Goal: Transaction & Acquisition: Subscribe to service/newsletter

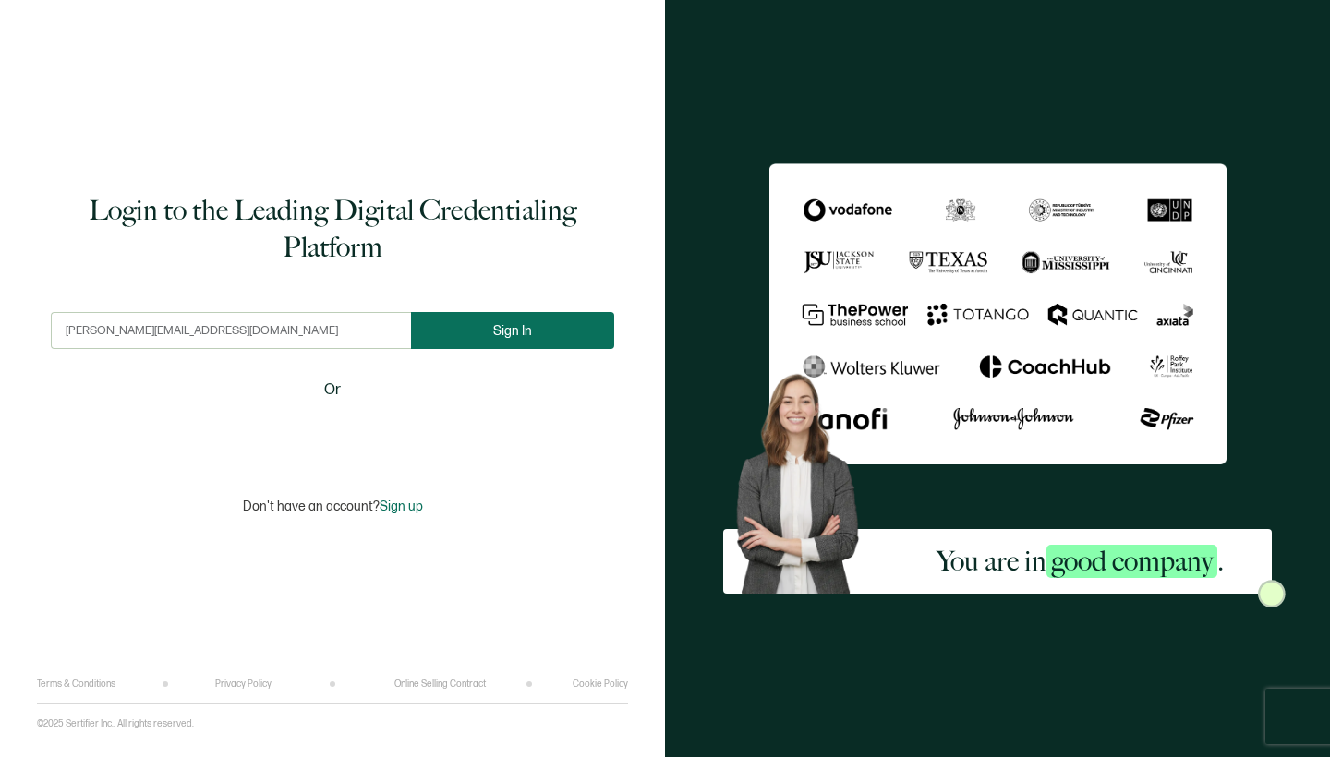
type input "[PERSON_NAME][EMAIL_ADDRESS][DOMAIN_NAME]"
click at [536, 340] on button "Sign In" at bounding box center [512, 330] width 203 height 37
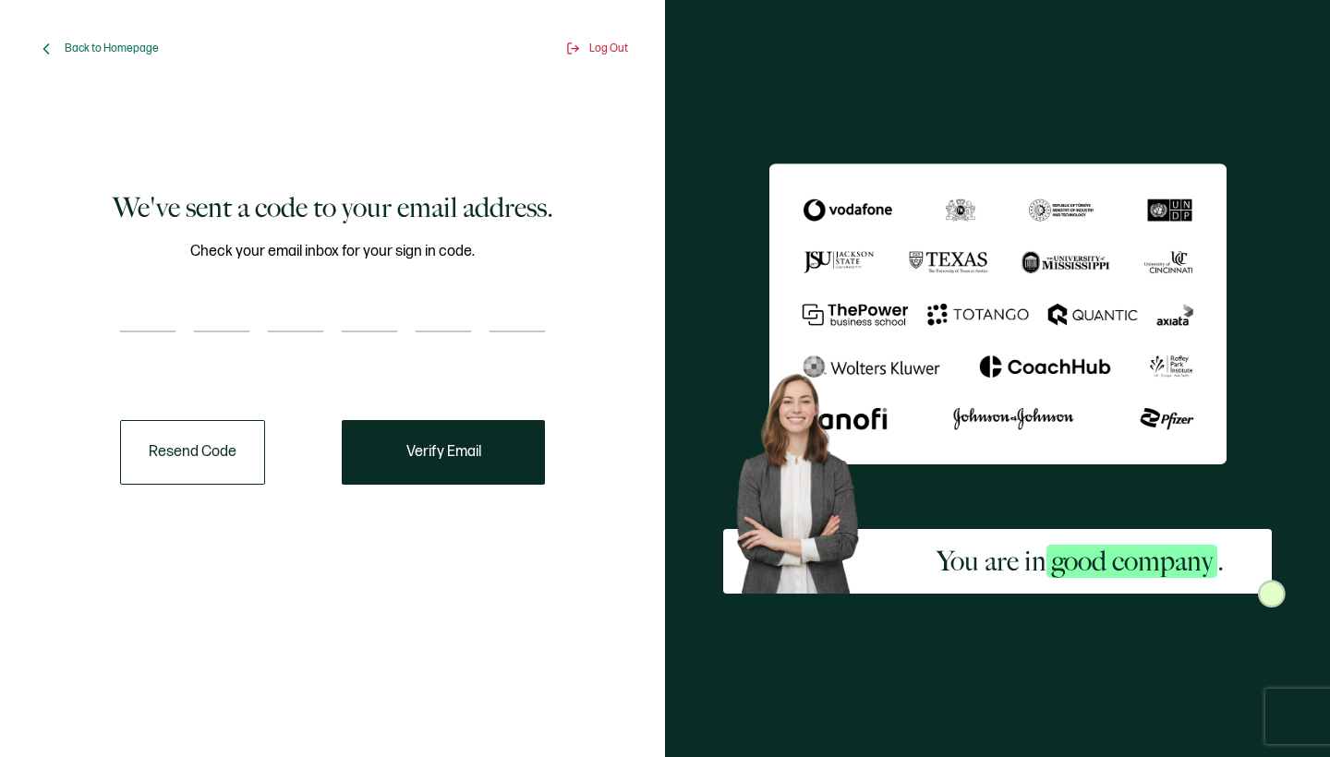
click at [164, 316] on input "number" at bounding box center [147, 313] width 55 height 37
type input "2"
type input "3"
type input "2"
type input "1"
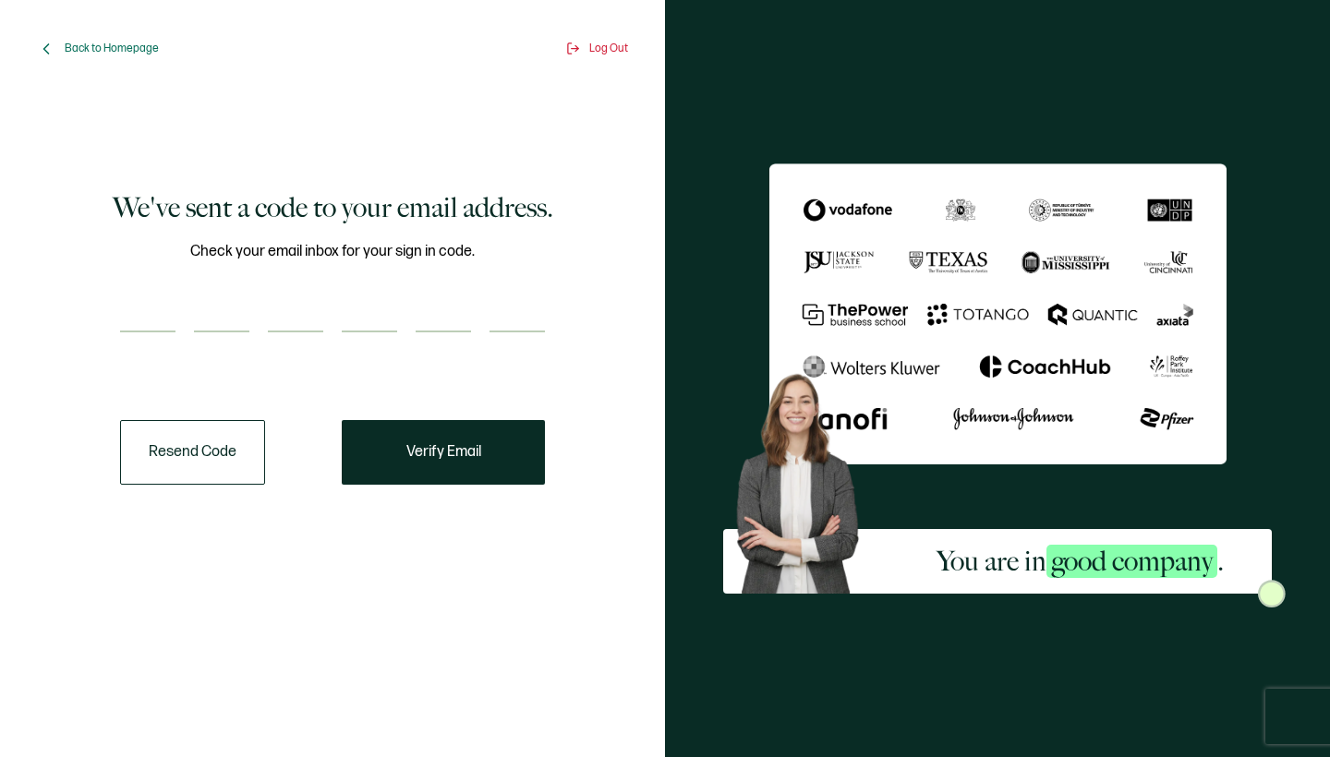
type input "2"
type input "1"
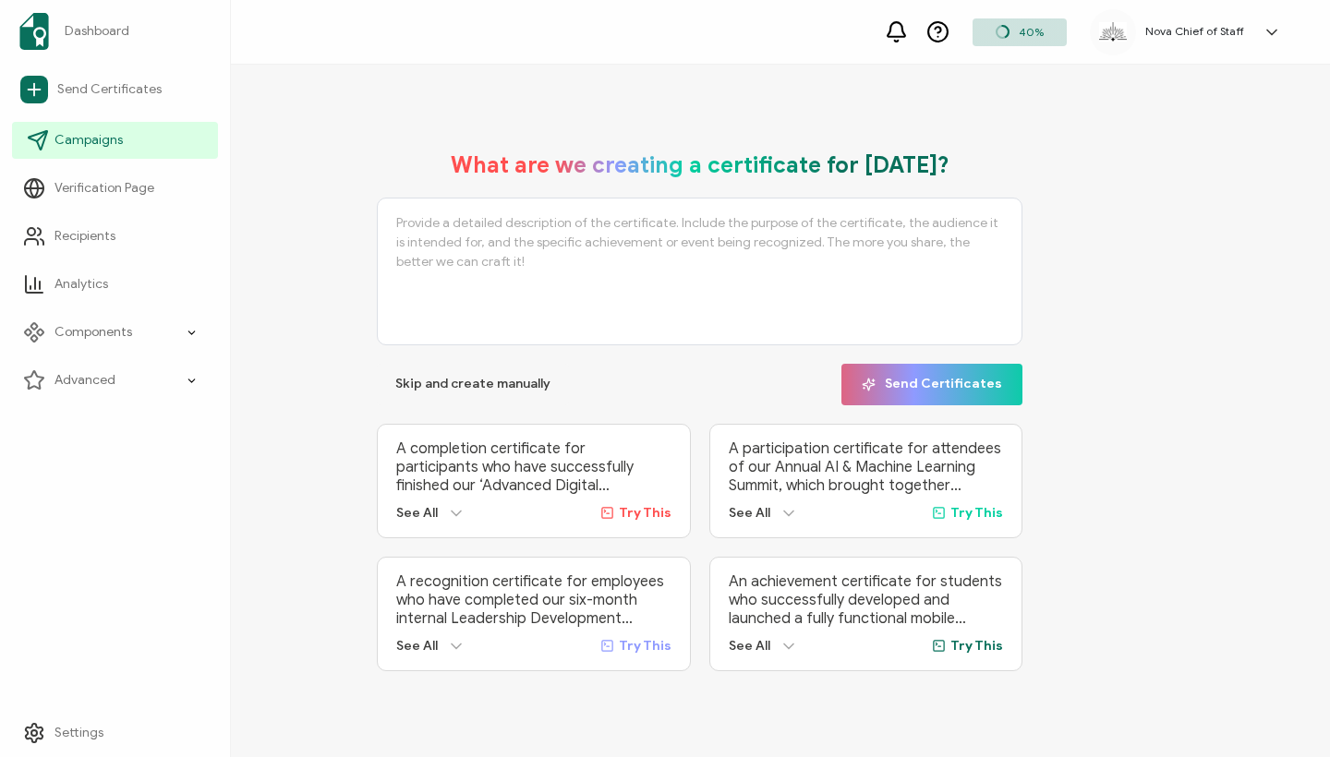
click at [95, 138] on span "Campaigns" at bounding box center [88, 140] width 68 height 18
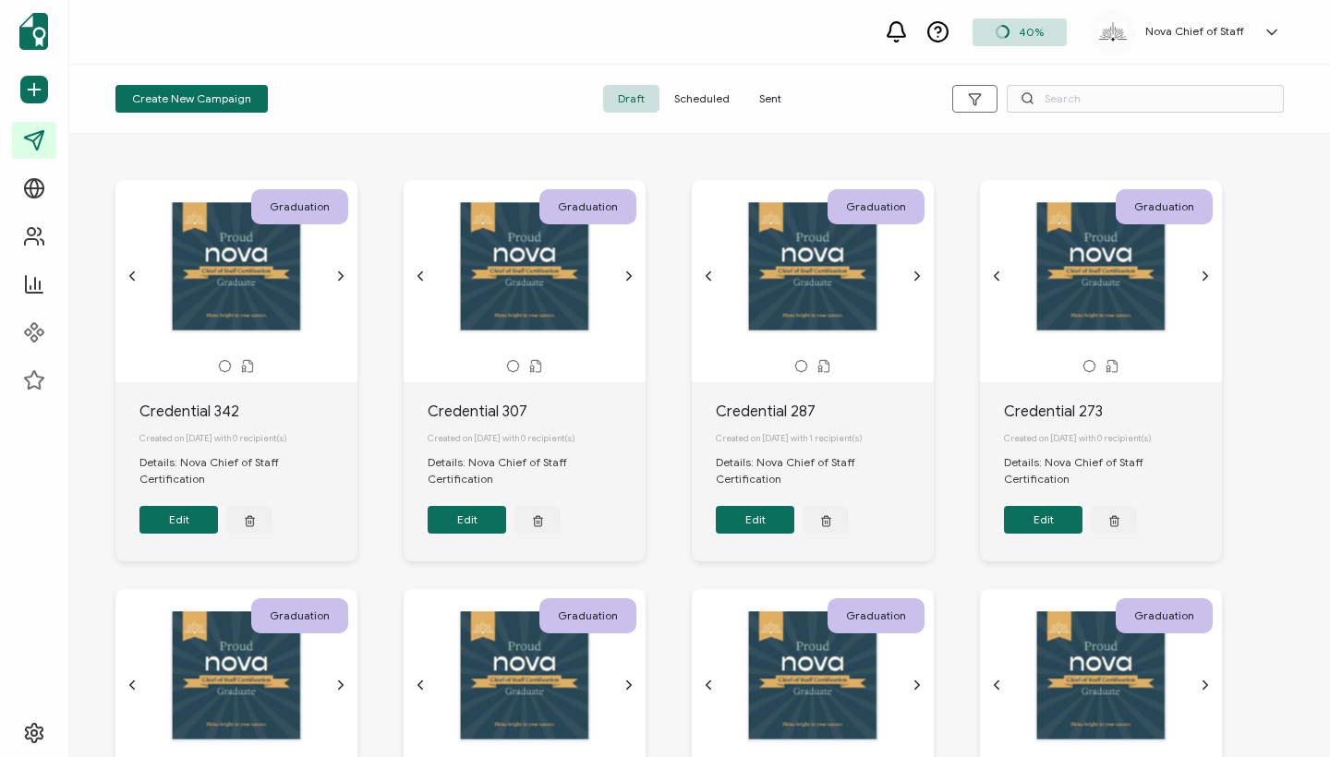
click at [761, 99] on span "Sent" at bounding box center [770, 99] width 52 height 28
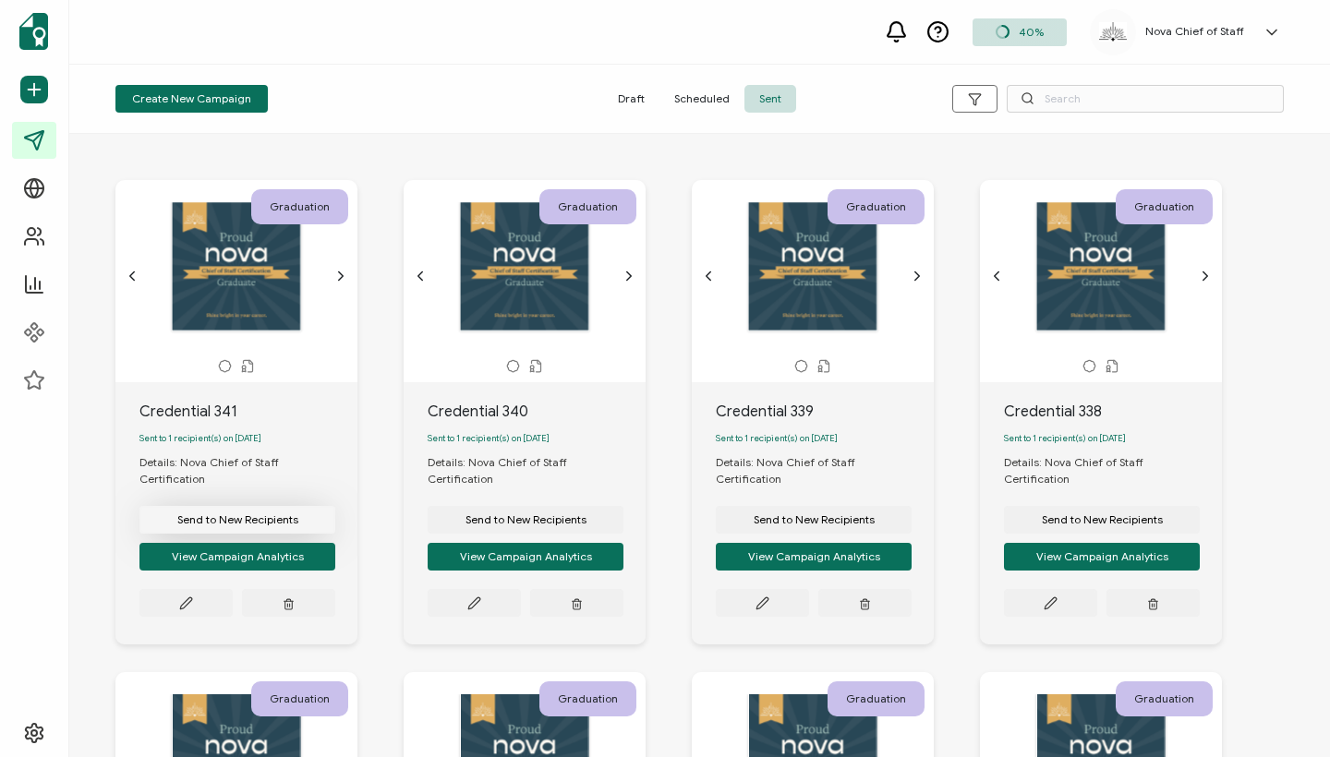
click at [199, 514] on span "Send to New Recipients" at bounding box center [237, 519] width 121 height 11
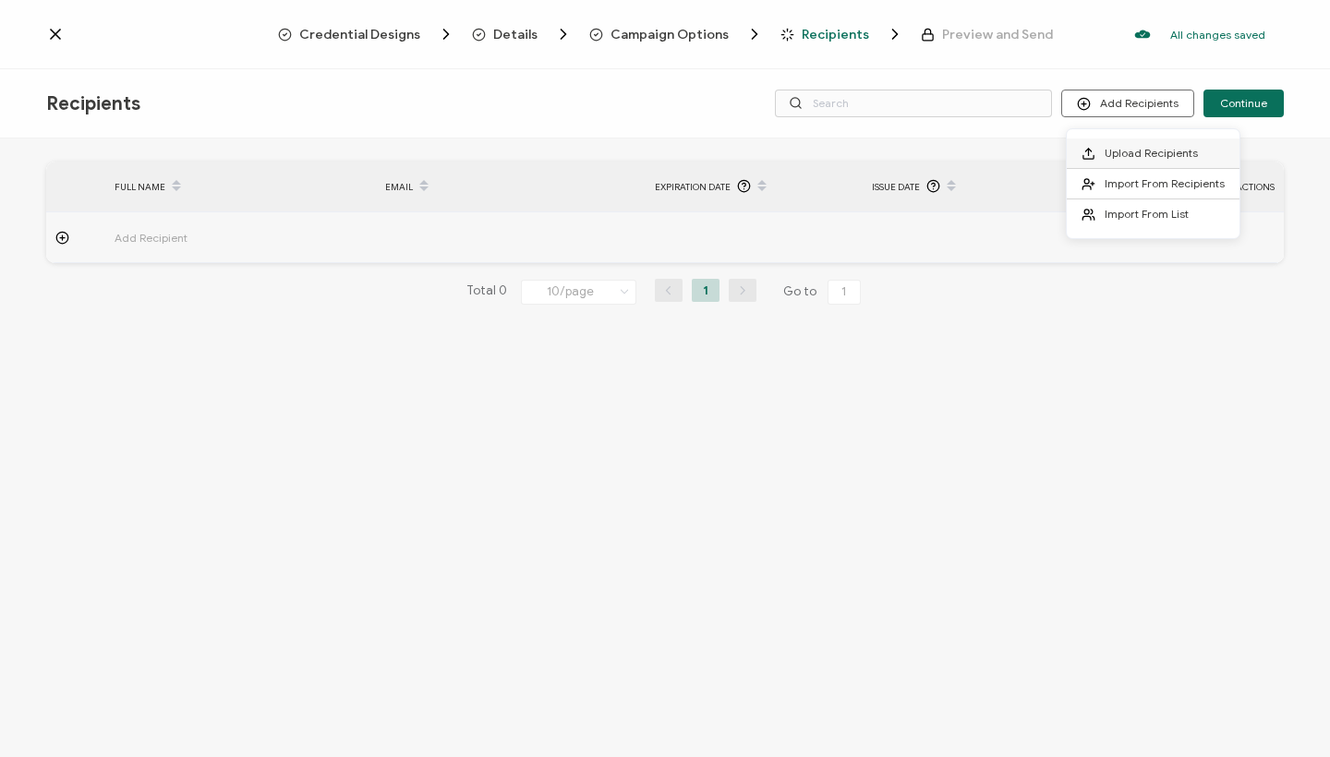
click at [1103, 148] on span at bounding box center [1092, 153] width 23 height 15
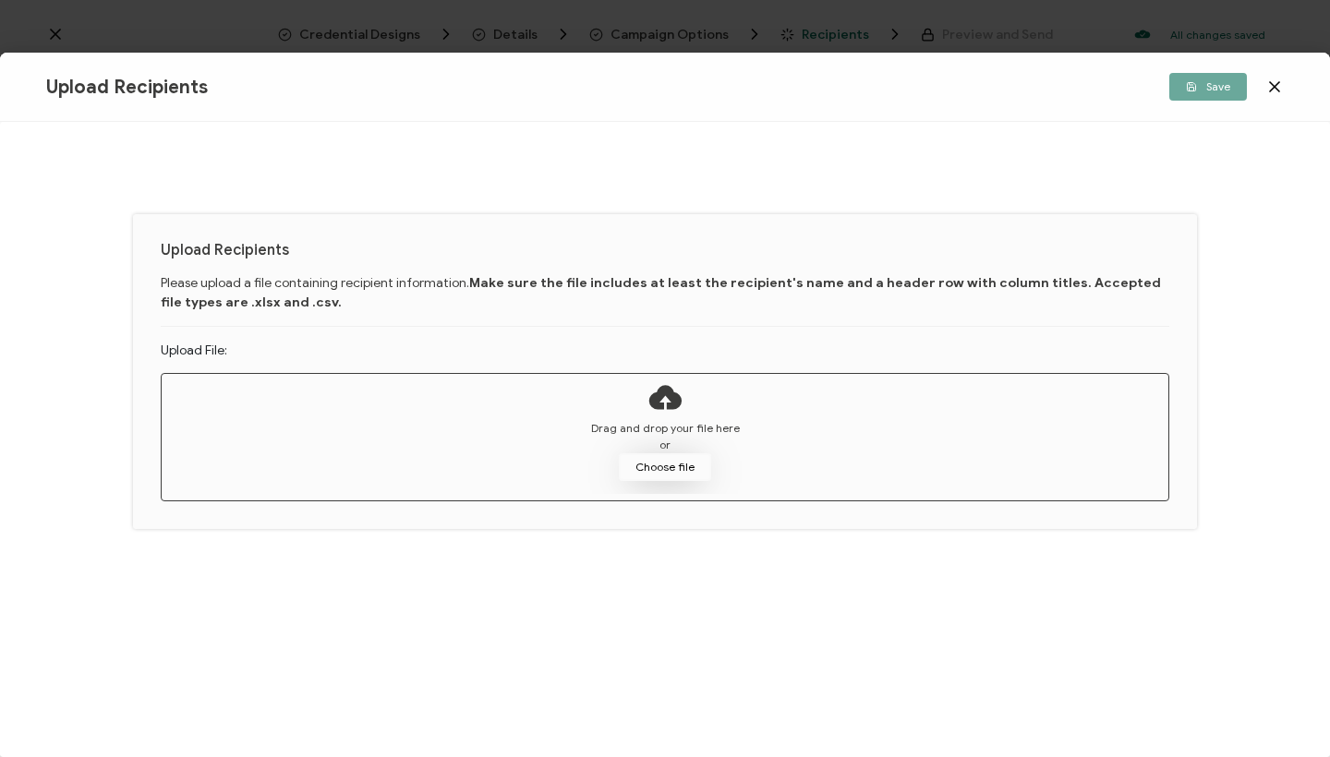
click at [658, 472] on button "Choose file" at bounding box center [665, 467] width 92 height 28
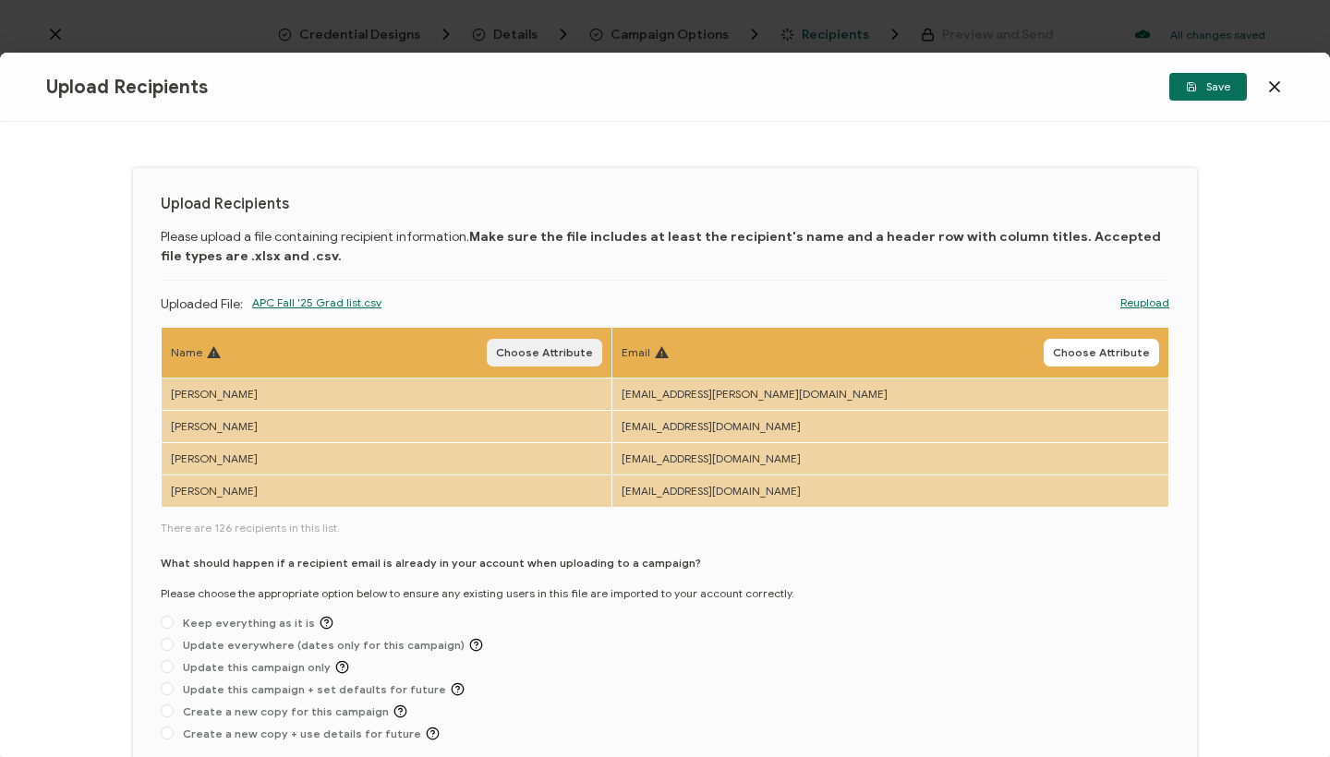
click at [593, 354] on span "Choose Attribute" at bounding box center [544, 352] width 97 height 11
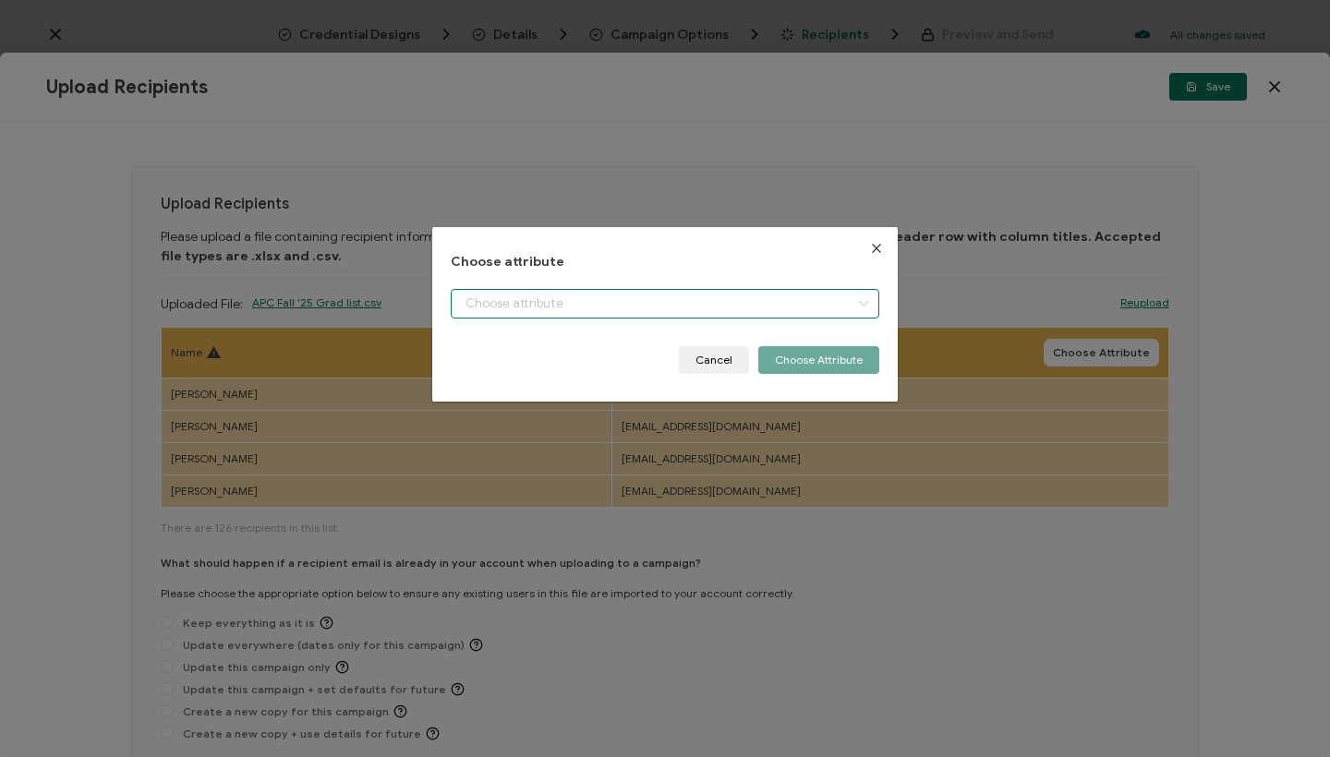
click at [579, 300] on input "dialog" at bounding box center [665, 304] width 428 height 30
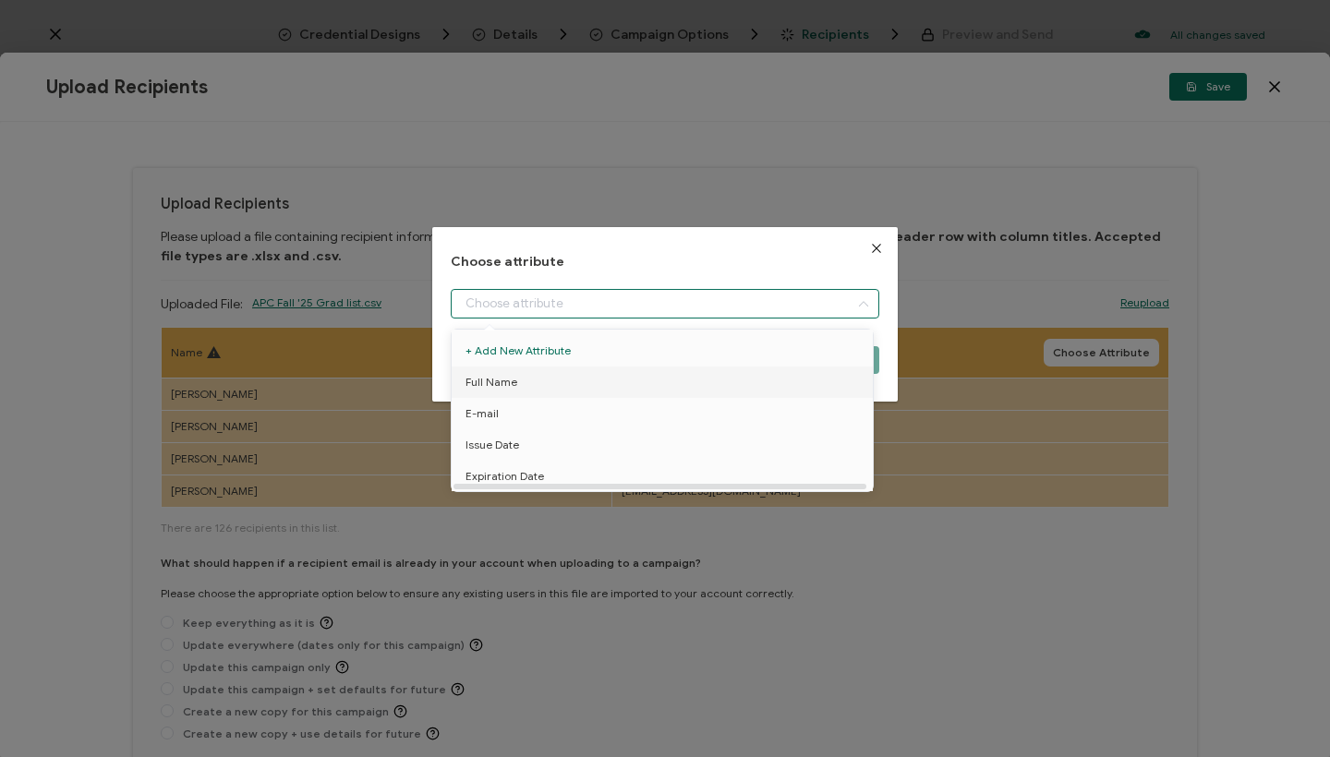
click at [544, 380] on li "Full Name" at bounding box center [665, 382] width 437 height 31
type input "Full Name"
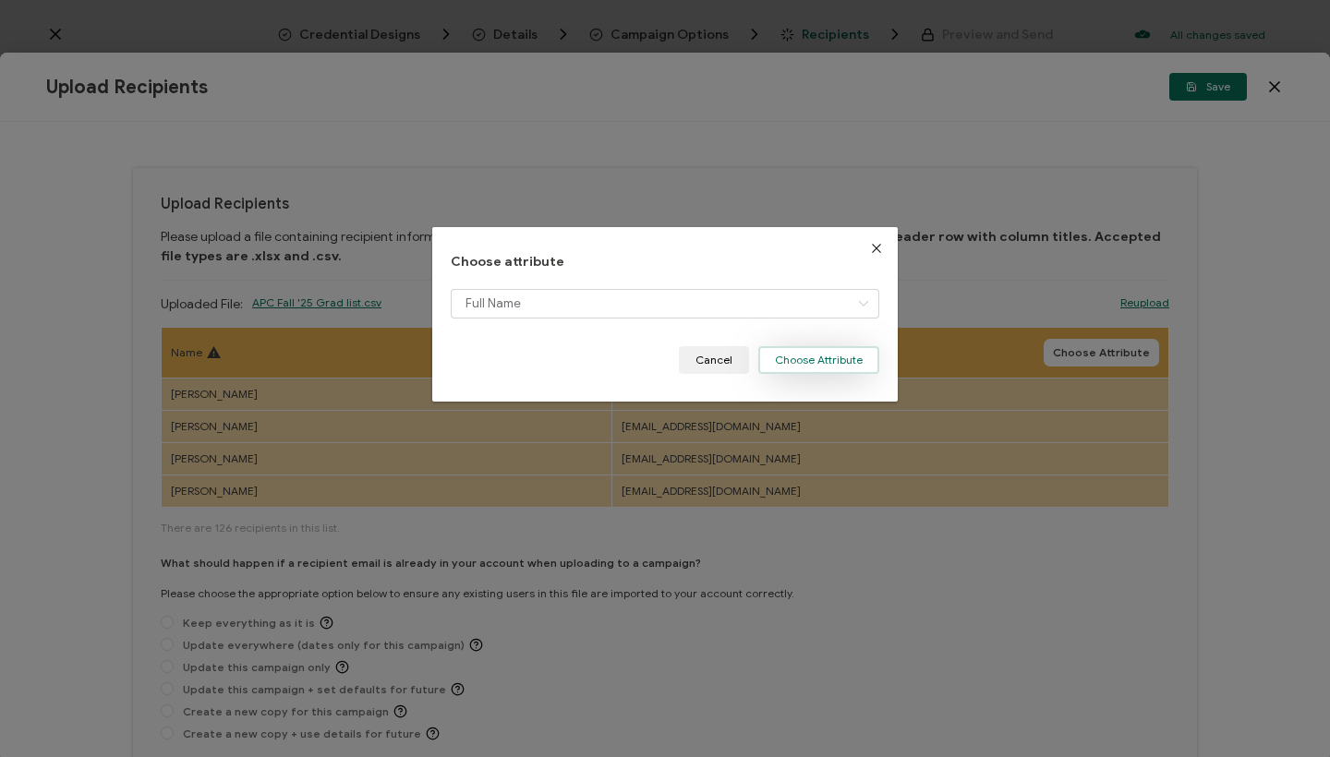
click at [837, 355] on button "Choose Attribute" at bounding box center [818, 360] width 121 height 28
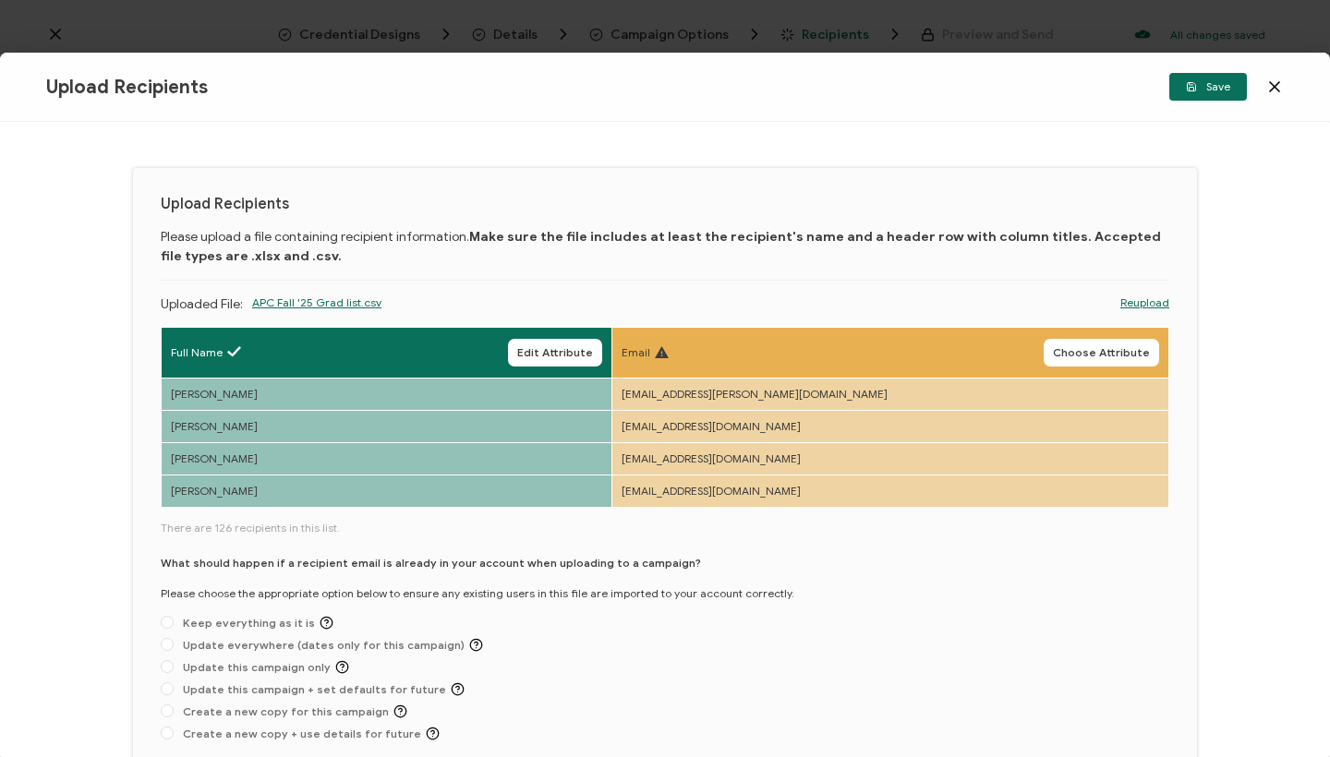
click at [669, 352] on icon at bounding box center [662, 352] width 14 height 12
click at [1098, 340] on button "Choose Attribute" at bounding box center [1100, 353] width 115 height 28
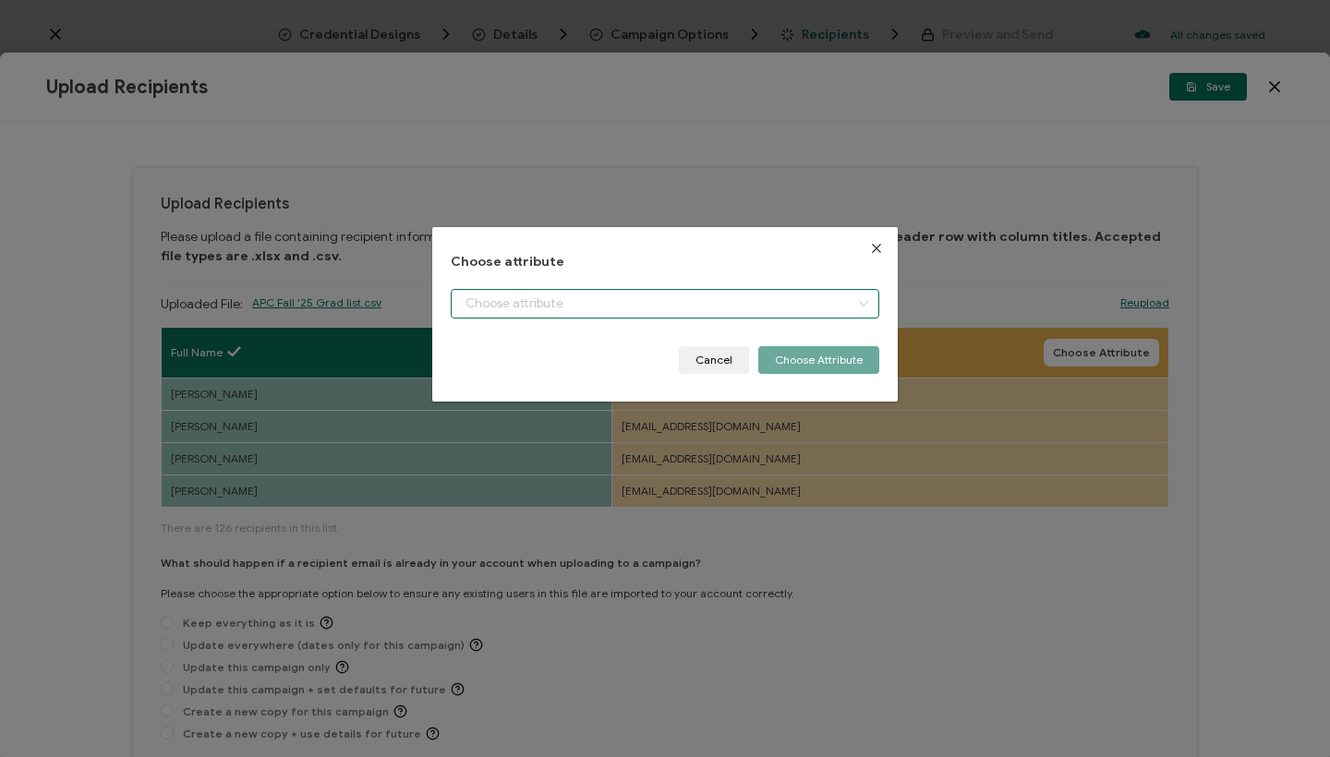
click at [669, 307] on input "dialog" at bounding box center [665, 304] width 428 height 30
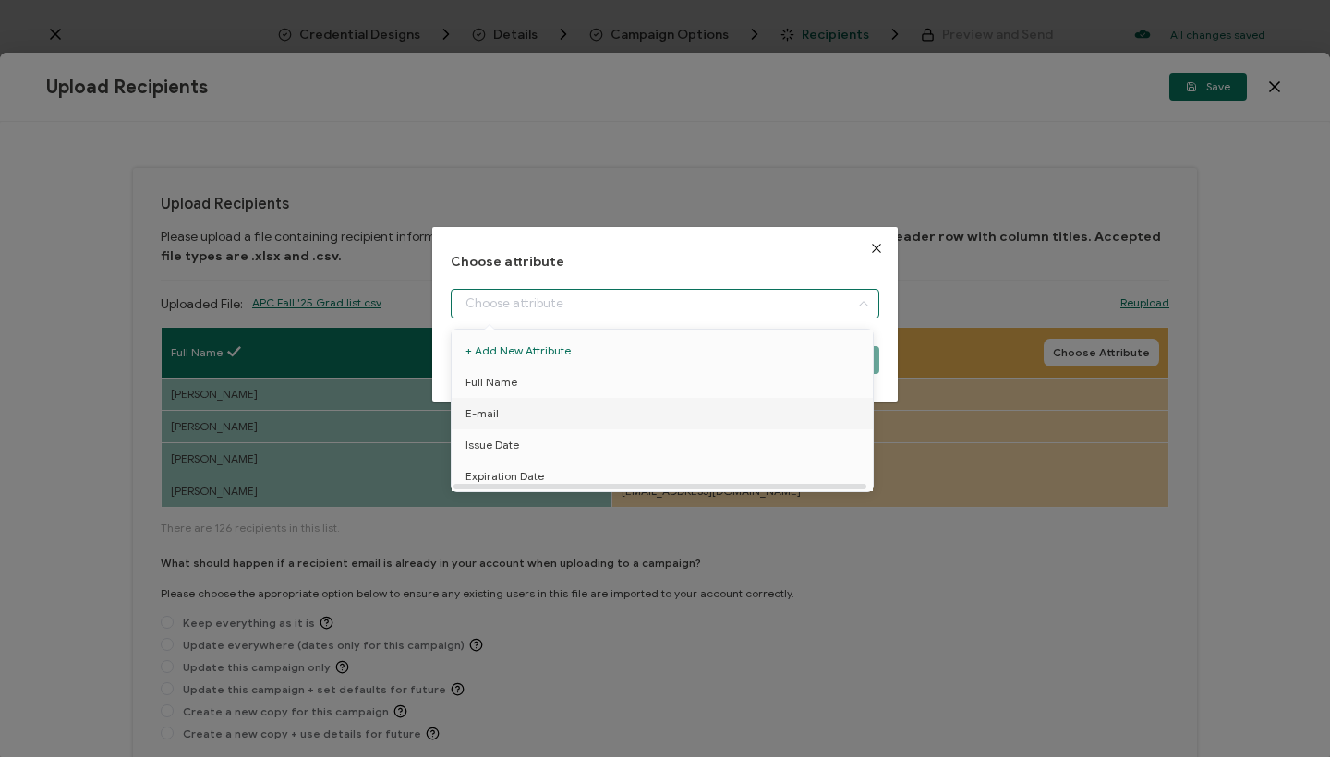
click at [611, 405] on li "E-mail" at bounding box center [665, 413] width 437 height 31
type input "E-mail"
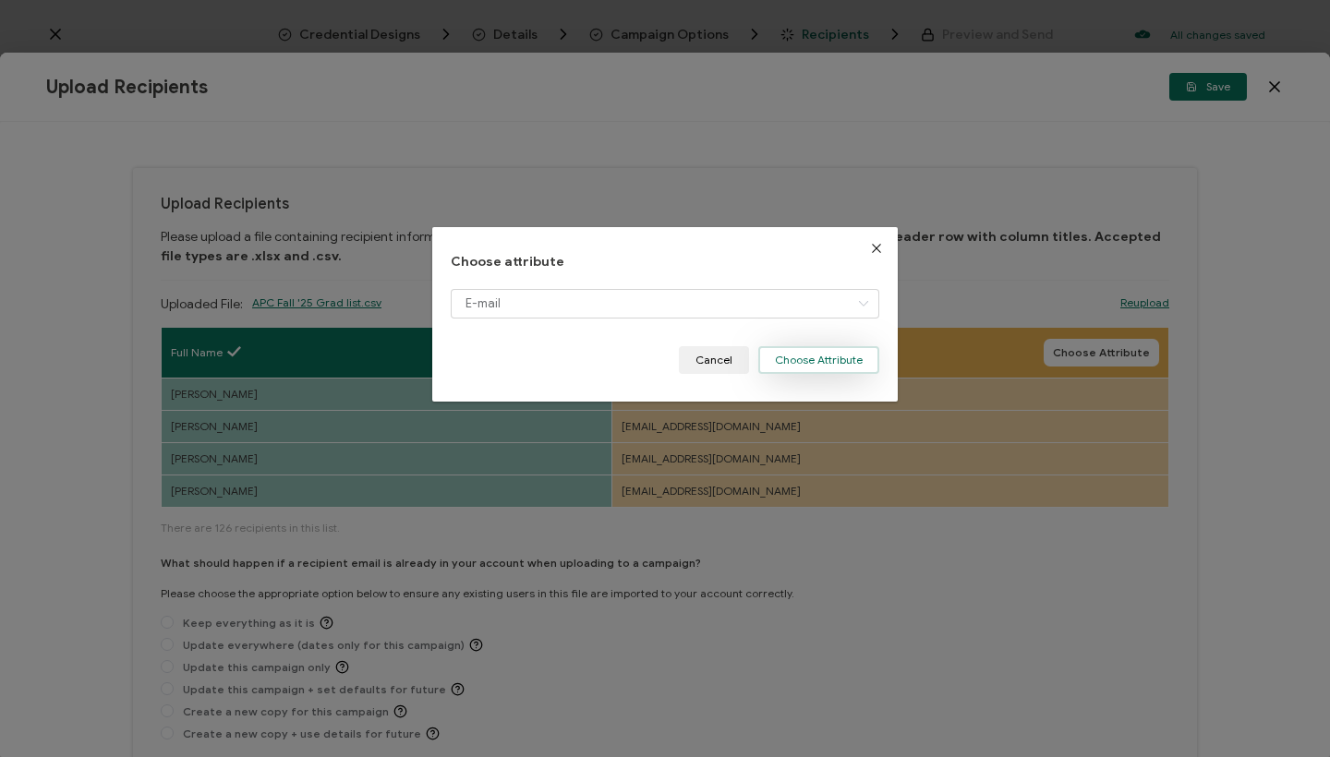
click at [826, 355] on button "Choose Attribute" at bounding box center [818, 360] width 121 height 28
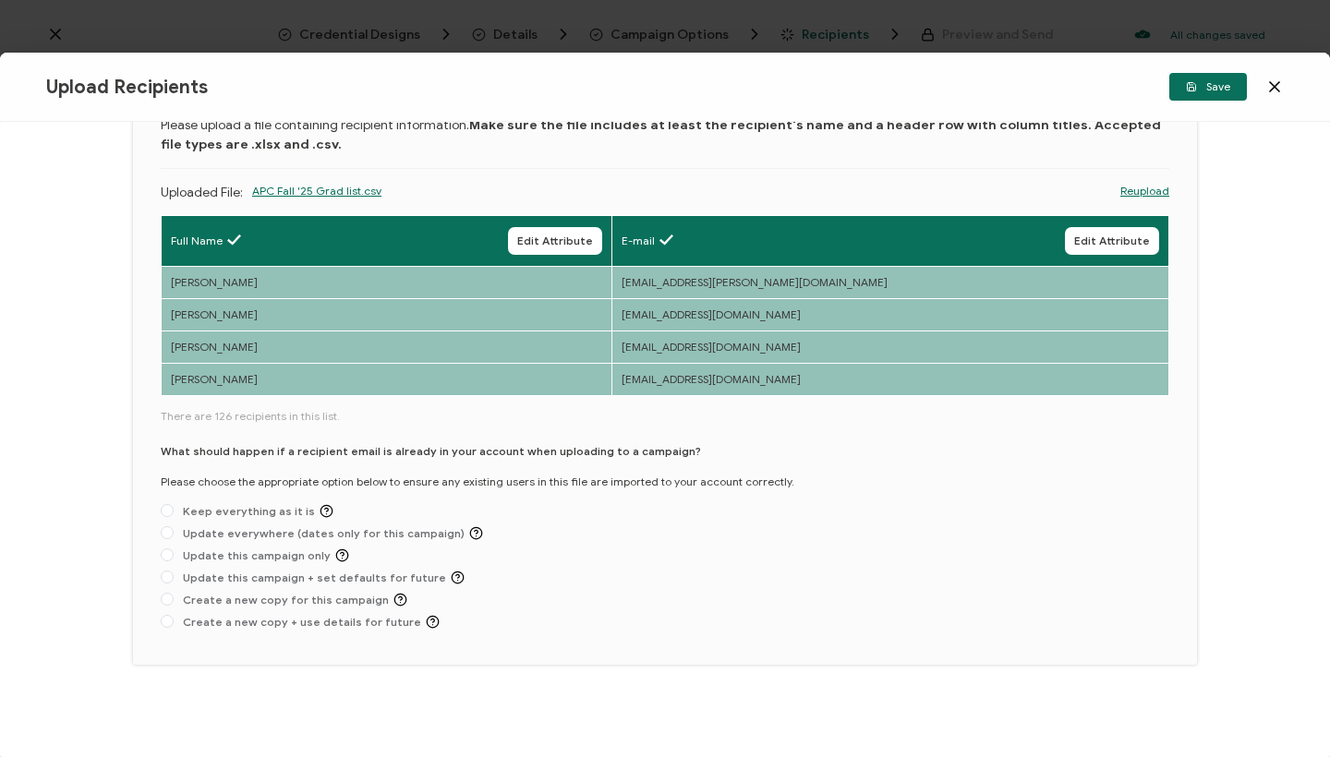
scroll to position [115, 0]
click at [171, 512] on span at bounding box center [167, 510] width 13 height 13
click at [171, 512] on input "Keep everything as it is" at bounding box center [167, 511] width 13 height 15
radio input "true"
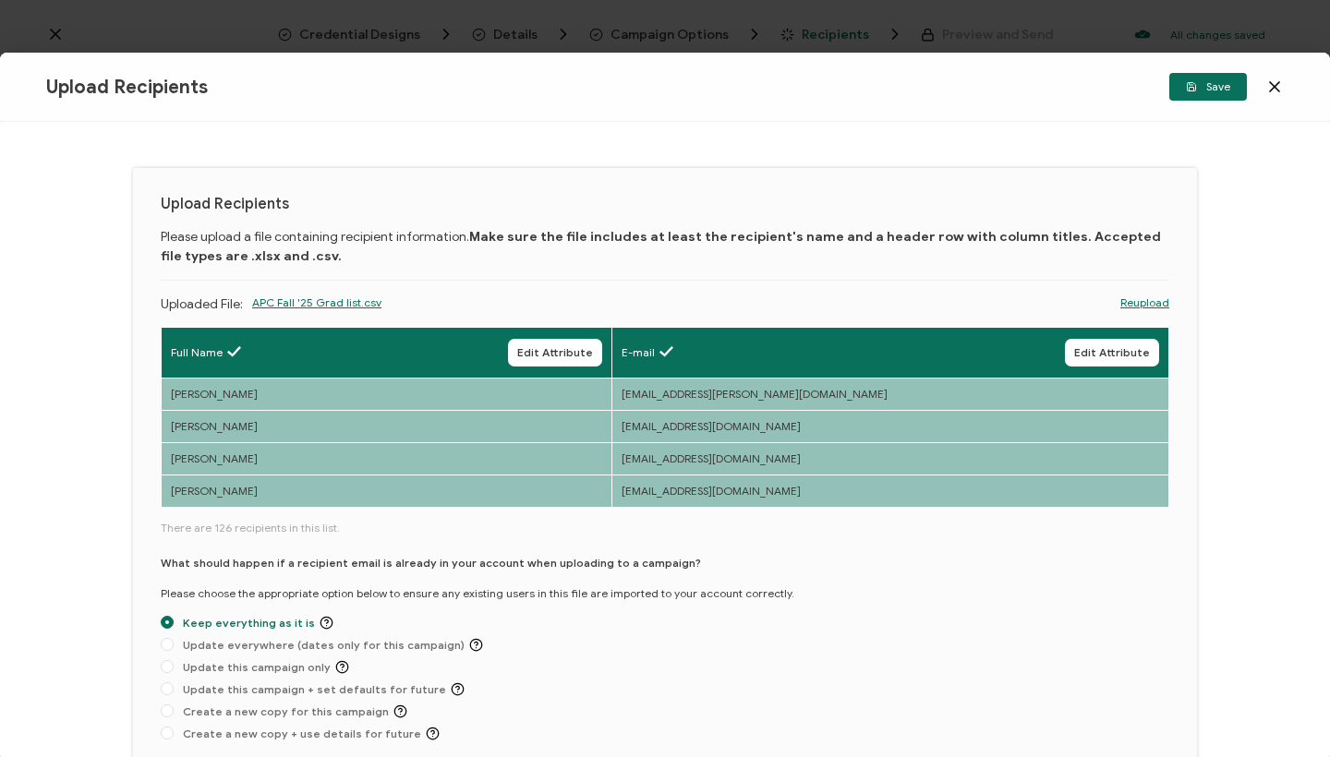
scroll to position [0, 0]
click at [1198, 88] on span "Save" at bounding box center [1208, 86] width 44 height 11
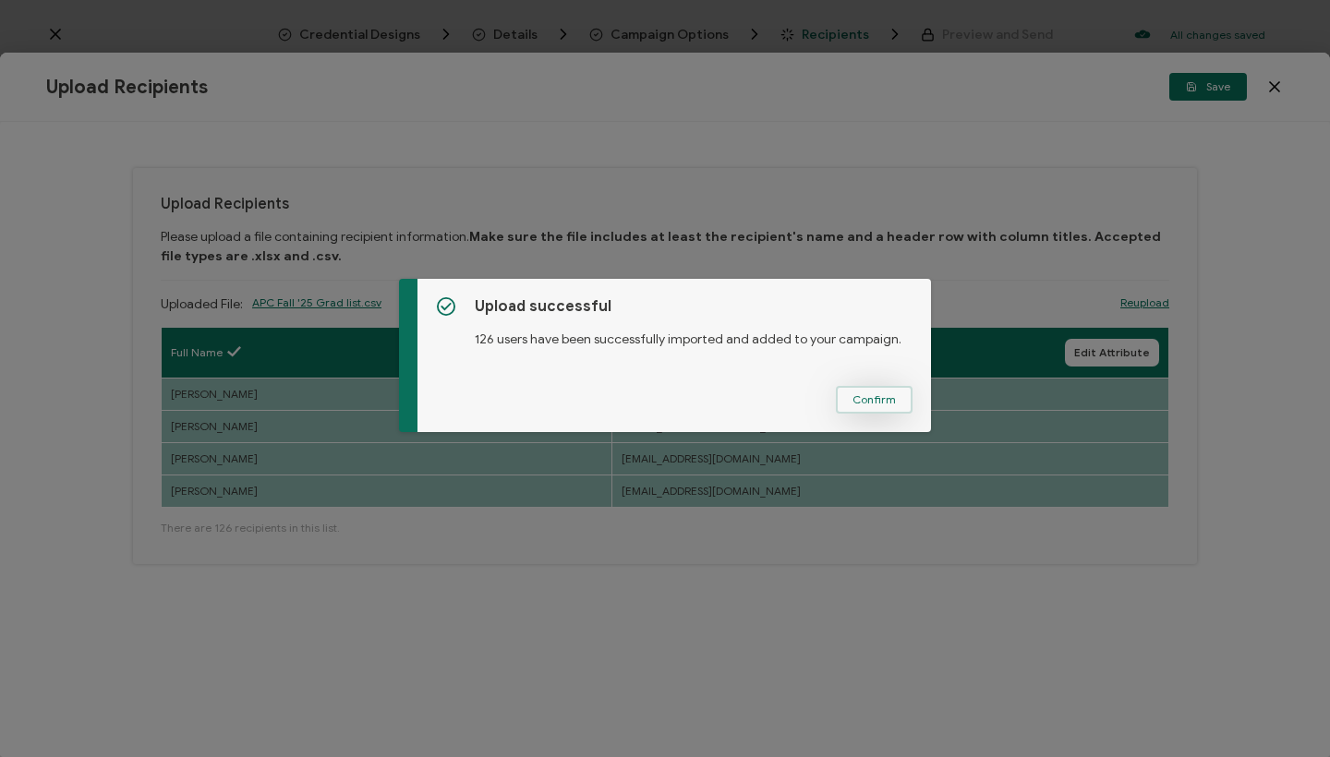
click at [874, 396] on span "Confirm" at bounding box center [873, 399] width 43 height 11
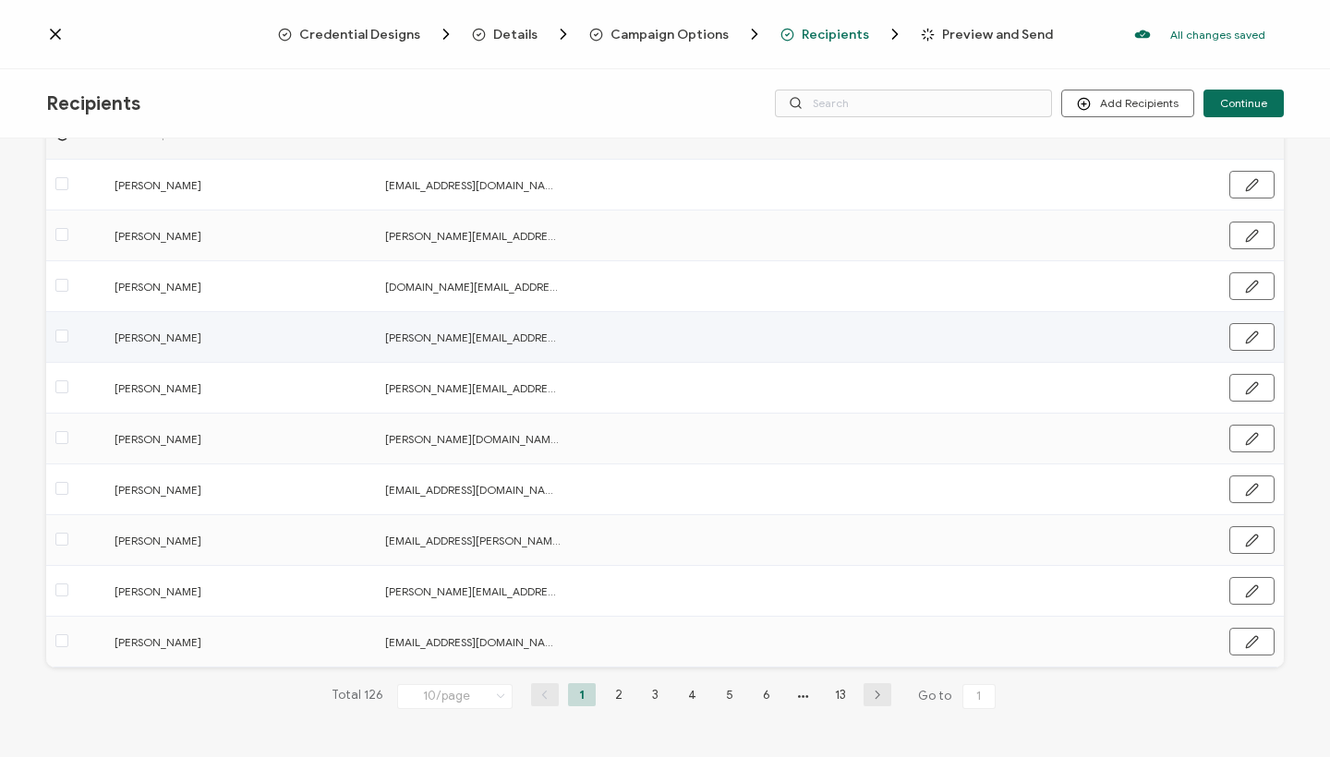
scroll to position [159, 0]
click at [834, 688] on li "13" at bounding box center [840, 694] width 28 height 23
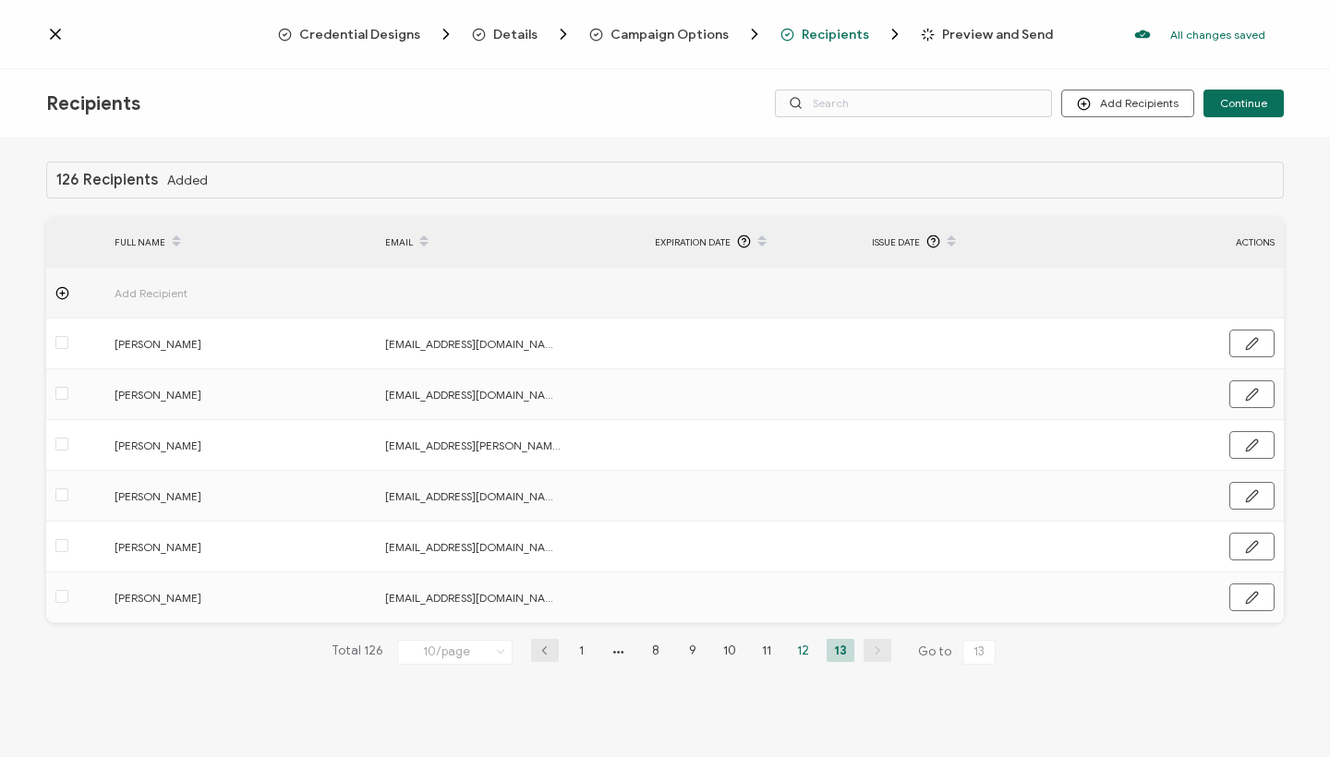
click at [804, 654] on li "12" at bounding box center [804, 650] width 28 height 23
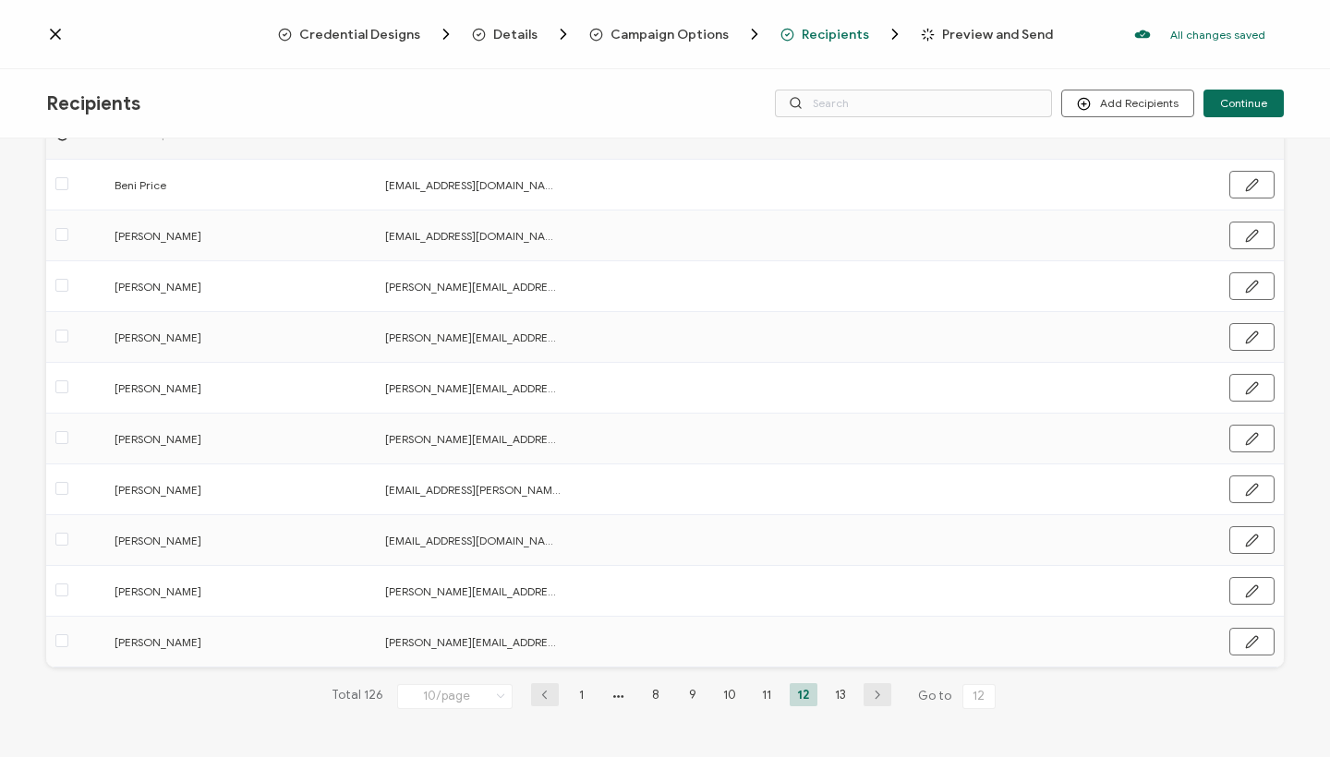
scroll to position [159, 0]
click at [578, 693] on li "1" at bounding box center [582, 694] width 28 height 23
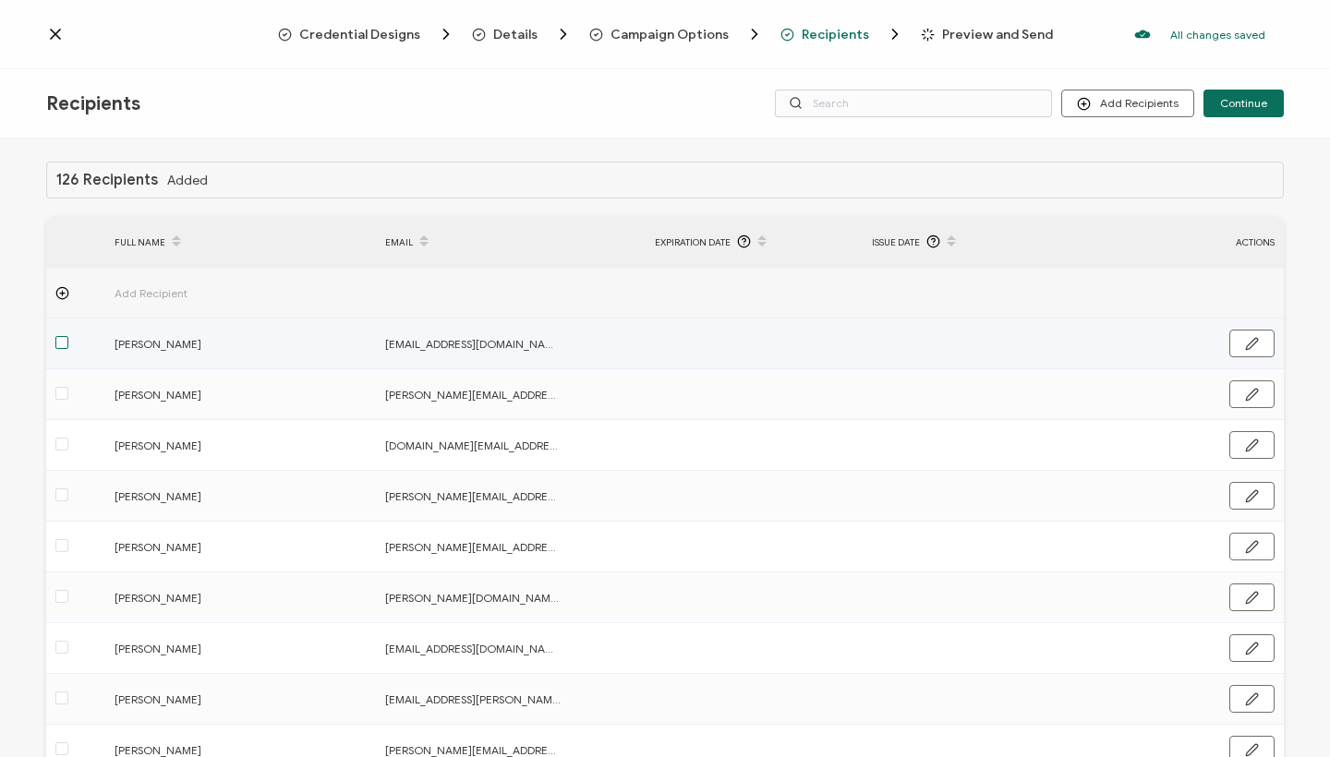
click at [63, 345] on span at bounding box center [61, 342] width 13 height 13
click at [68, 336] on input "checkbox" at bounding box center [68, 336] width 0 height 0
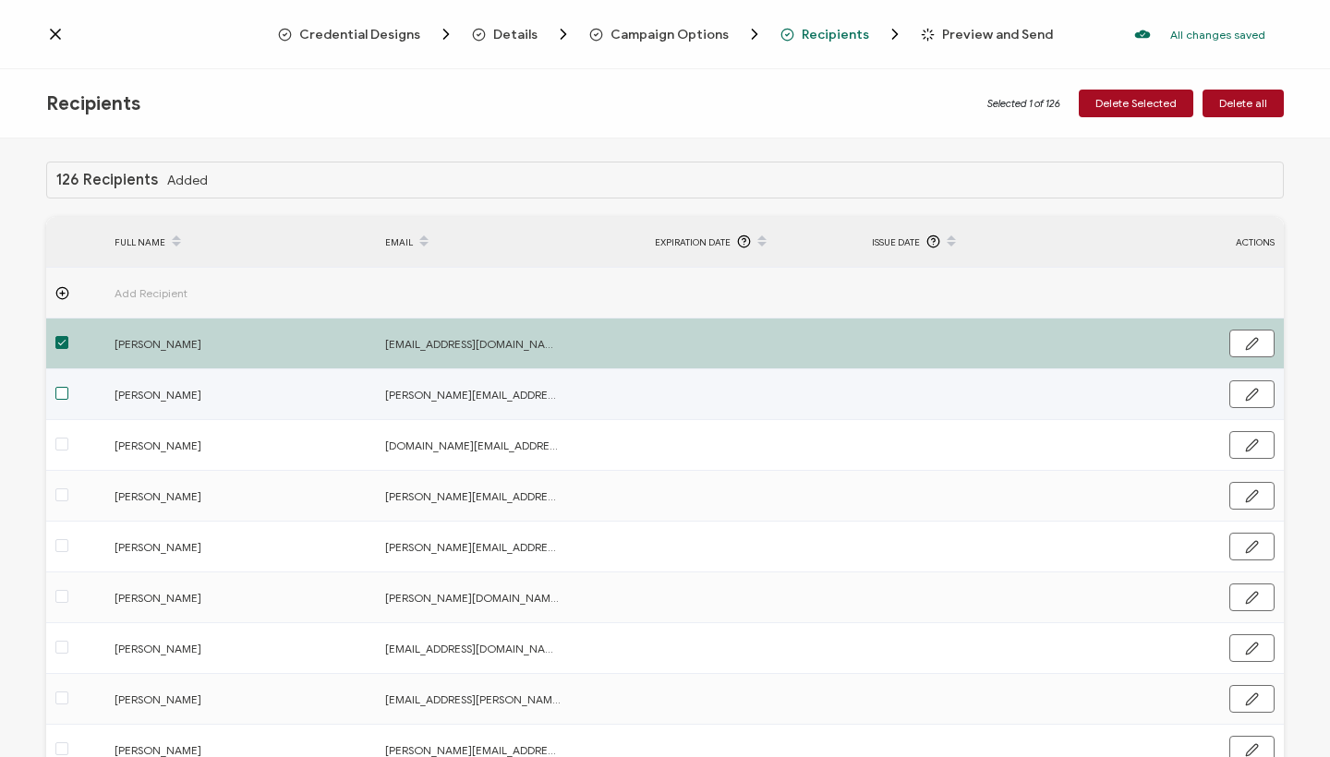
click at [59, 396] on span at bounding box center [61, 393] width 13 height 13
click at [68, 387] on input "checkbox" at bounding box center [68, 387] width 0 height 0
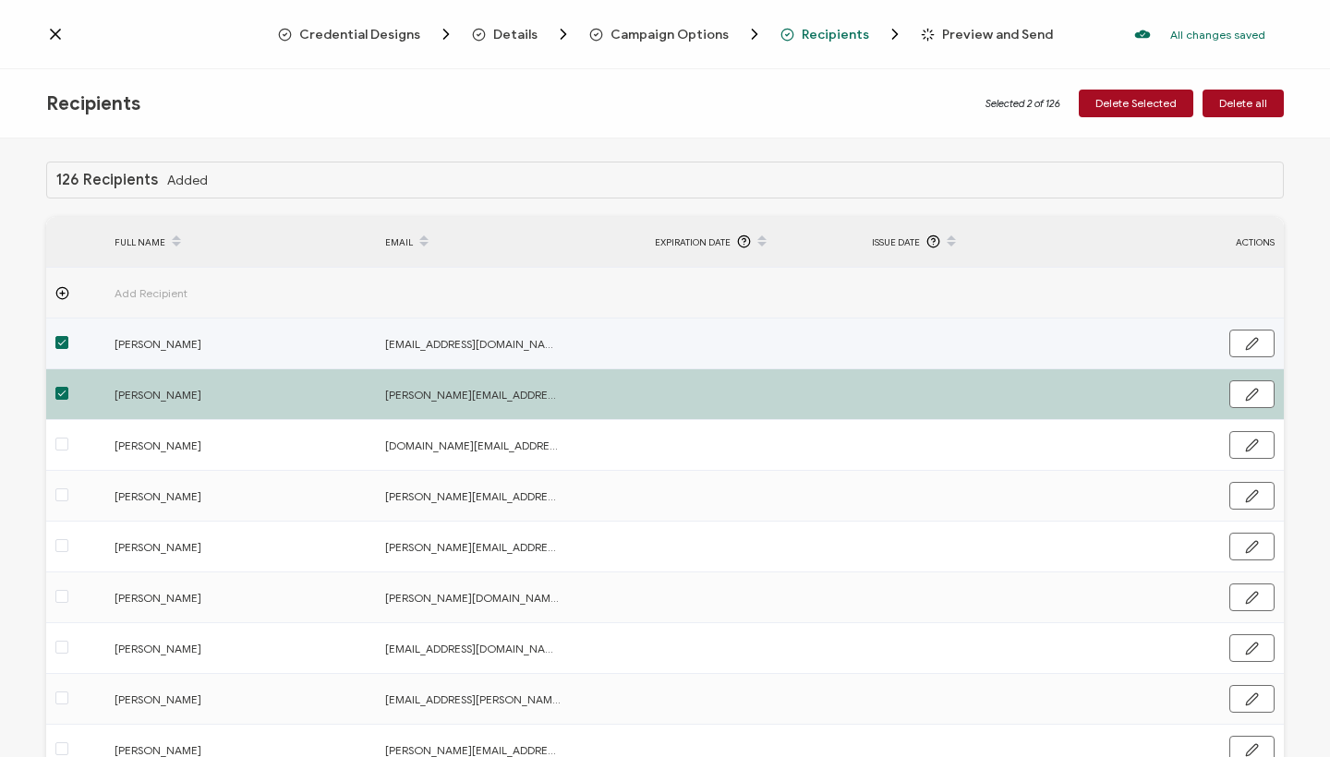
click at [55, 353] on label at bounding box center [61, 343] width 13 height 21
click at [68, 336] on input "checkbox" at bounding box center [68, 336] width 0 height 0
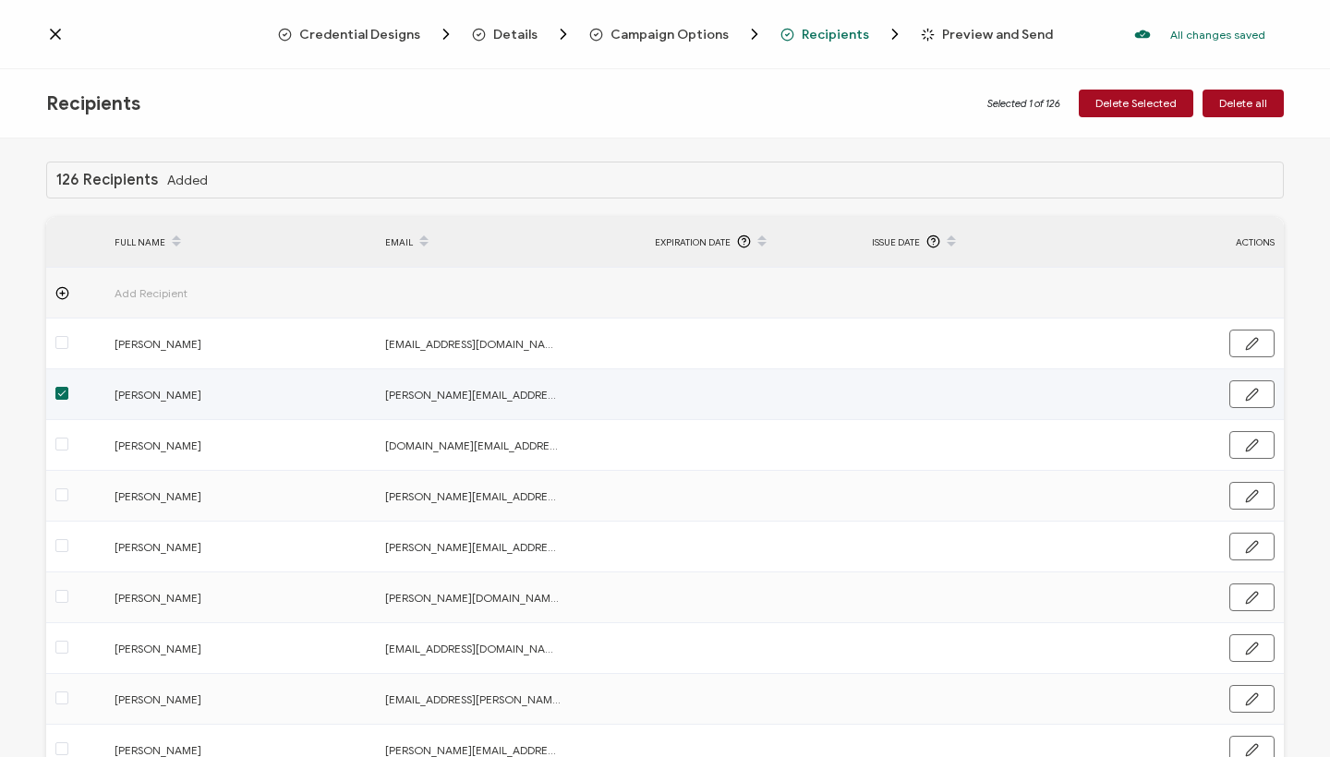
click at [64, 397] on span at bounding box center [61, 393] width 13 height 13
click at [68, 387] on input "checkbox" at bounding box center [68, 387] width 0 height 0
click at [1232, 108] on span "Continue" at bounding box center [1243, 103] width 47 height 11
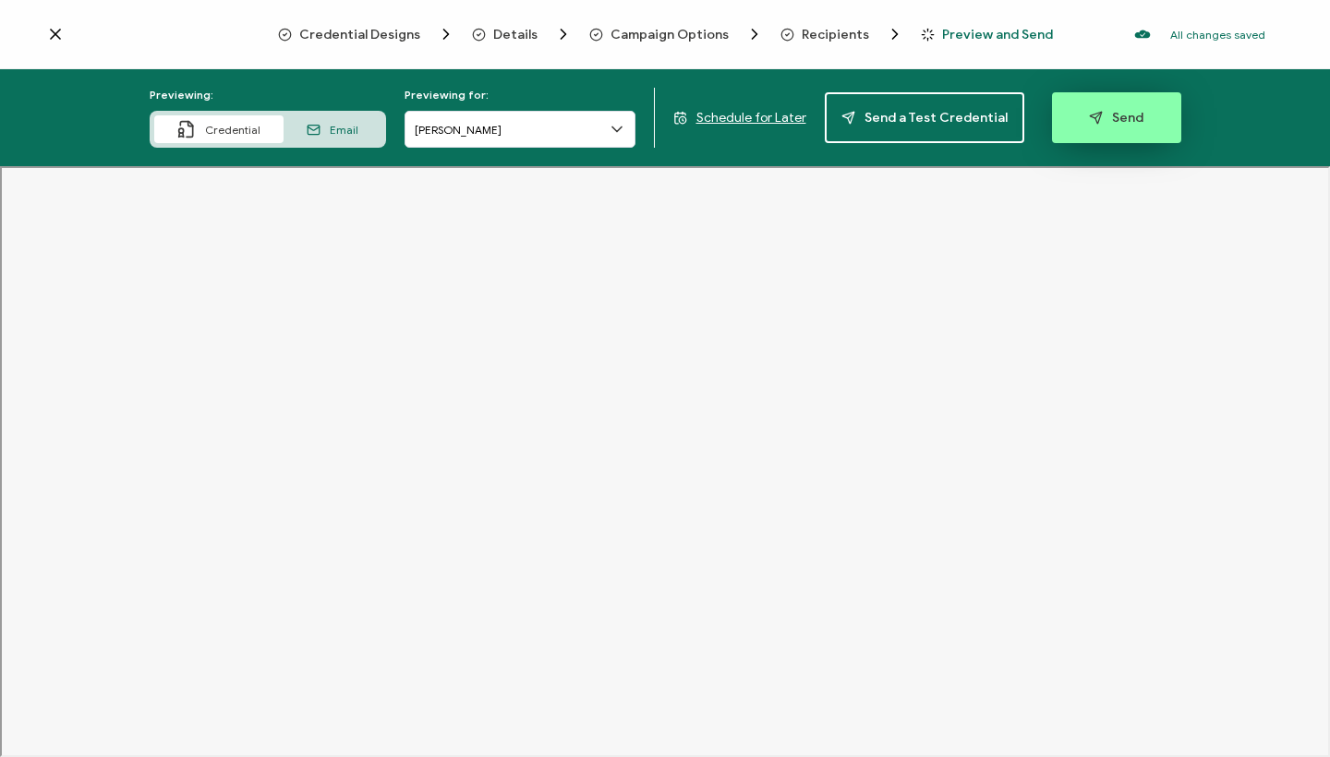
click at [1113, 106] on button "Send" at bounding box center [1116, 117] width 129 height 51
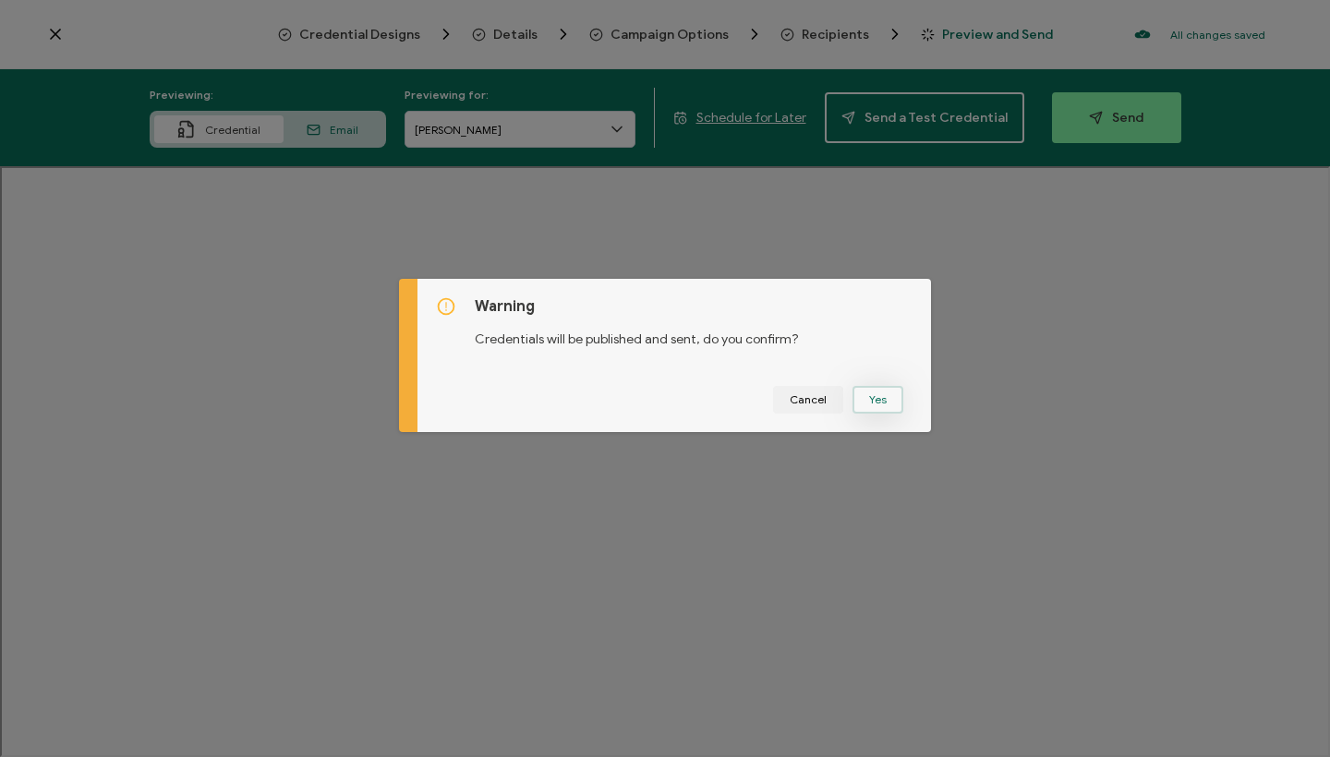
click at [871, 392] on button "Yes" at bounding box center [877, 400] width 51 height 28
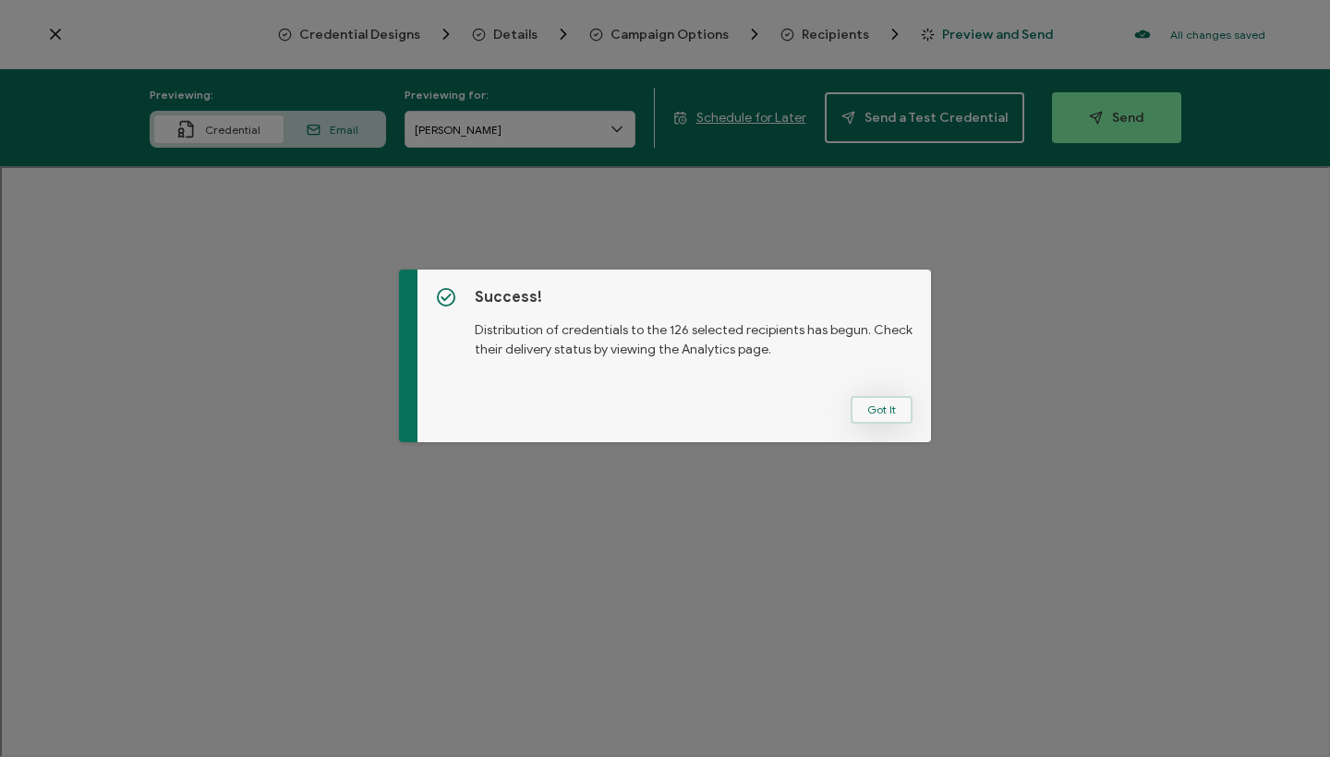
click at [870, 409] on button "Got It" at bounding box center [881, 410] width 62 height 28
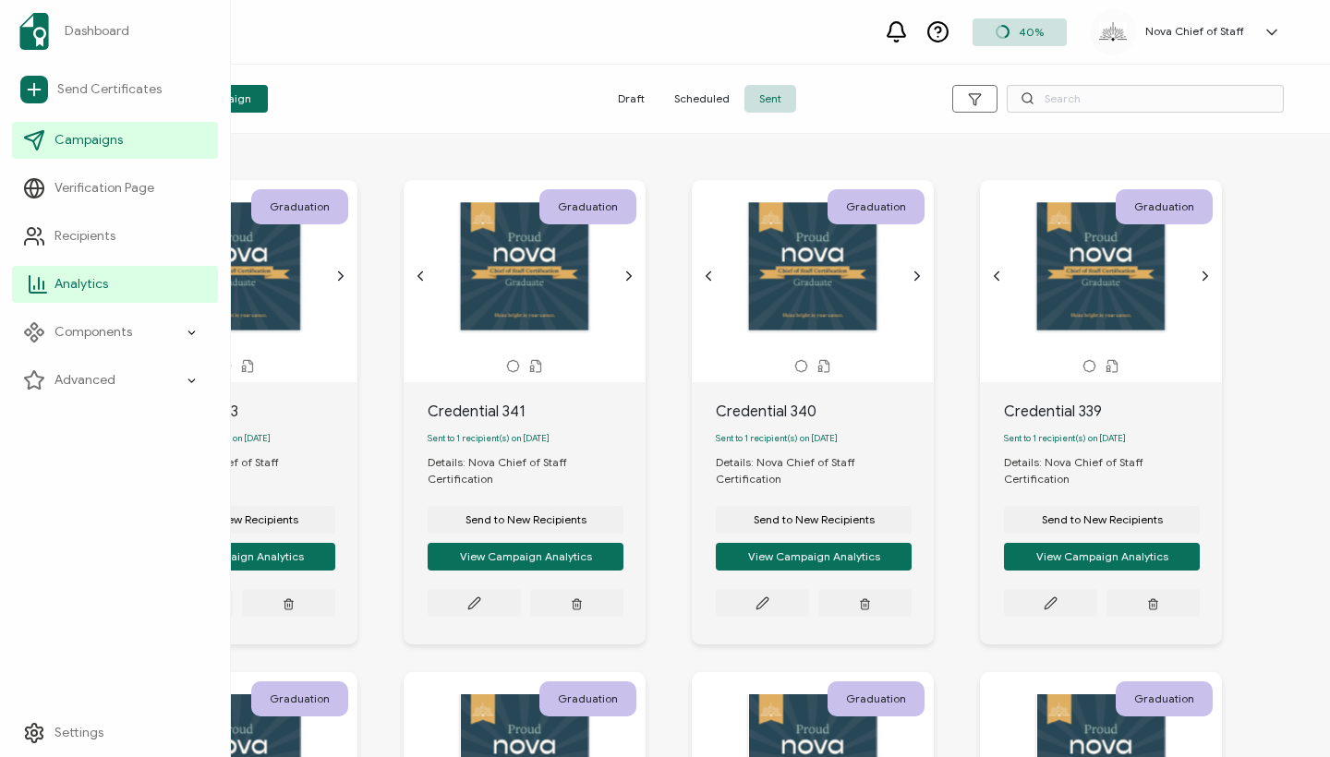
click at [73, 282] on span "Analytics" at bounding box center [81, 284] width 54 height 18
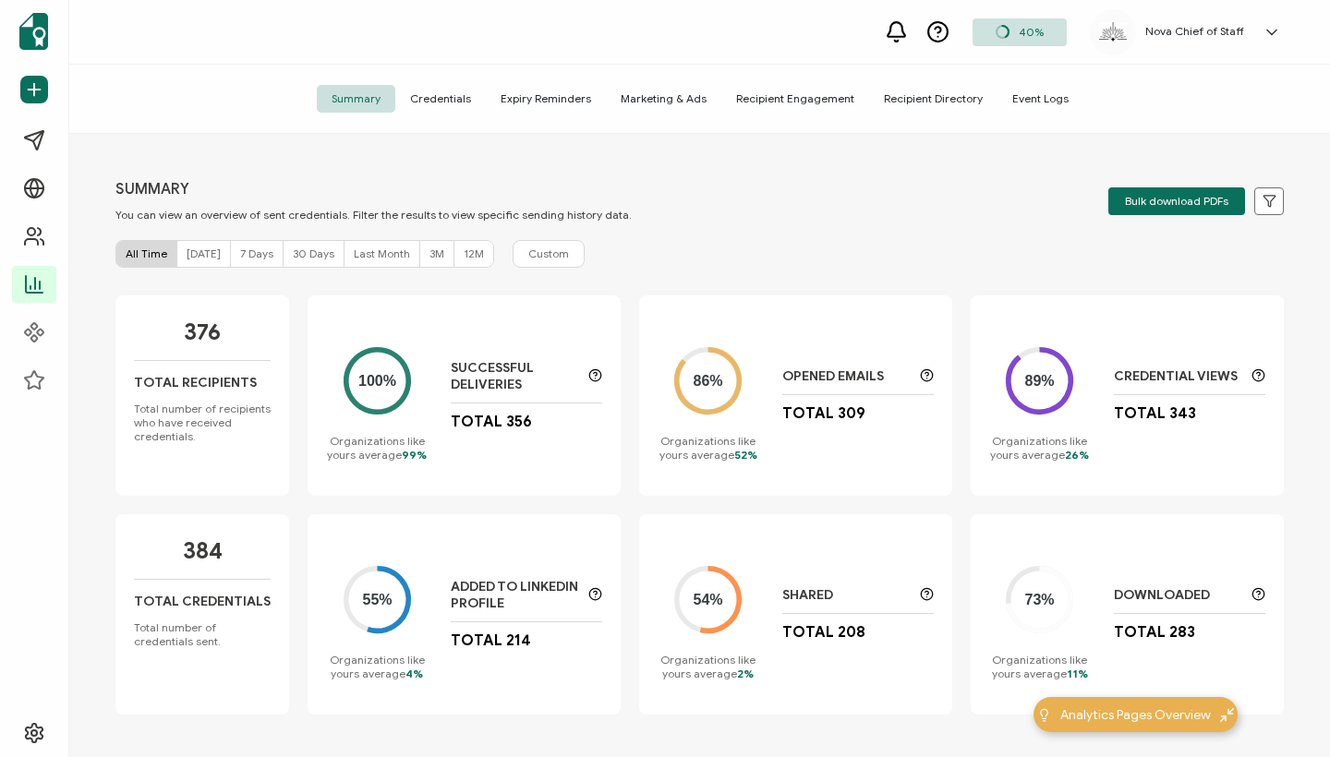
click at [780, 94] on span "Recipient Engagement" at bounding box center [795, 99] width 148 height 28
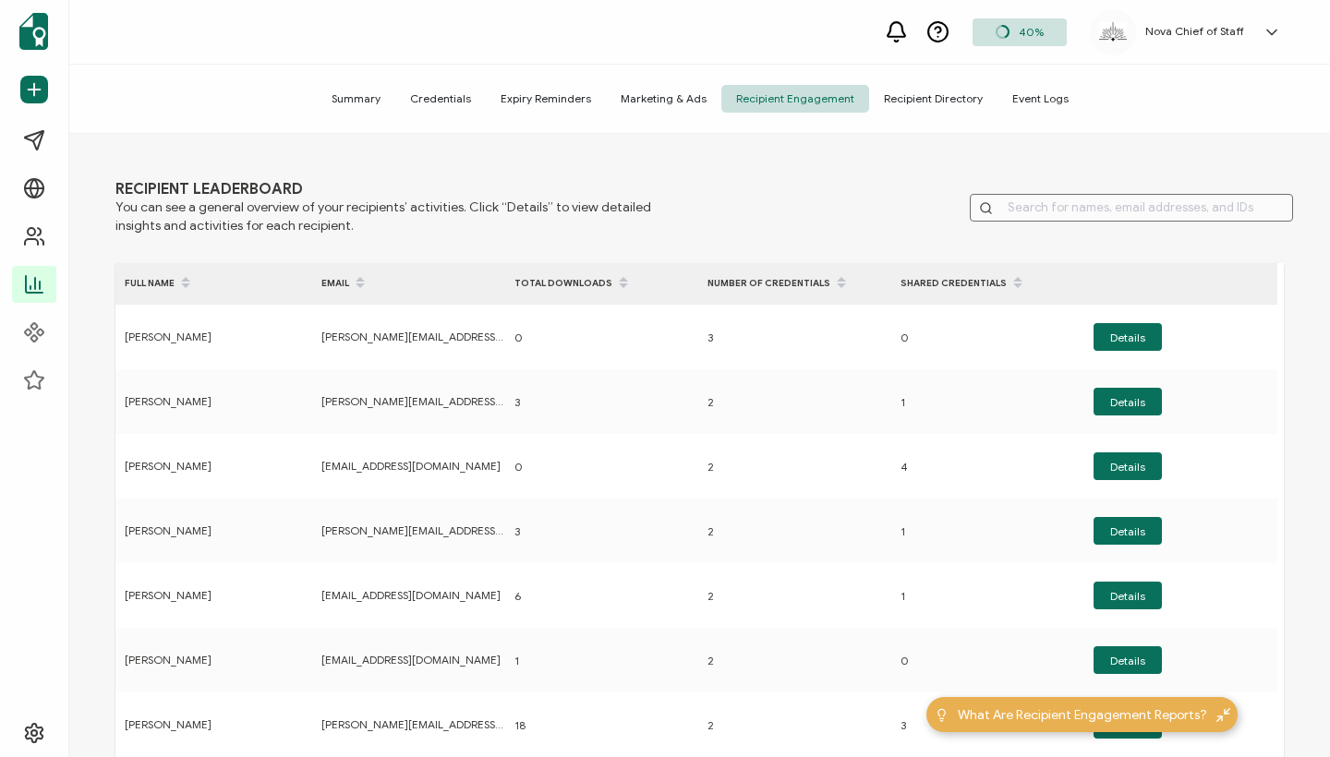
click at [935, 103] on span "Recipient Directory" at bounding box center [933, 99] width 128 height 28
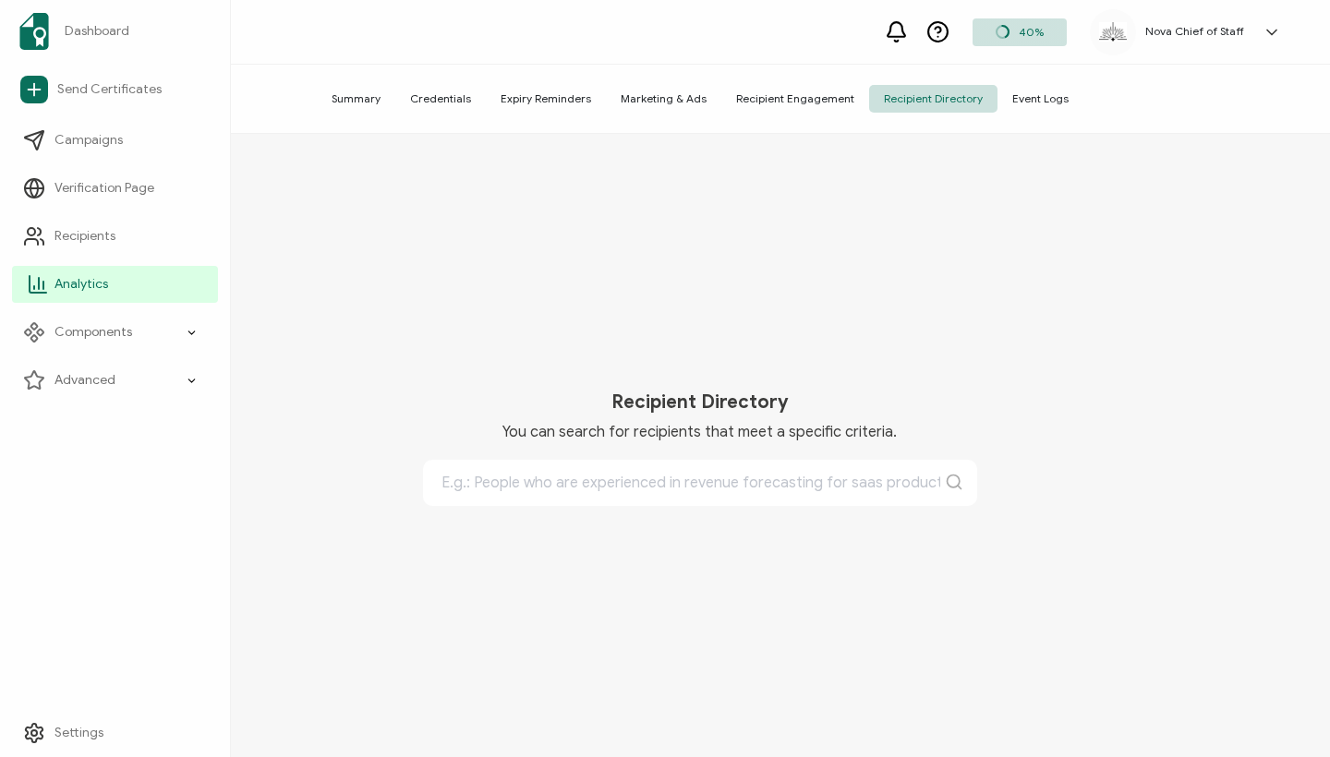
click at [98, 278] on span "Analytics" at bounding box center [81, 284] width 54 height 18
click at [374, 102] on span "Summary" at bounding box center [356, 99] width 78 height 28
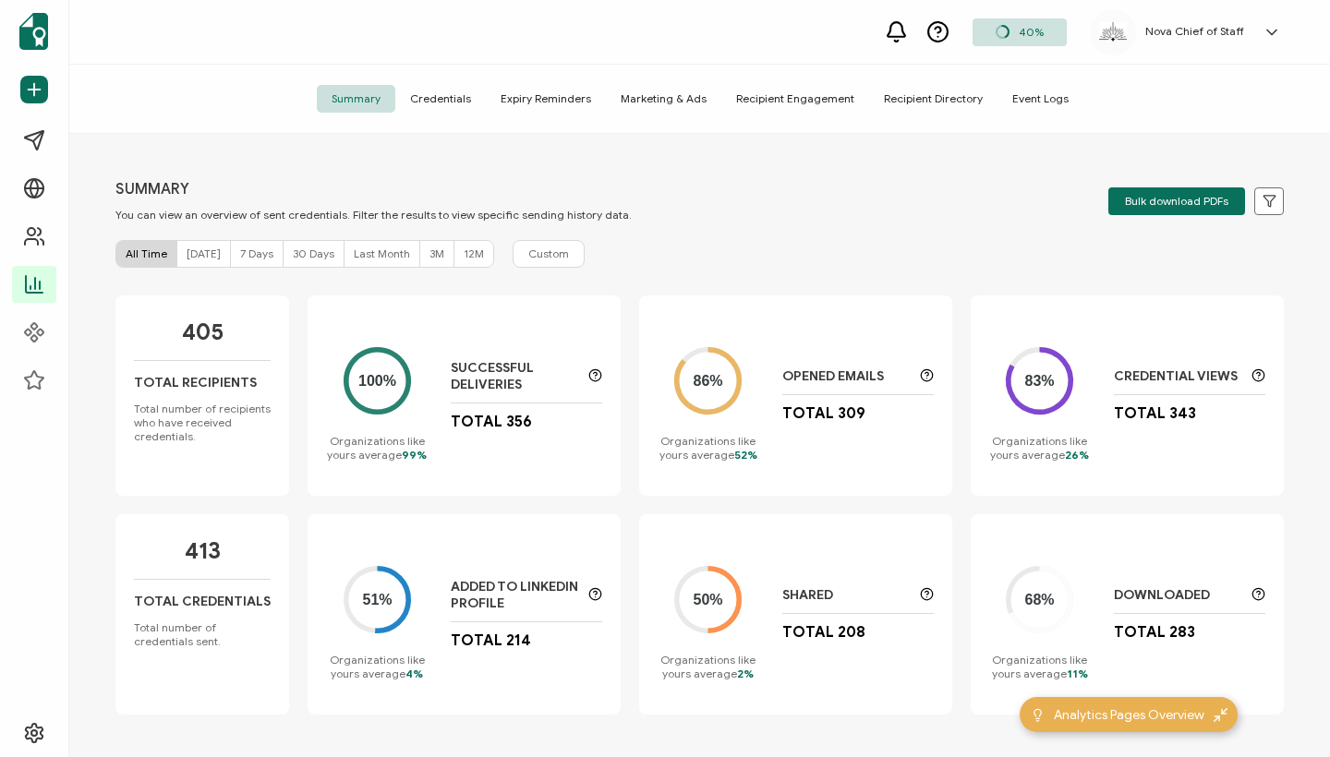
click at [195, 253] on span "[DATE]" at bounding box center [204, 254] width 34 height 14
click at [197, 260] on span "[DATE]" at bounding box center [204, 254] width 34 height 14
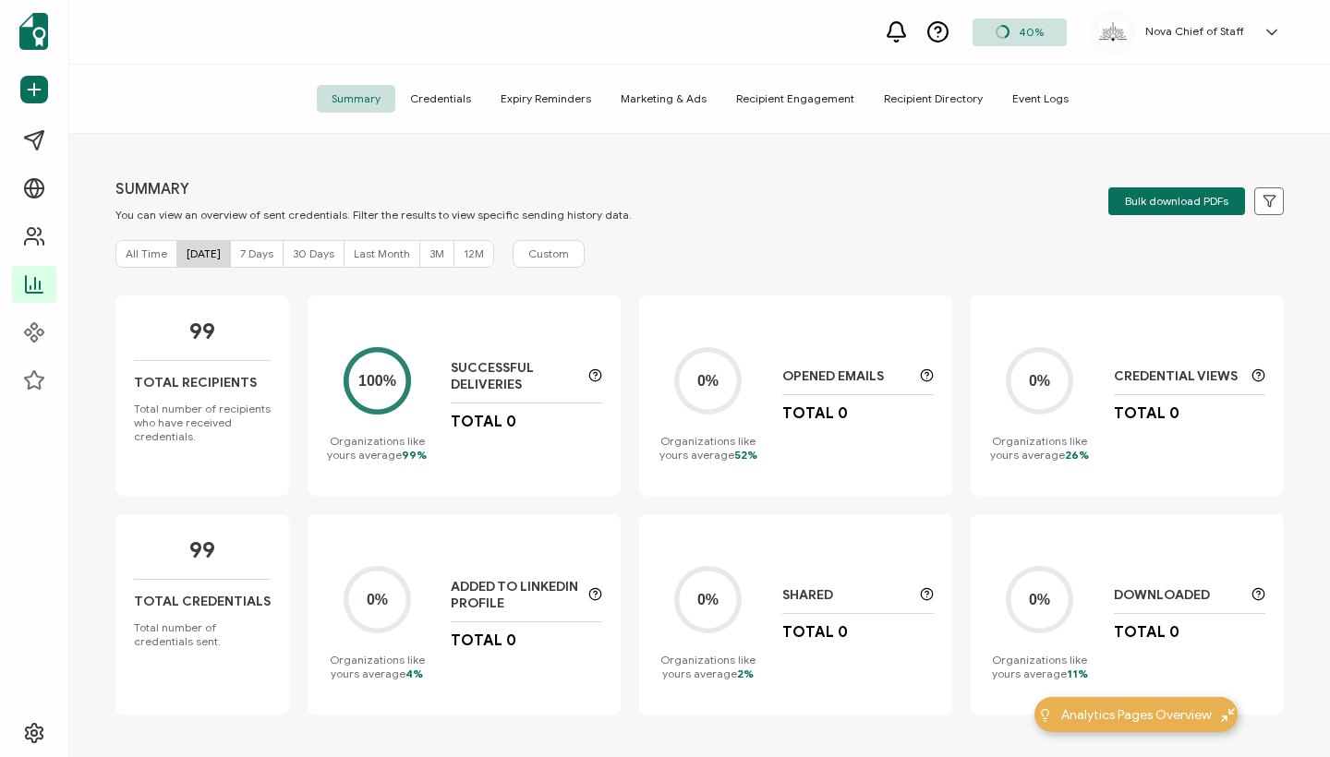
click at [262, 263] on div "7 Days" at bounding box center [257, 254] width 53 height 26
click at [200, 253] on span "[DATE]" at bounding box center [204, 254] width 34 height 14
click at [243, 255] on span "7 Days" at bounding box center [256, 254] width 33 height 14
click at [200, 256] on span "[DATE]" at bounding box center [204, 254] width 34 height 14
click at [249, 260] on span "7 Days" at bounding box center [256, 254] width 33 height 14
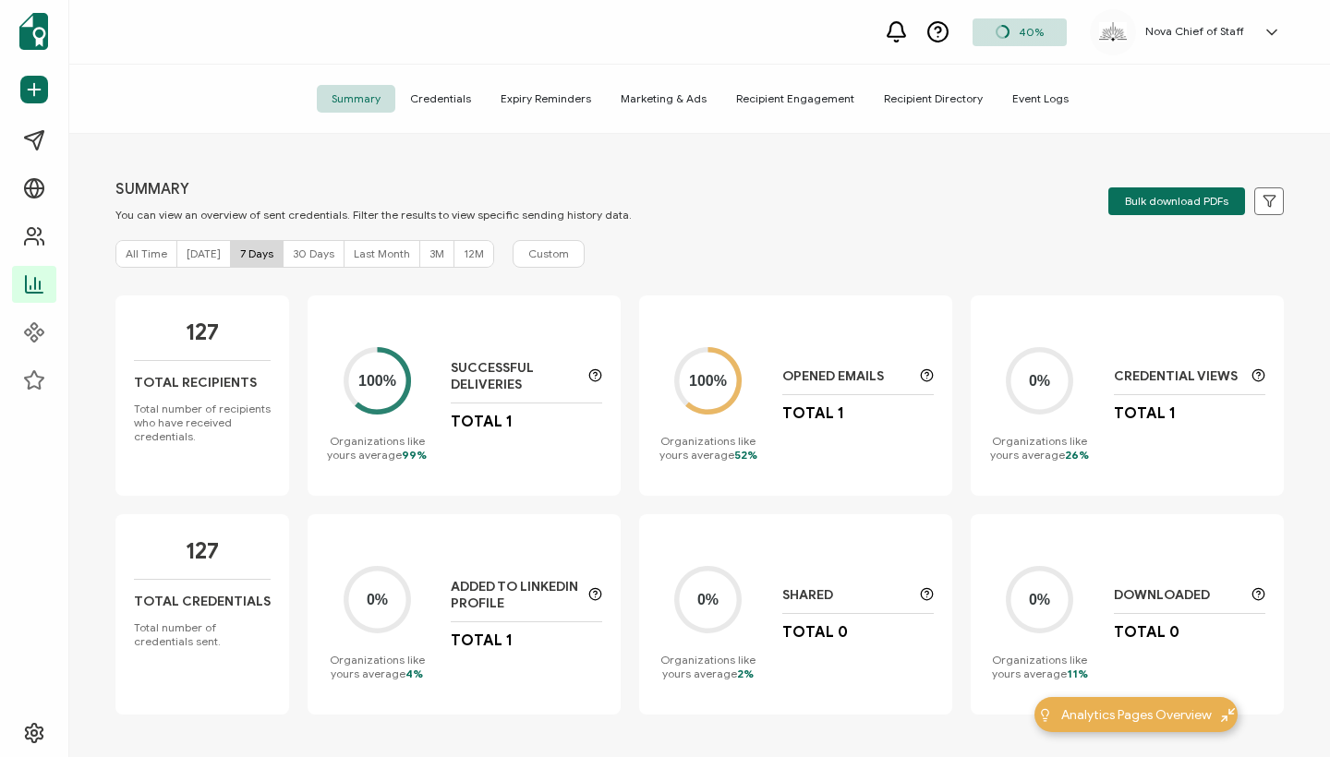
click at [293, 251] on span "30 Days" at bounding box center [314, 254] width 42 height 14
click at [246, 254] on span "7 Days" at bounding box center [256, 254] width 33 height 14
click at [197, 255] on span "[DATE]" at bounding box center [204, 254] width 34 height 14
click at [416, 463] on div "100% Organizations like yours average 99% Successful Deliveries Total 0" at bounding box center [463, 395] width 313 height 200
click at [199, 537] on div "126 Total Credentials Total number of credentials sent." at bounding box center [202, 614] width 174 height 200
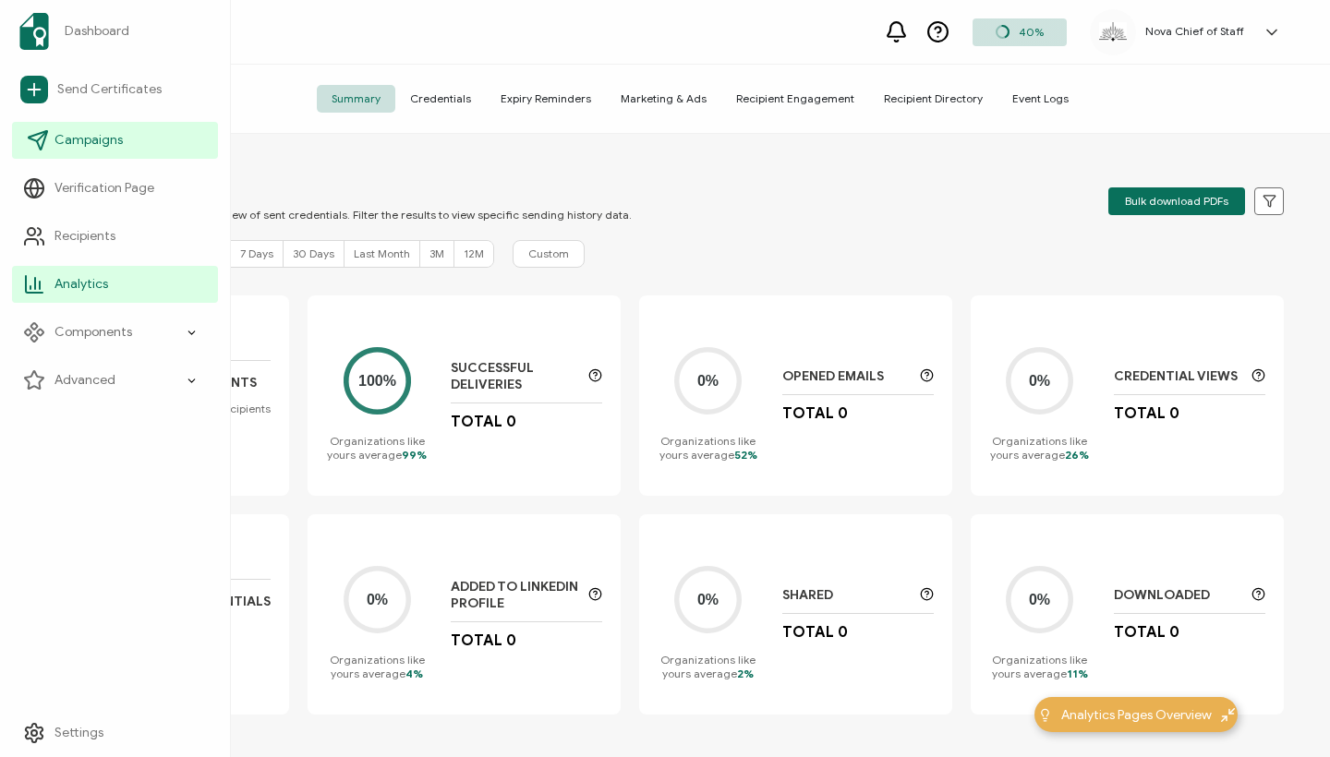
click at [88, 138] on span "Campaigns" at bounding box center [88, 140] width 68 height 18
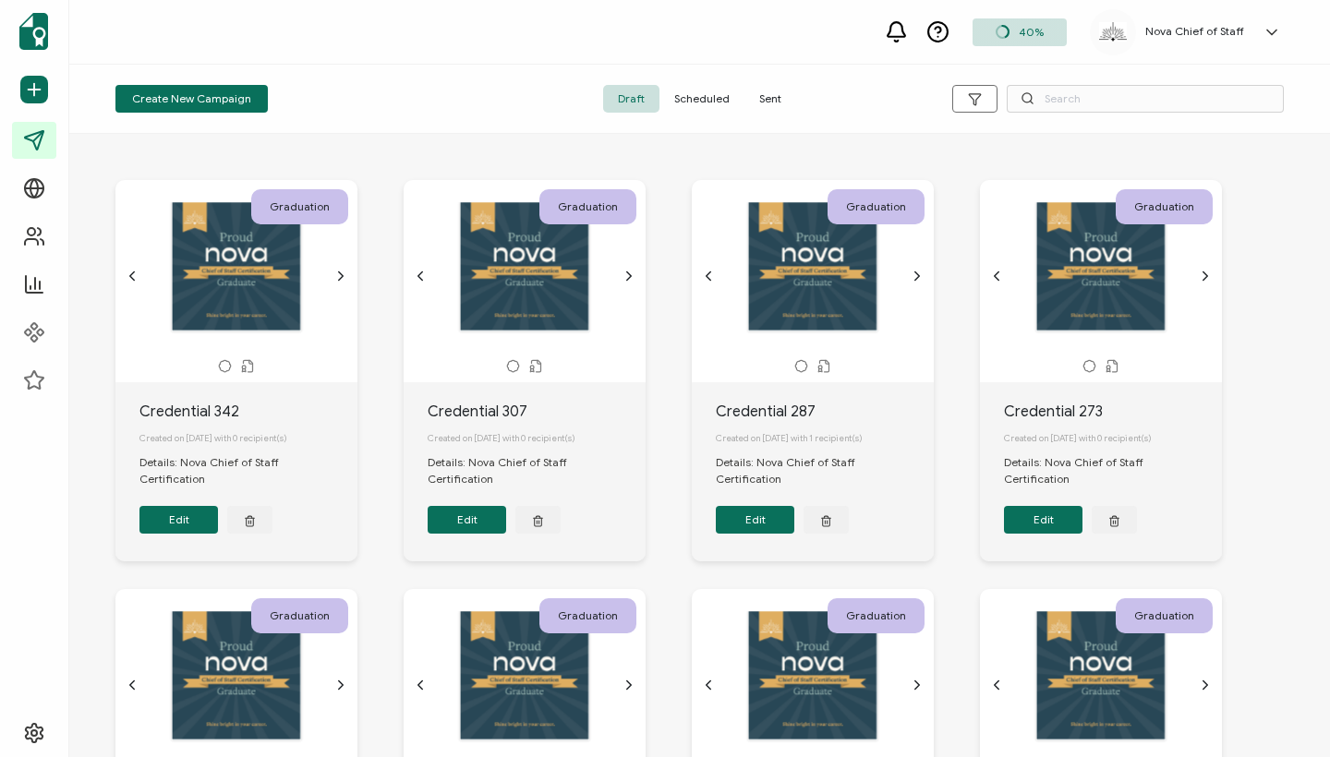
click at [772, 91] on span "Sent" at bounding box center [770, 99] width 52 height 28
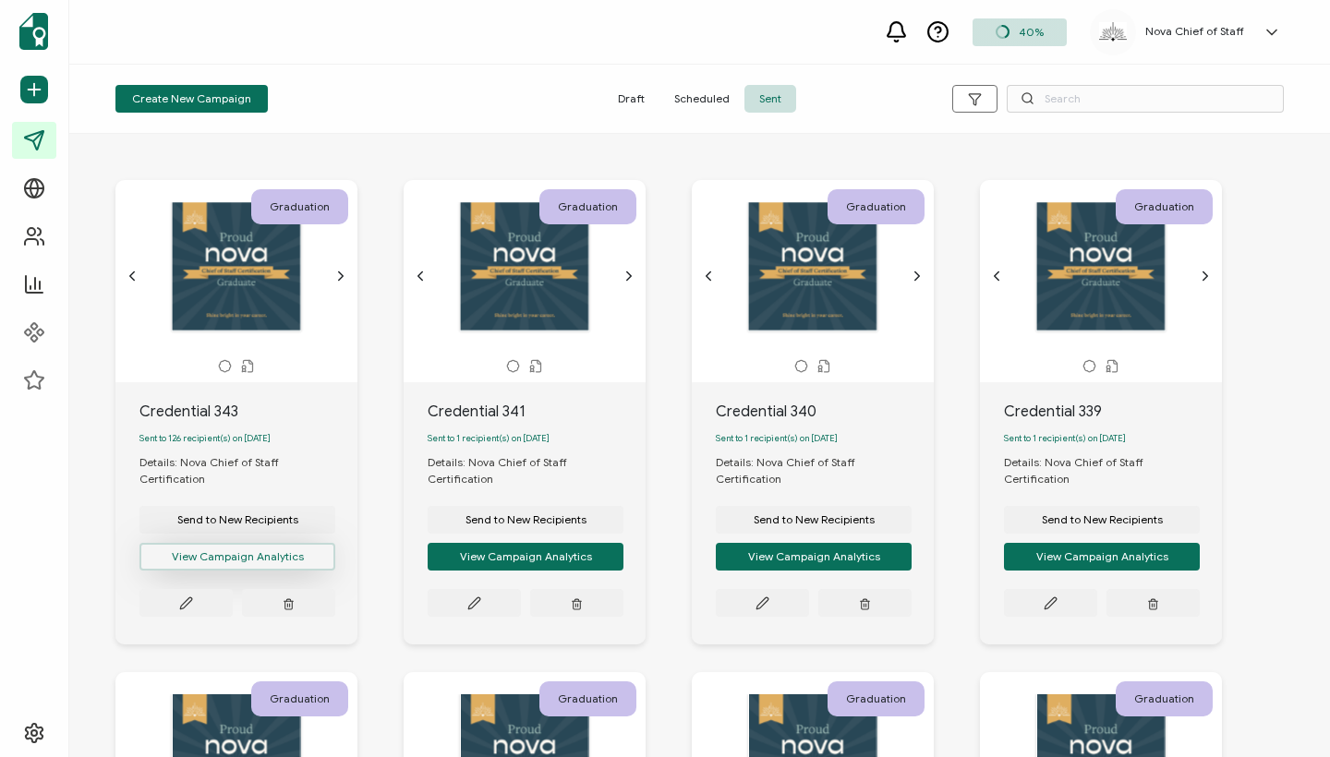
click at [240, 543] on button "View Campaign Analytics" at bounding box center [237, 557] width 196 height 28
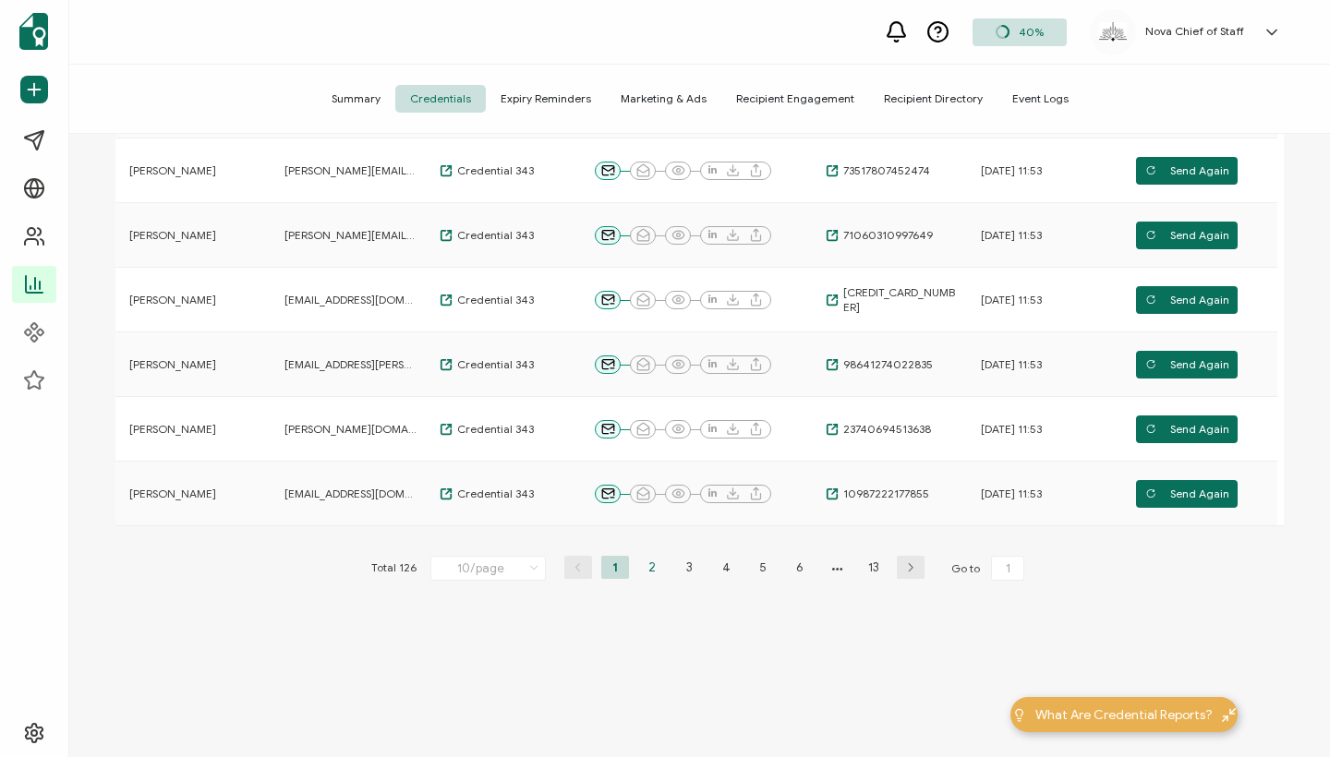
click at [646, 567] on li "2" at bounding box center [652, 567] width 28 height 23
click at [688, 567] on li "3" at bounding box center [689, 567] width 28 height 23
click at [717, 564] on li "4" at bounding box center [726, 567] width 28 height 23
click at [765, 571] on li "5" at bounding box center [763, 567] width 28 height 23
click at [770, 567] on li "6" at bounding box center [781, 567] width 28 height 23
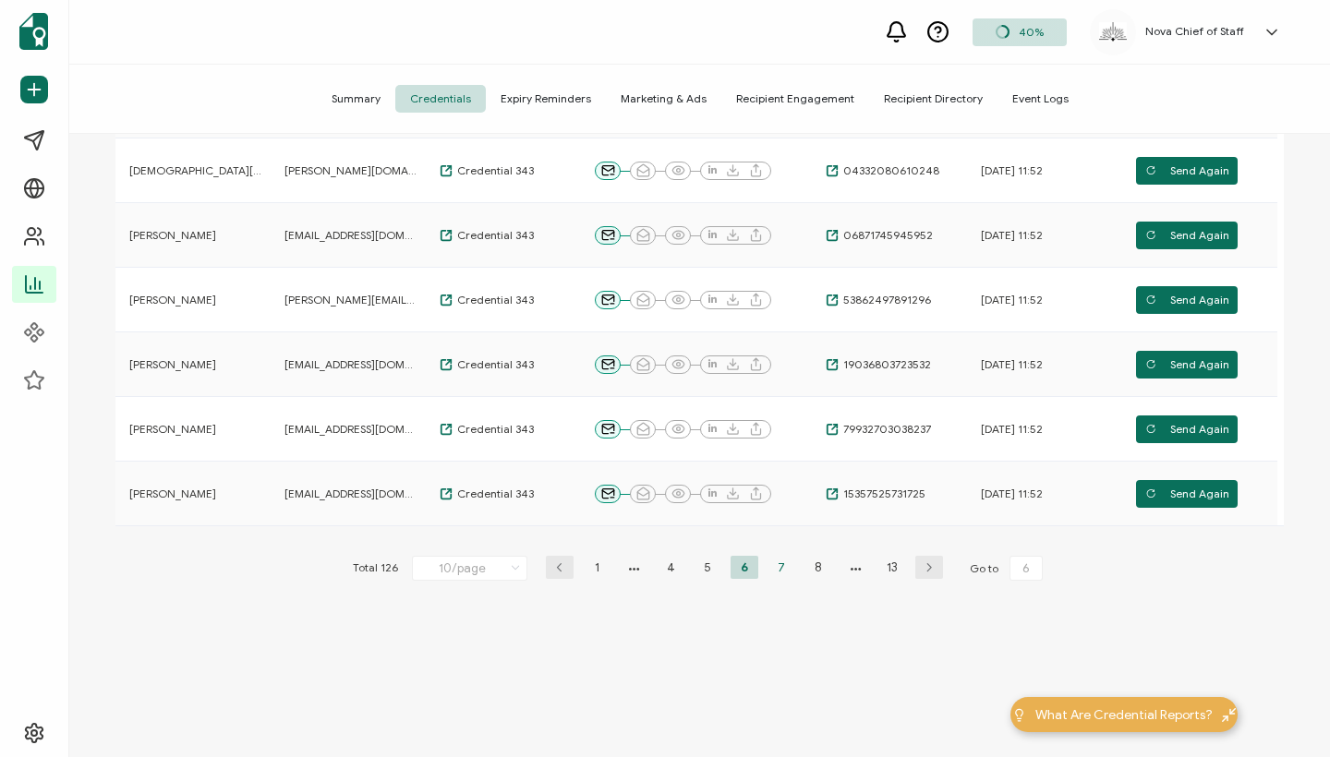
click at [778, 566] on li "7" at bounding box center [781, 567] width 28 height 23
type input "7"
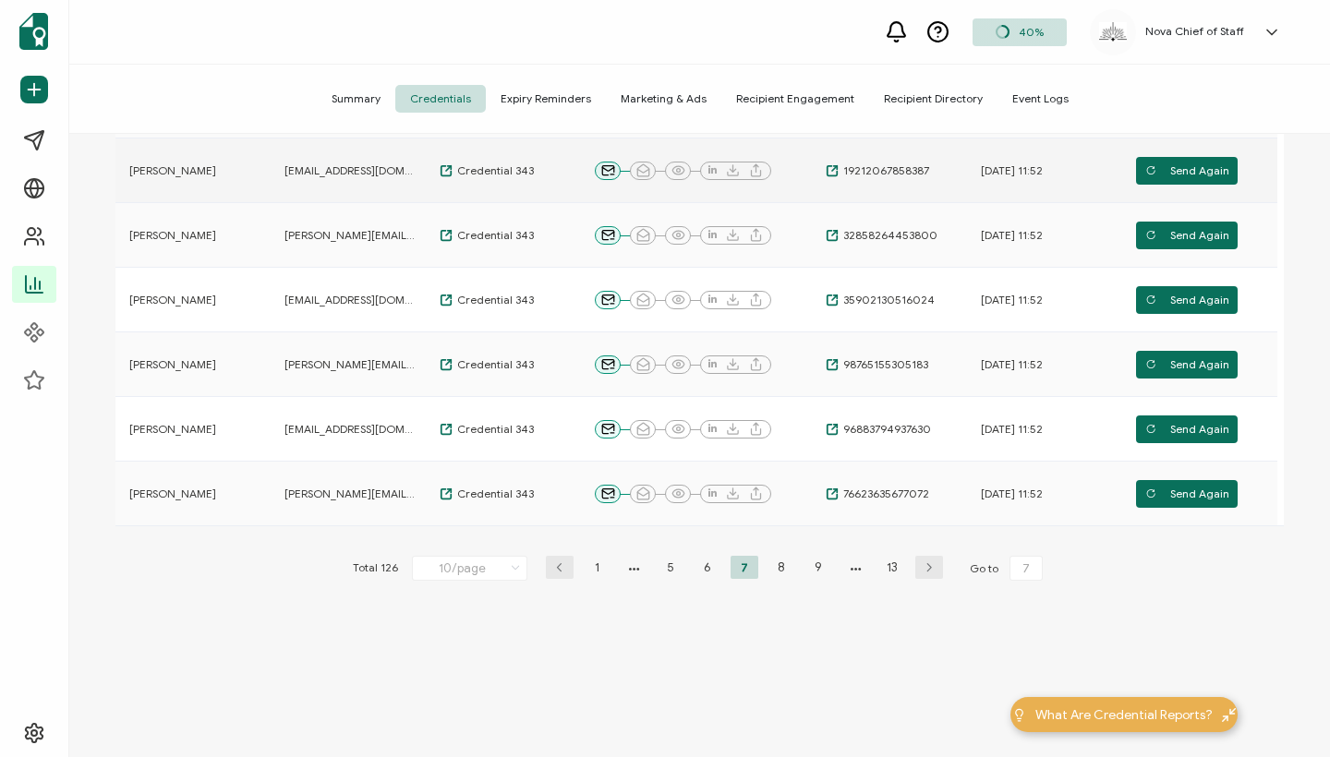
scroll to position [524, 0]
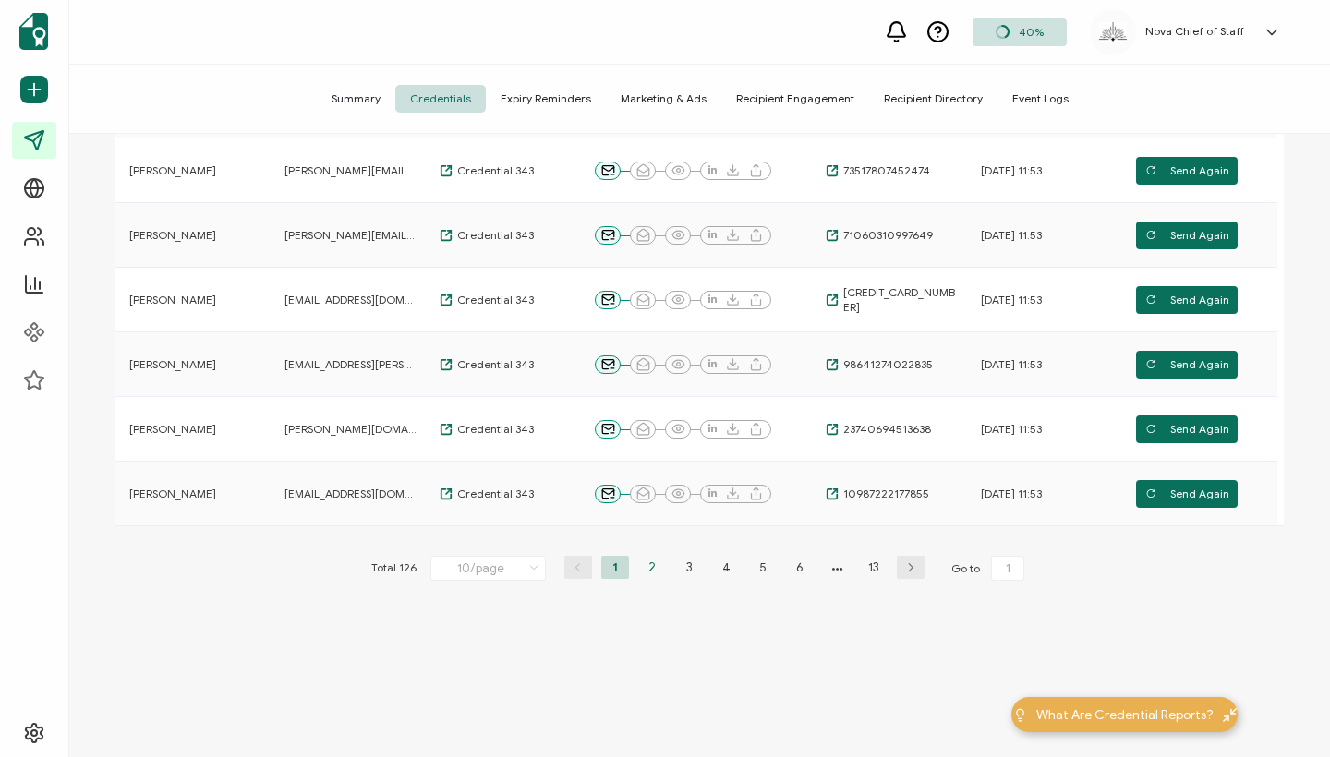
click at [645, 561] on li "2" at bounding box center [652, 567] width 28 height 23
click at [680, 565] on li "3" at bounding box center [689, 567] width 28 height 23
click at [725, 562] on li "4" at bounding box center [726, 567] width 28 height 23
click at [763, 564] on li "5" at bounding box center [763, 567] width 28 height 23
click at [783, 562] on li "6" at bounding box center [781, 567] width 28 height 23
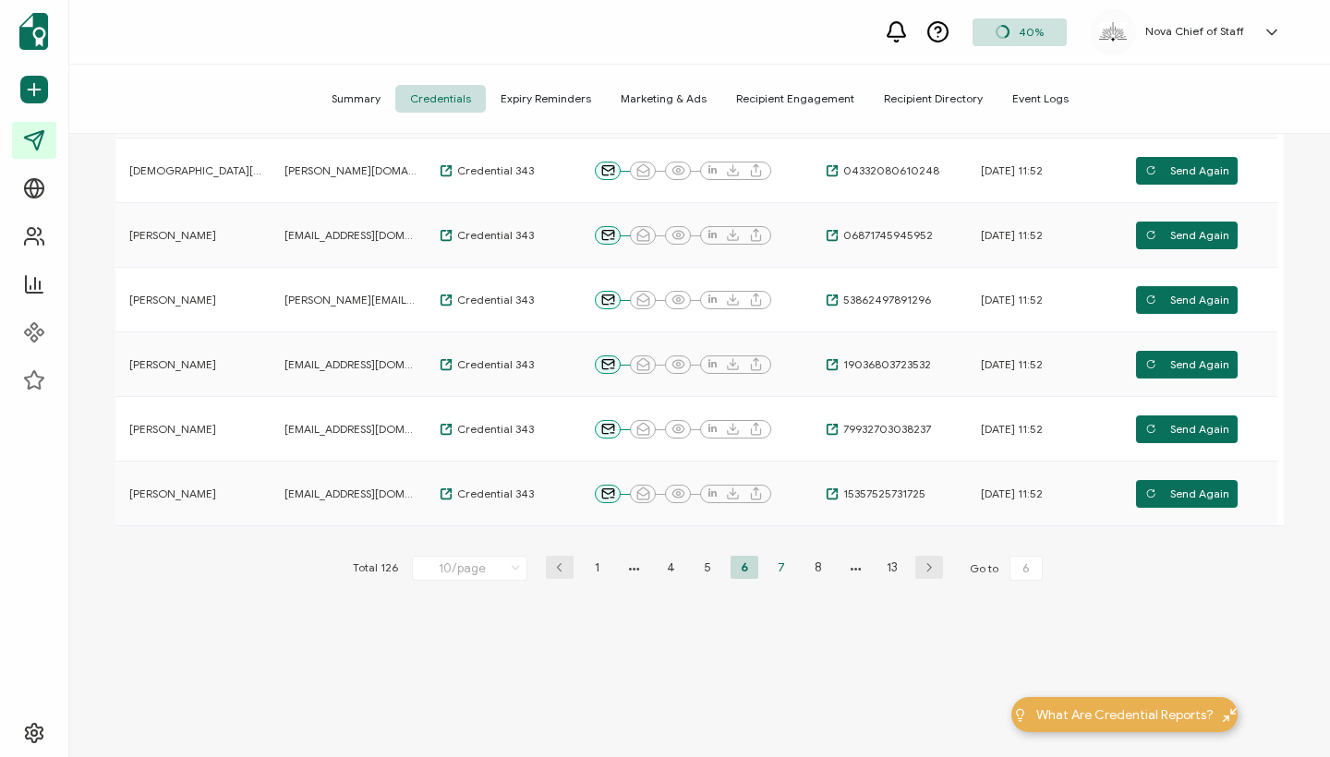
click at [778, 566] on li "7" at bounding box center [781, 567] width 28 height 23
click at [780, 579] on div "Total 126 10/page 10/page 20/page 50/page 100/page 1 5 6 7 8 9 13 Go to 7" at bounding box center [699, 569] width 703 height 30
click at [780, 569] on li "8" at bounding box center [781, 567] width 28 height 23
click at [776, 571] on li "9" at bounding box center [781, 567] width 28 height 23
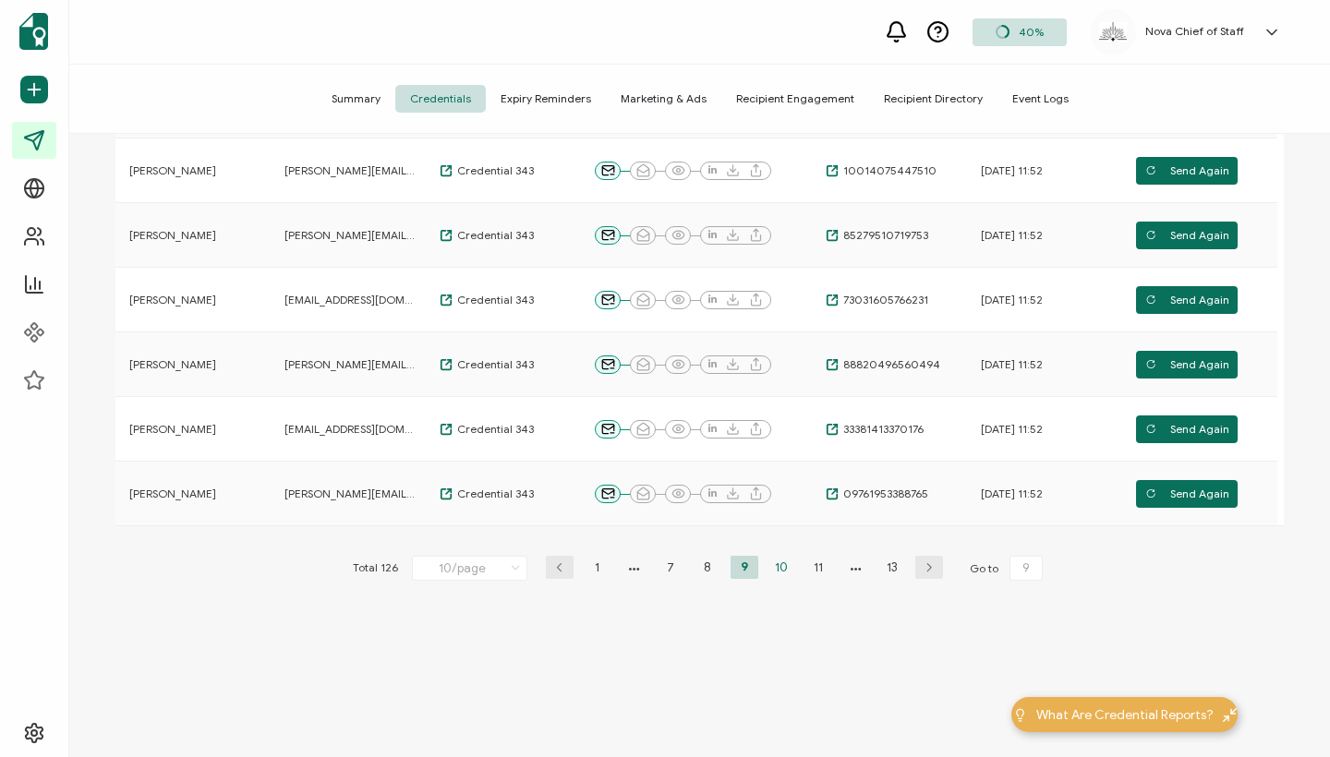
click at [777, 561] on li "10" at bounding box center [781, 567] width 28 height 23
click at [790, 561] on li "11" at bounding box center [800, 567] width 28 height 23
click at [827, 562] on li "12" at bounding box center [837, 567] width 28 height 23
click at [865, 564] on li "13" at bounding box center [874, 567] width 28 height 23
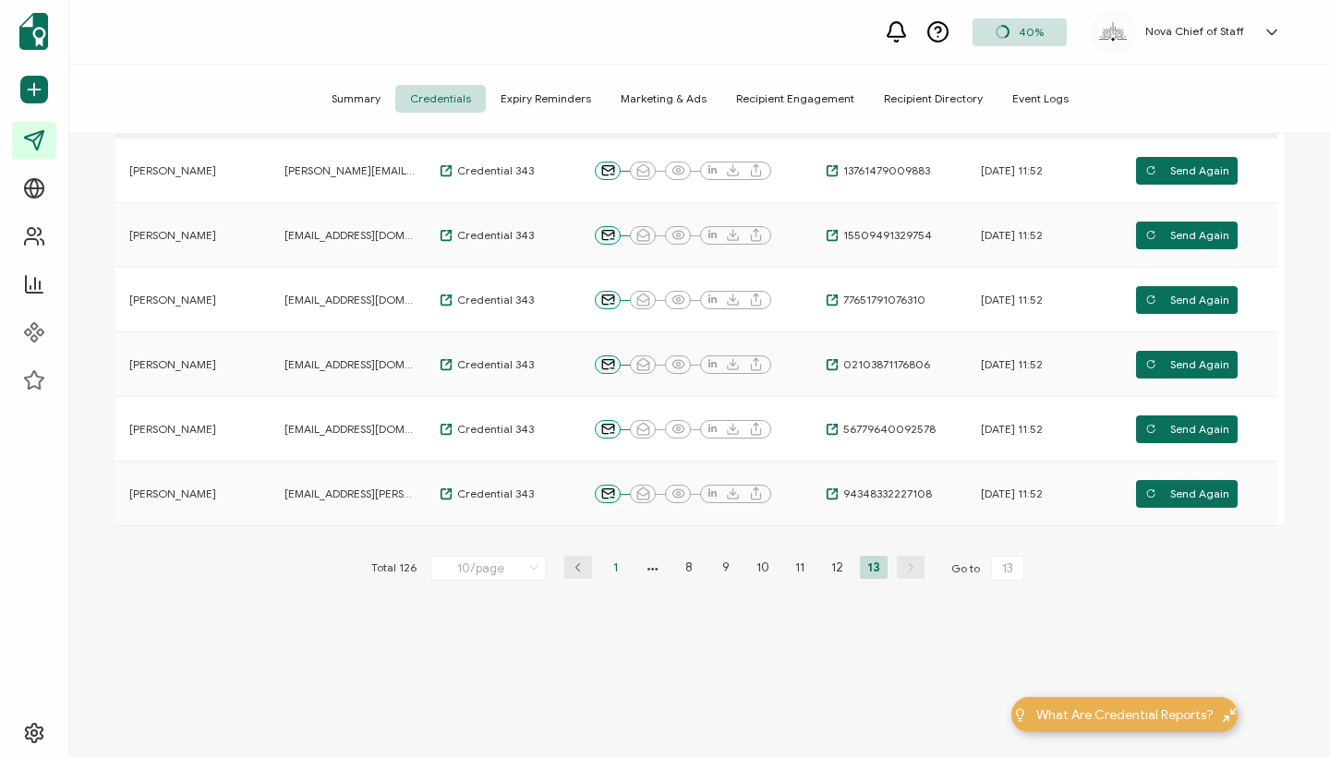
click at [614, 573] on li "1" at bounding box center [615, 567] width 28 height 23
type input "1"
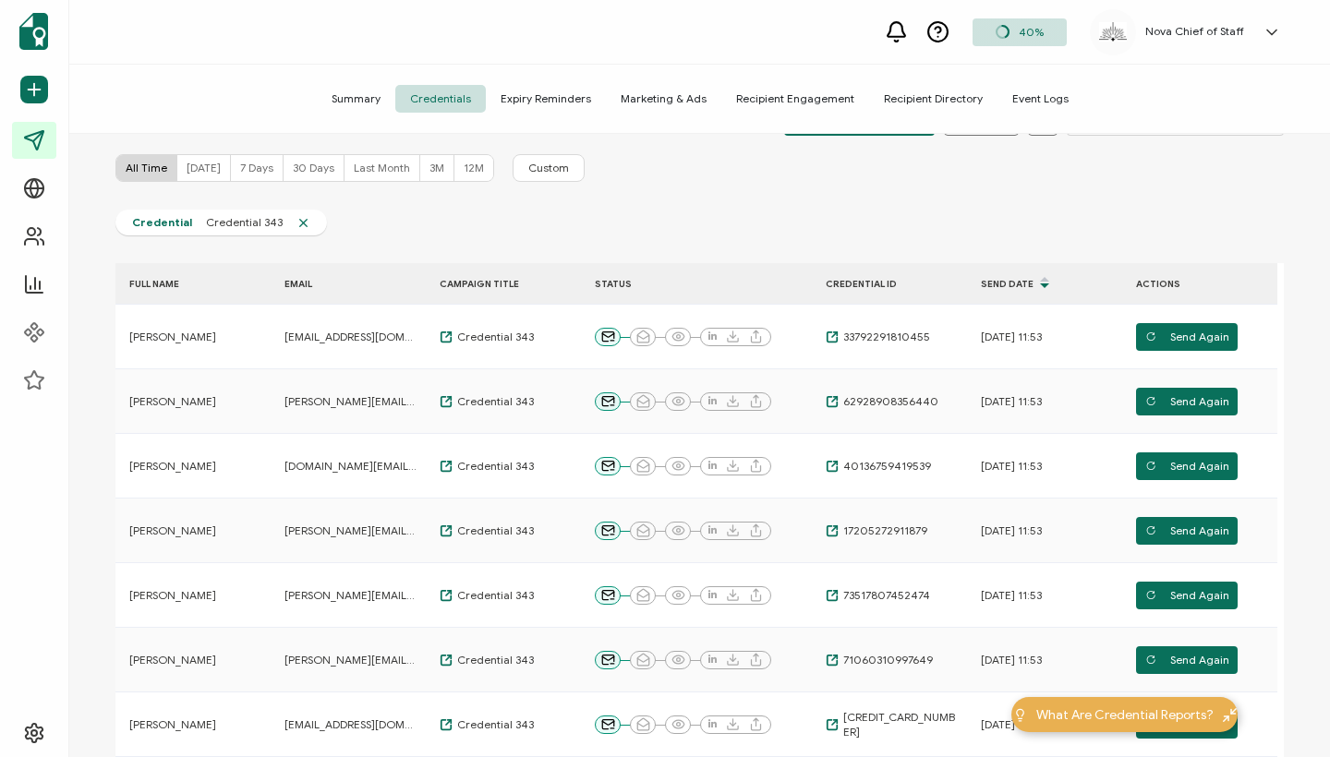
click at [197, 172] on span "[DATE]" at bounding box center [204, 168] width 34 height 14
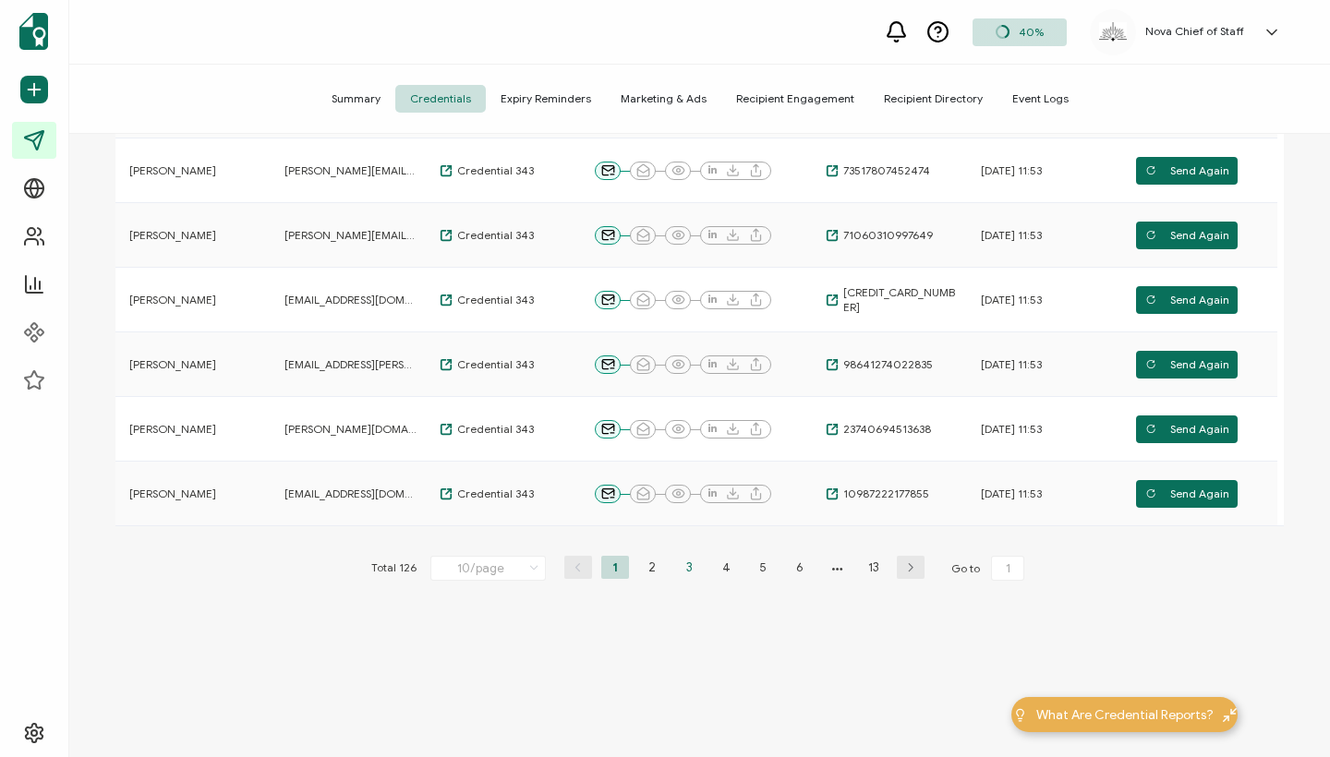
click at [685, 557] on li "3" at bounding box center [689, 567] width 28 height 23
type input "3"
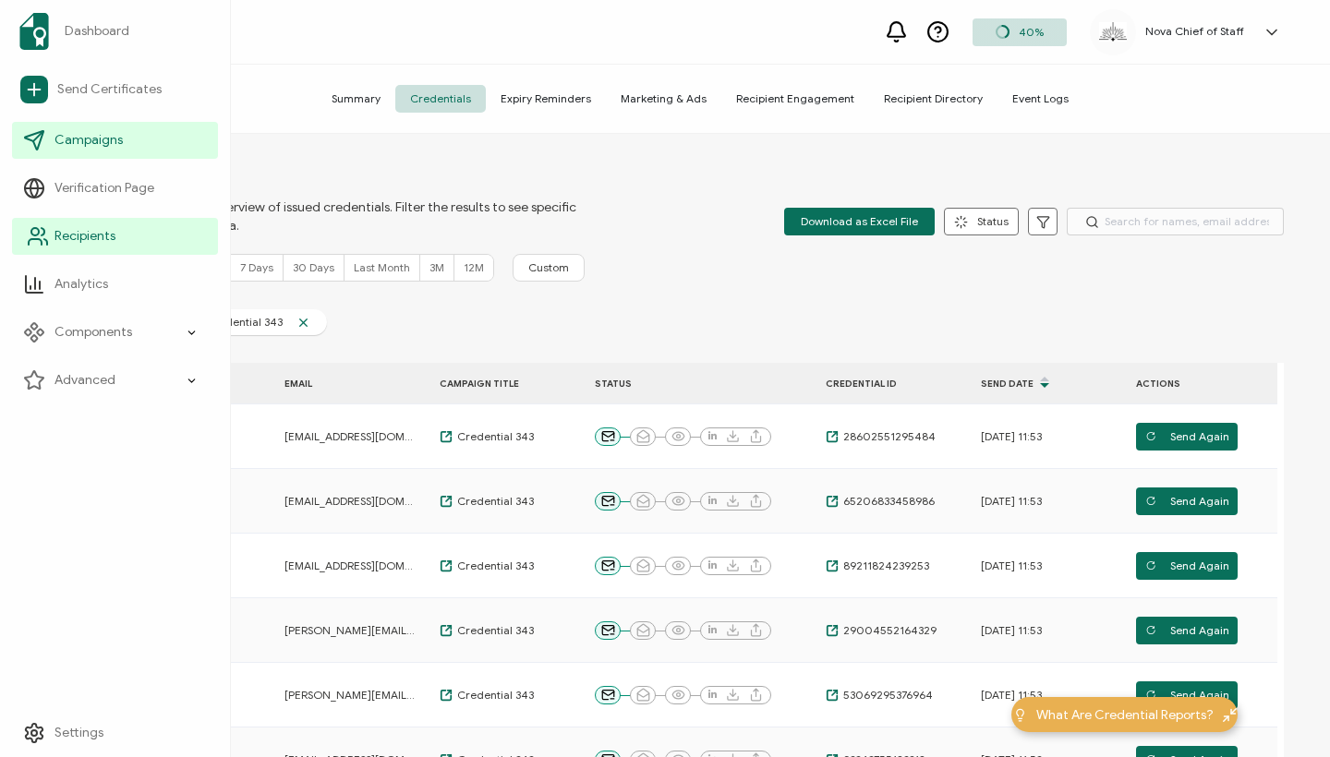
click at [88, 239] on span "Recipients" at bounding box center [84, 236] width 61 height 18
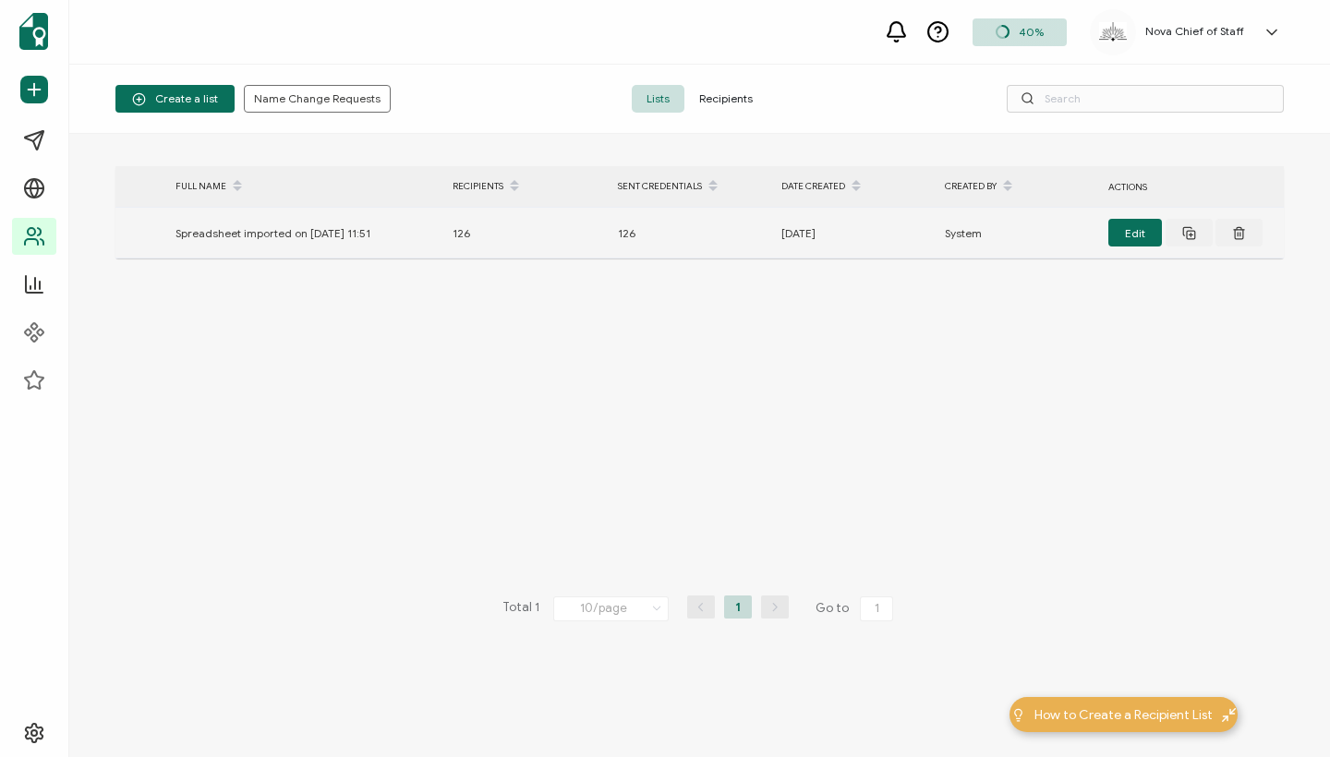
click at [323, 236] on div "Spreadsheet imported on Sep 26, 11:51" at bounding box center [304, 233] width 277 height 21
click at [1145, 235] on button "Edit" at bounding box center [1135, 233] width 54 height 28
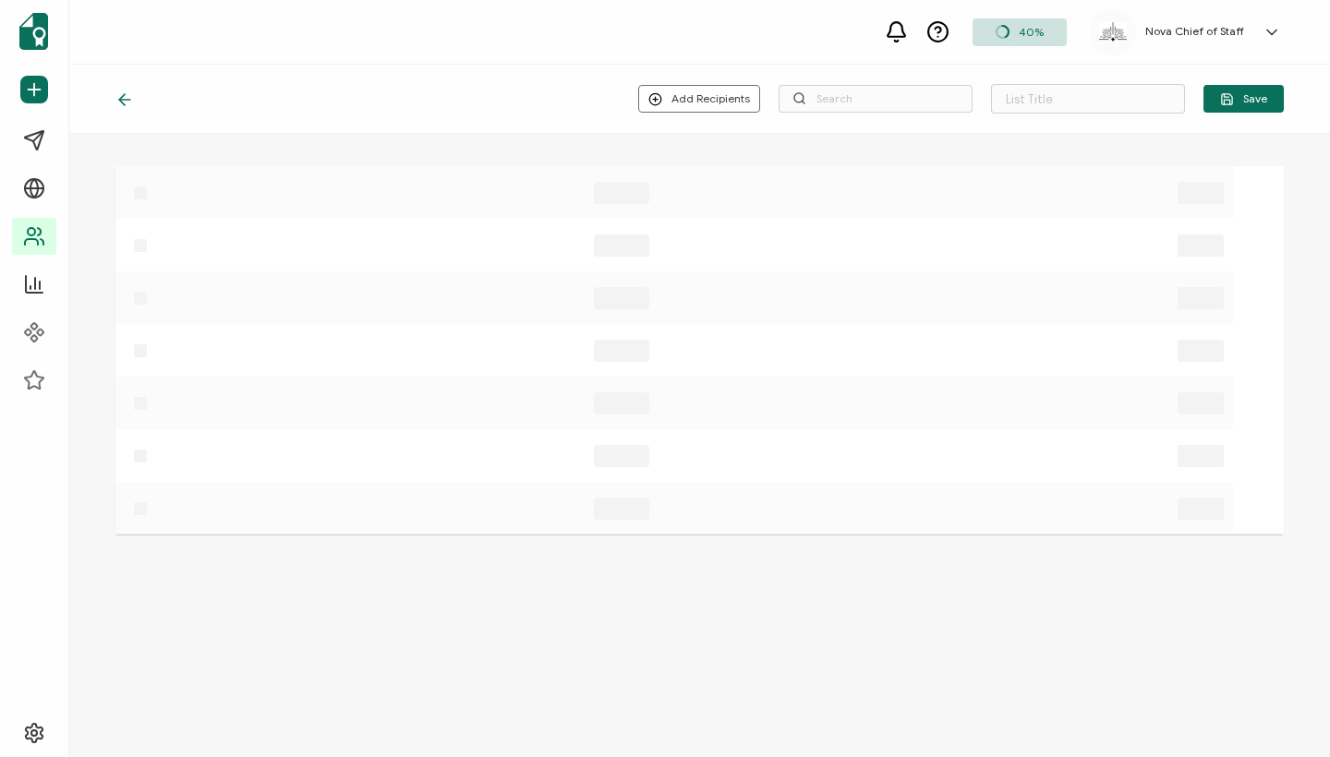
type input "Spreadsheet imported on Sep 26, 11:51"
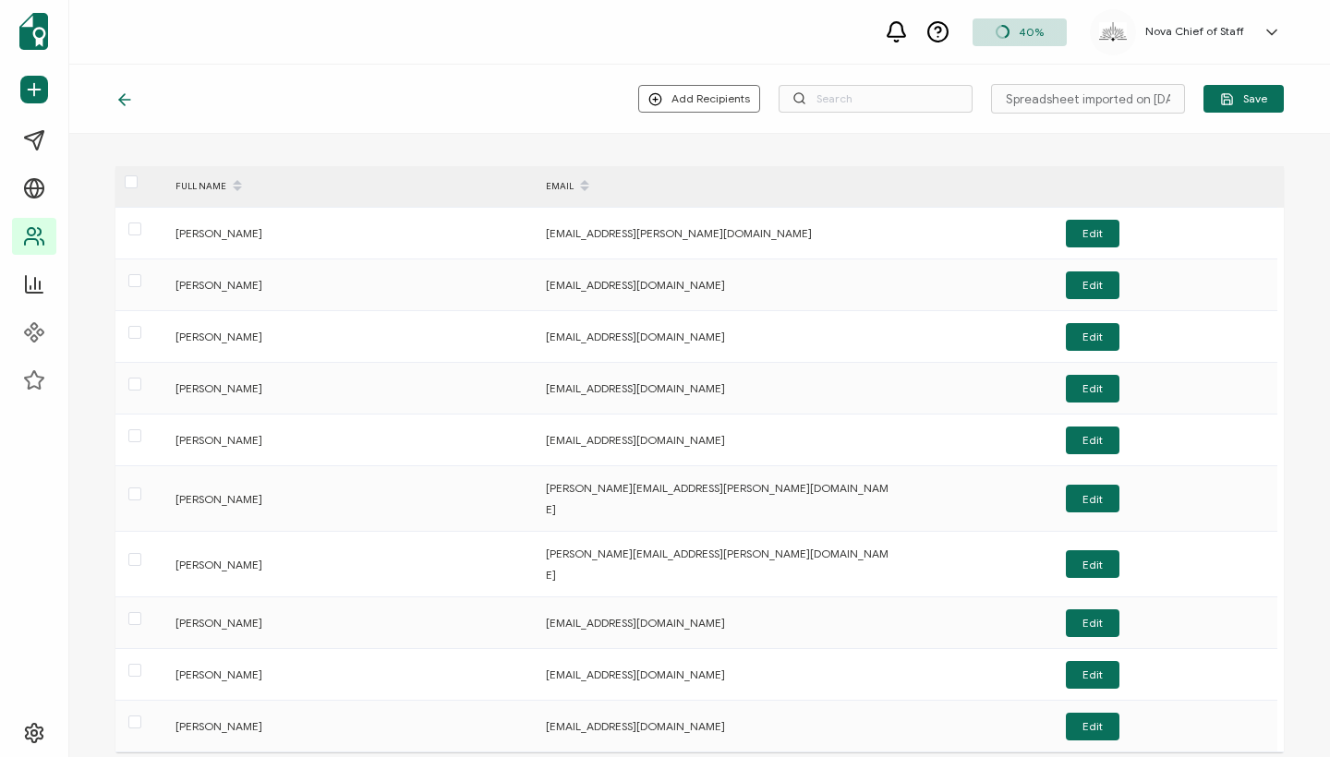
click at [128, 99] on icon at bounding box center [124, 99] width 18 height 18
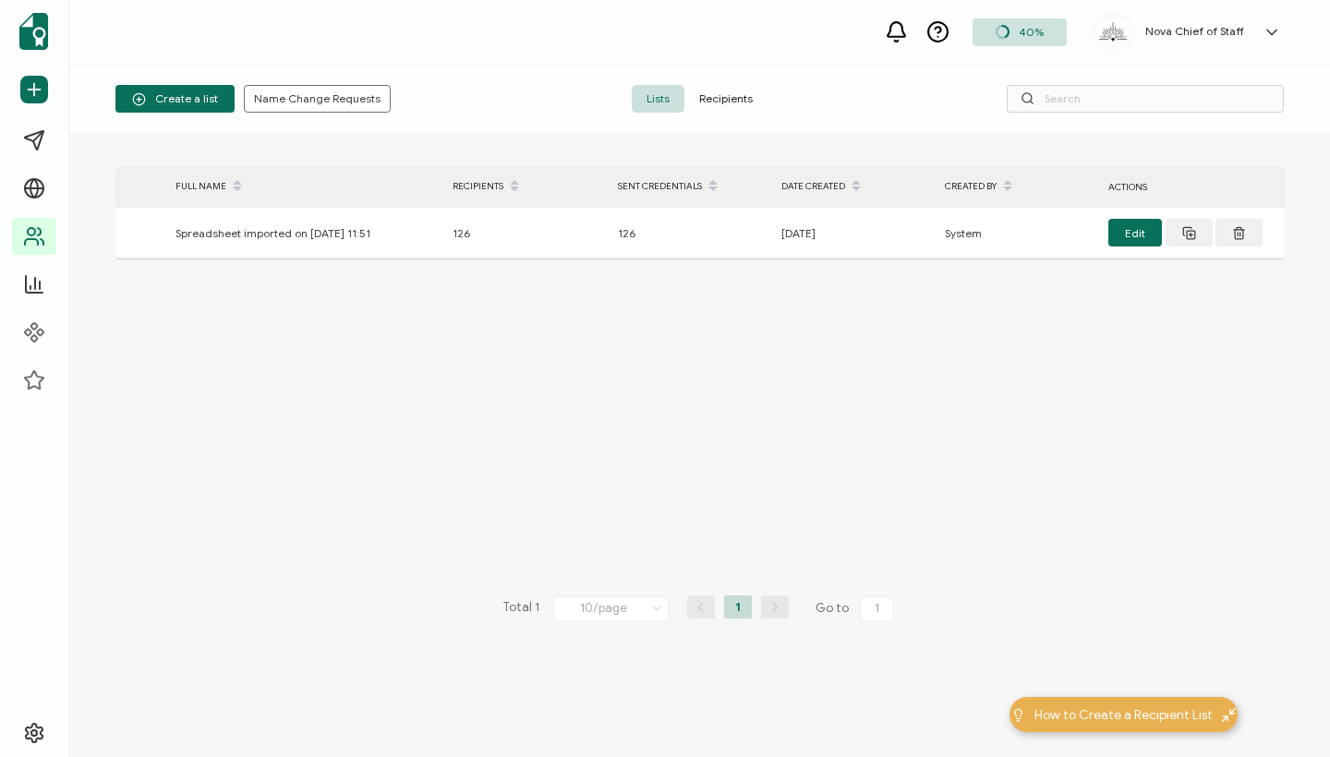
click at [748, 104] on span "Recipients" at bounding box center [725, 99] width 83 height 28
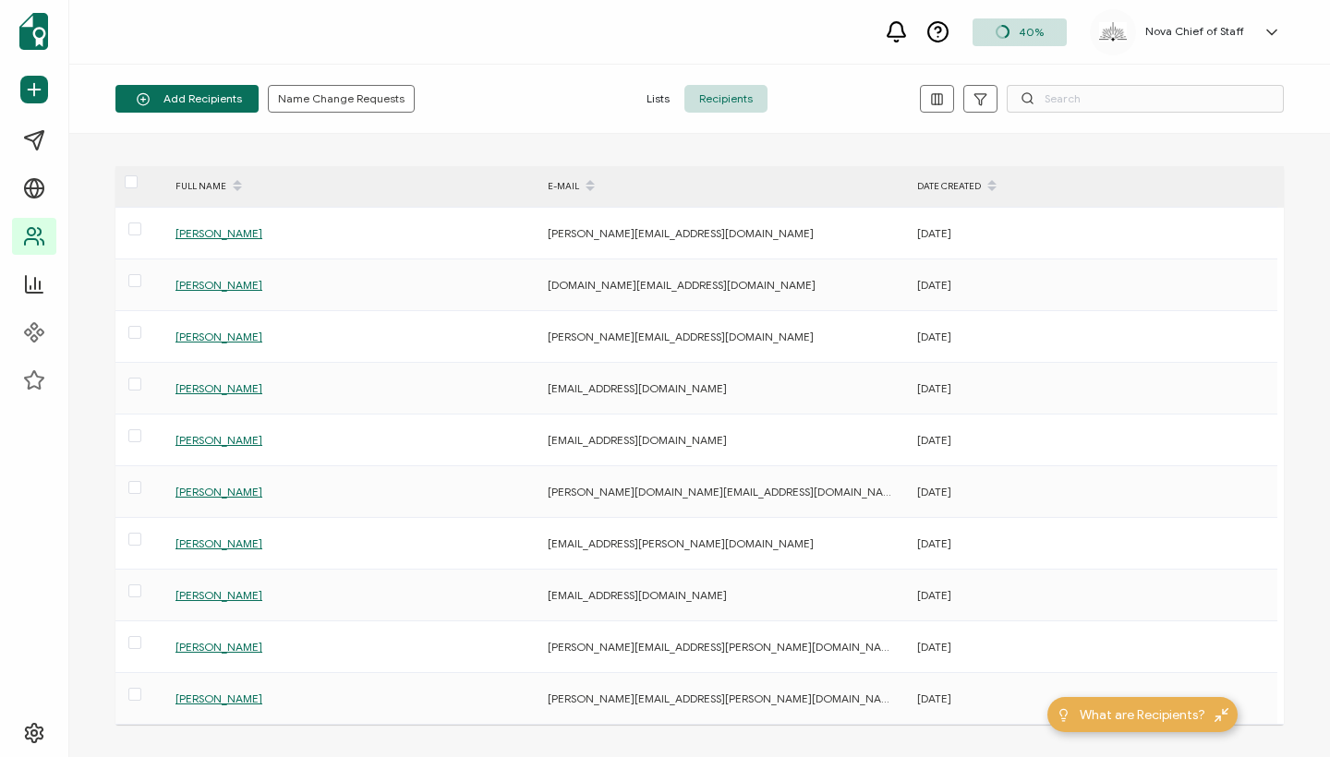
click at [951, 192] on div "DATE CREATED" at bounding box center [1092, 186] width 369 height 31
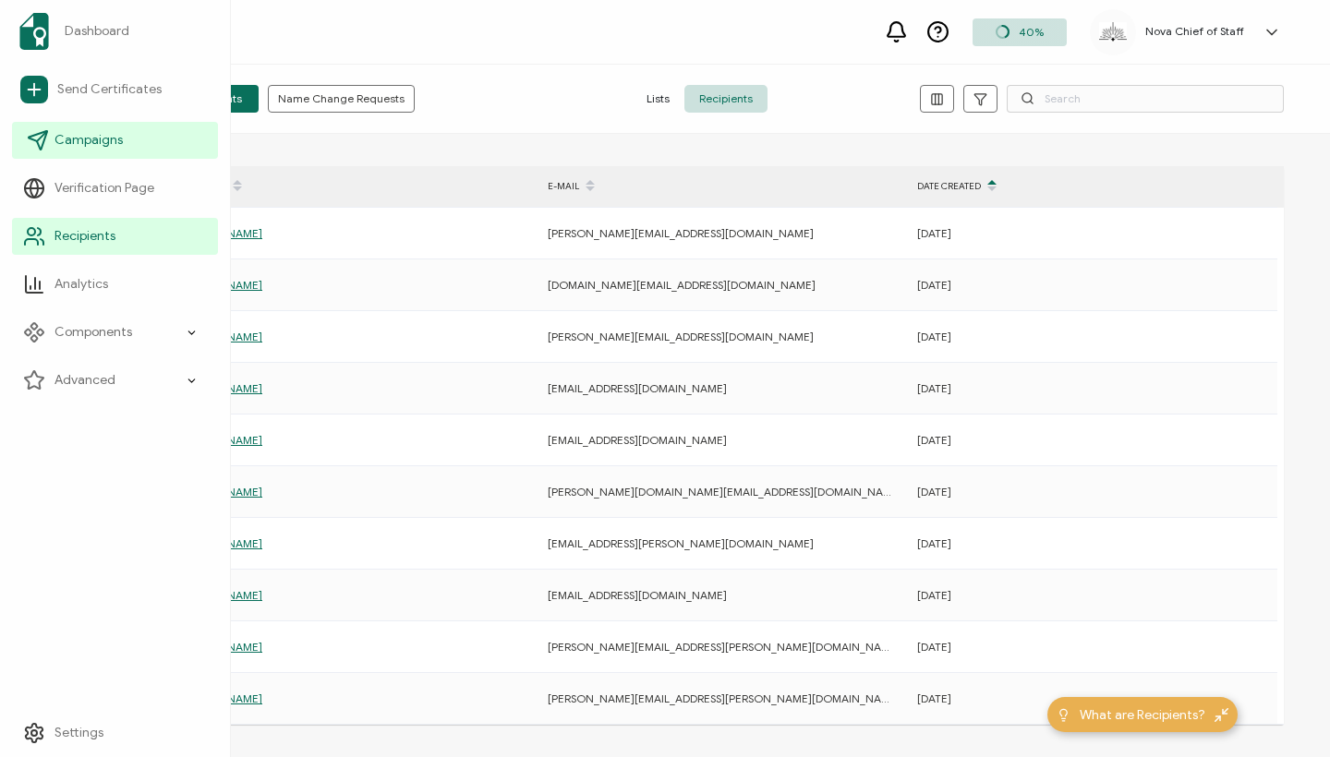
click at [63, 137] on span "Campaigns" at bounding box center [88, 140] width 68 height 18
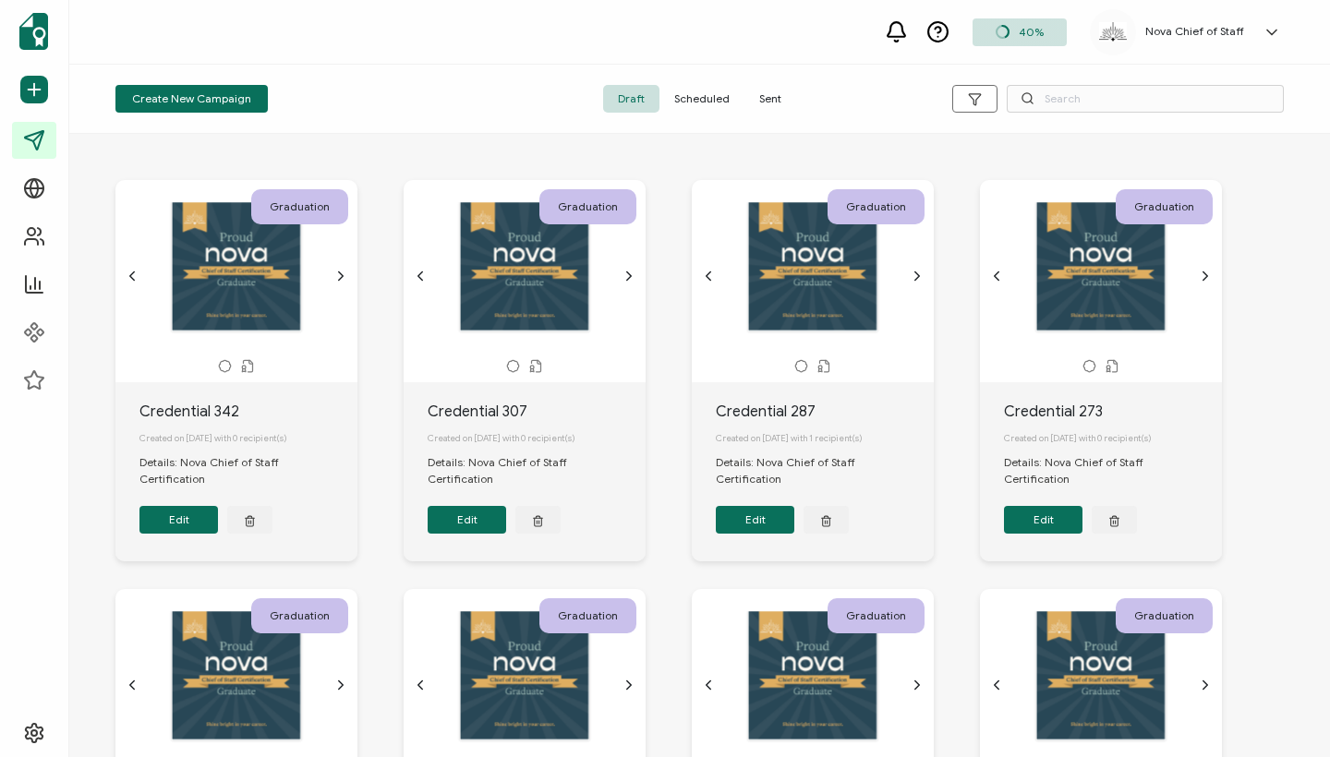
click at [781, 96] on span "Sent" at bounding box center [770, 99] width 52 height 28
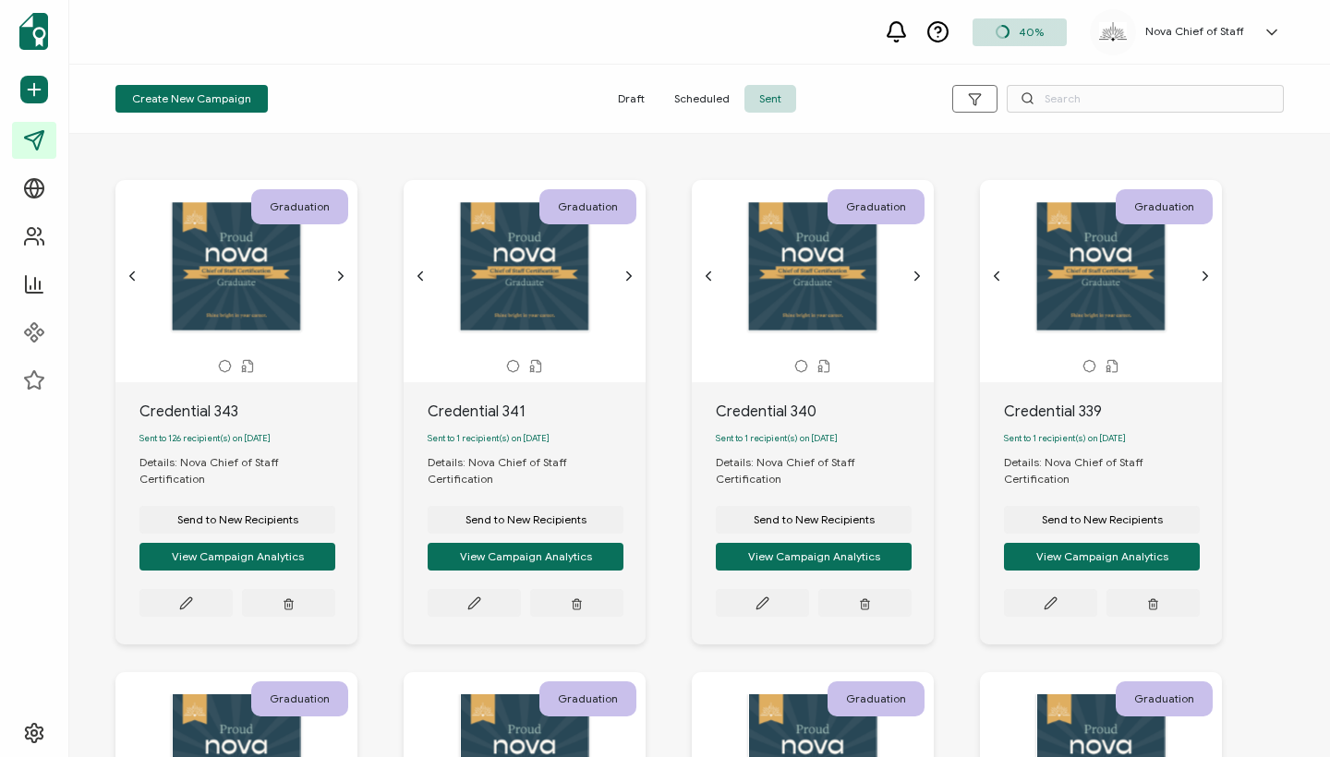
click at [693, 96] on span "Scheduled" at bounding box center [701, 99] width 85 height 28
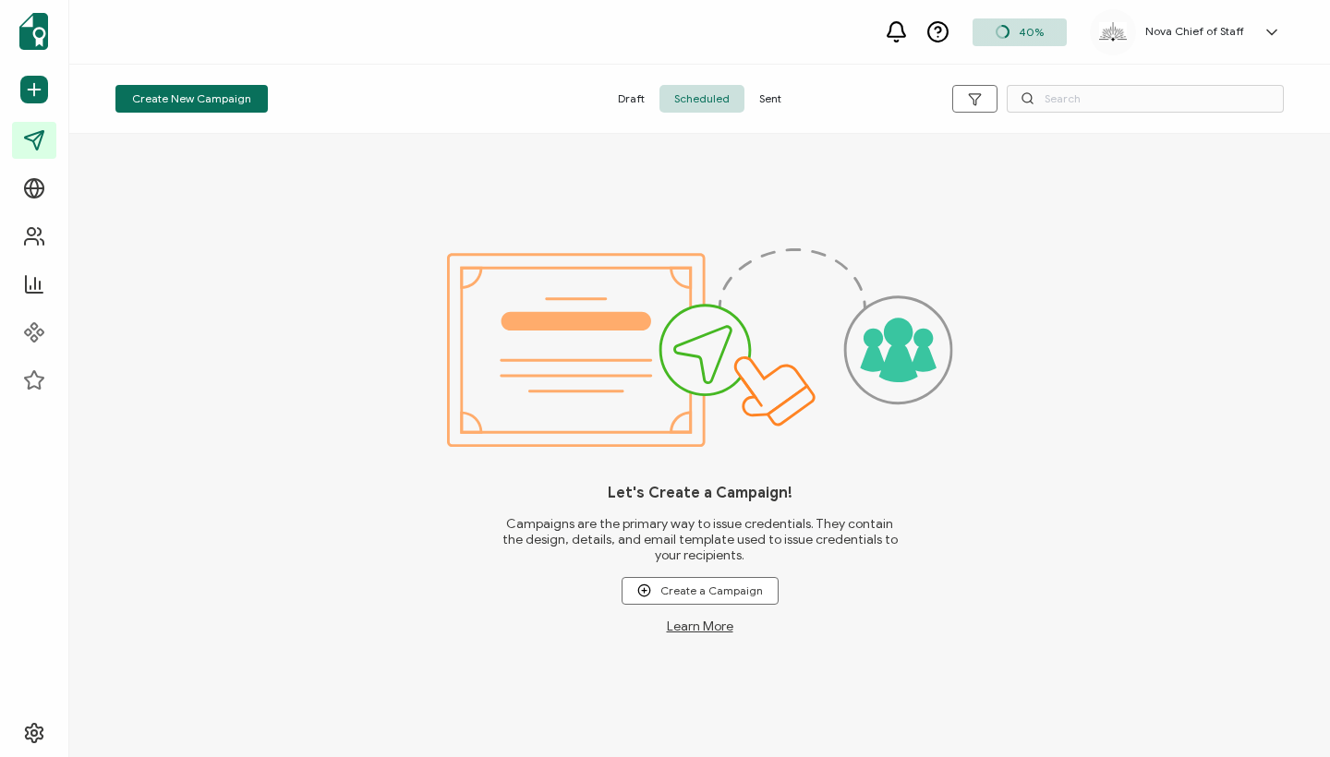
click at [639, 97] on span "Draft" at bounding box center [631, 99] width 56 height 28
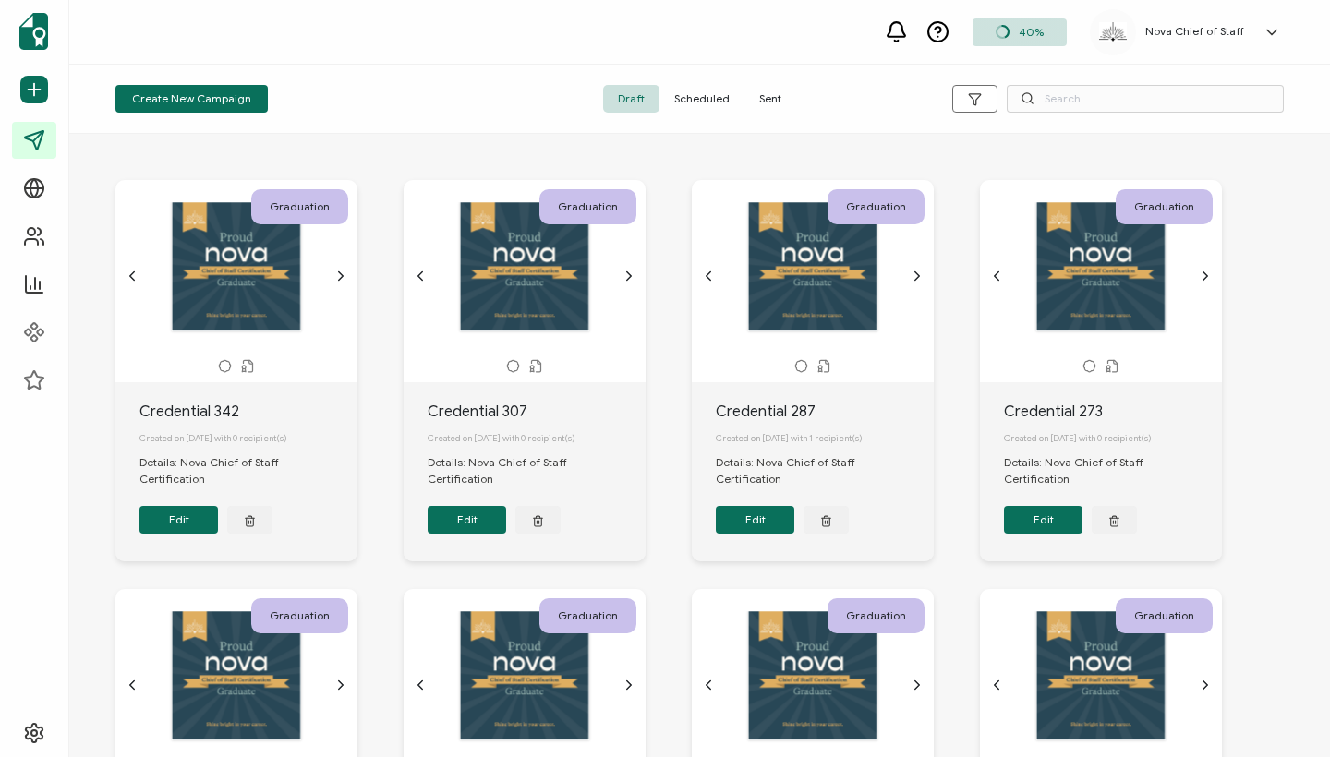
click at [768, 94] on span "Sent" at bounding box center [770, 99] width 52 height 28
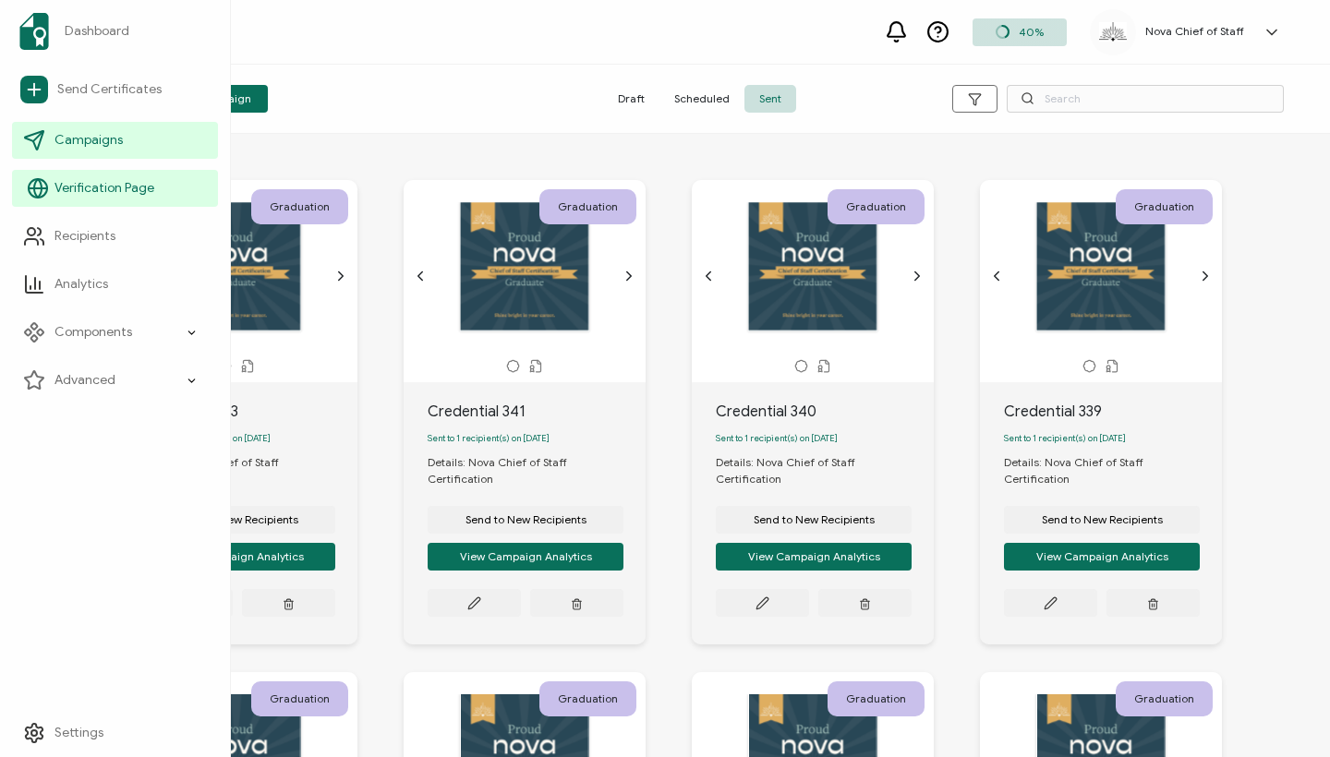
drag, startPoint x: 113, startPoint y: 238, endPoint x: 128, endPoint y: 200, distance: 41.0
click at [155, 133] on link "Campaigns" at bounding box center [115, 140] width 206 height 37
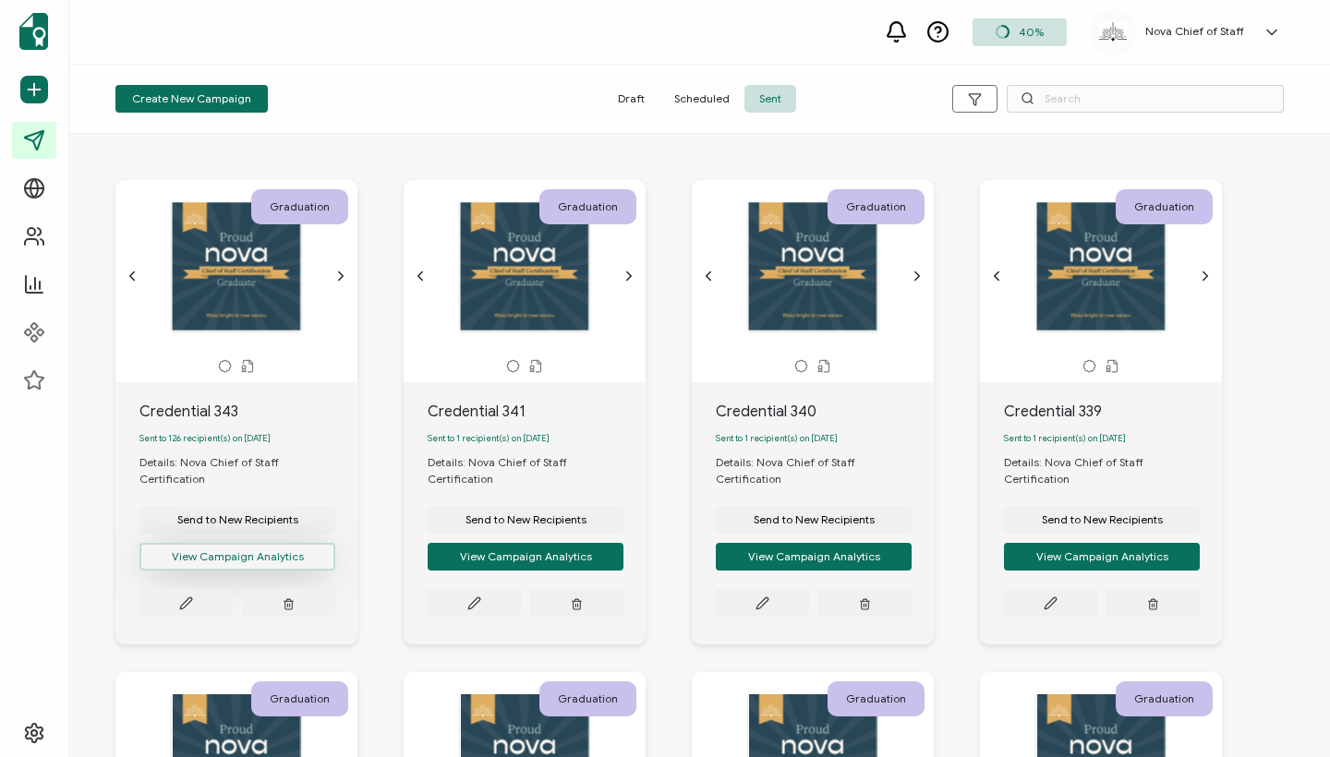
click at [222, 544] on button "View Campaign Analytics" at bounding box center [237, 557] width 196 height 28
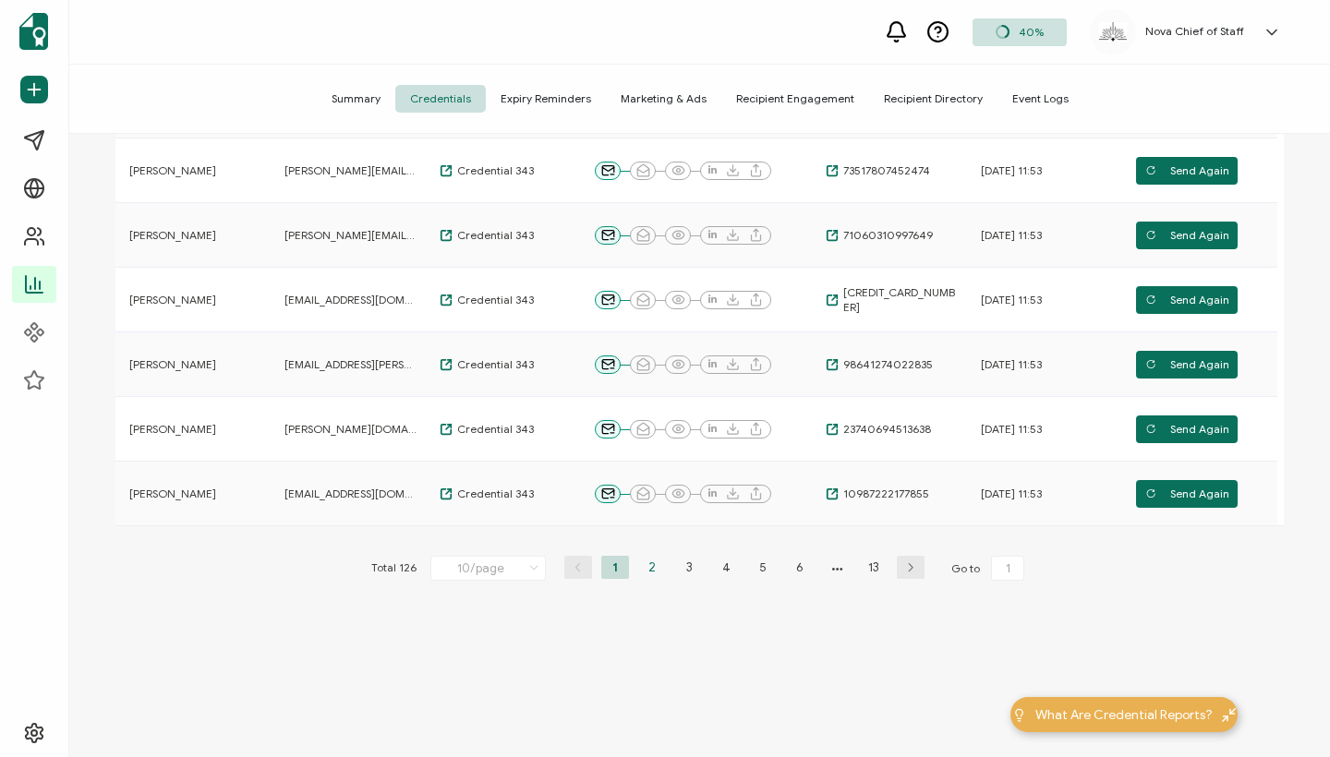
click at [652, 561] on li "2" at bounding box center [652, 567] width 28 height 23
click at [683, 563] on li "3" at bounding box center [689, 567] width 28 height 23
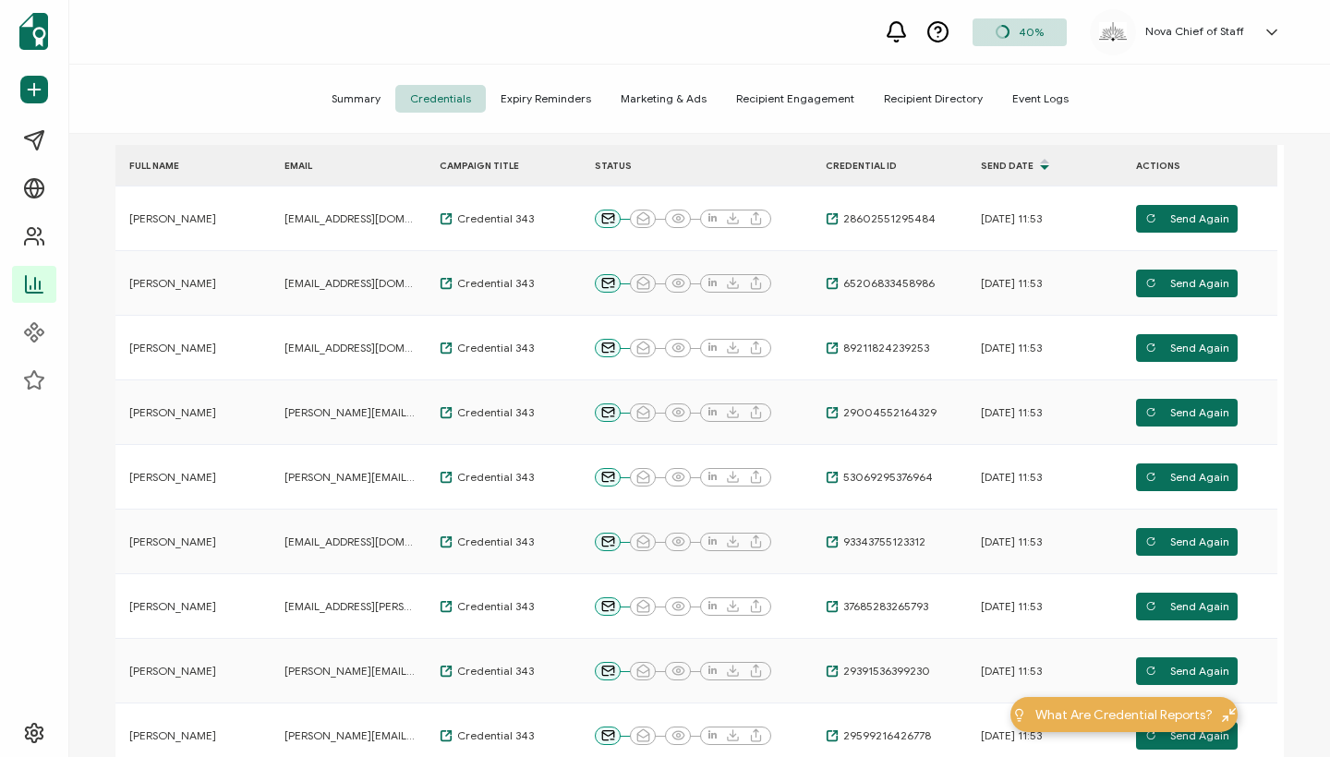
scroll to position [221, 0]
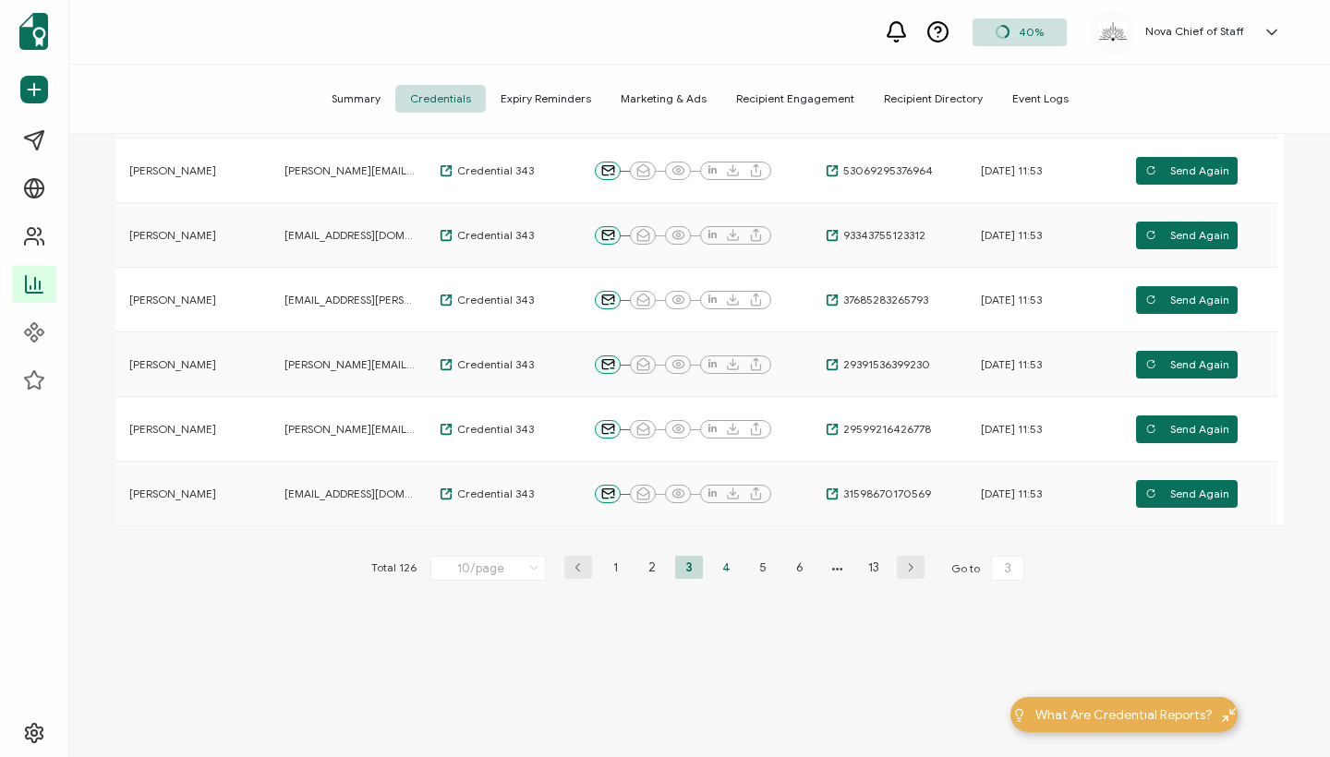
click at [731, 573] on li "4" at bounding box center [726, 567] width 28 height 23
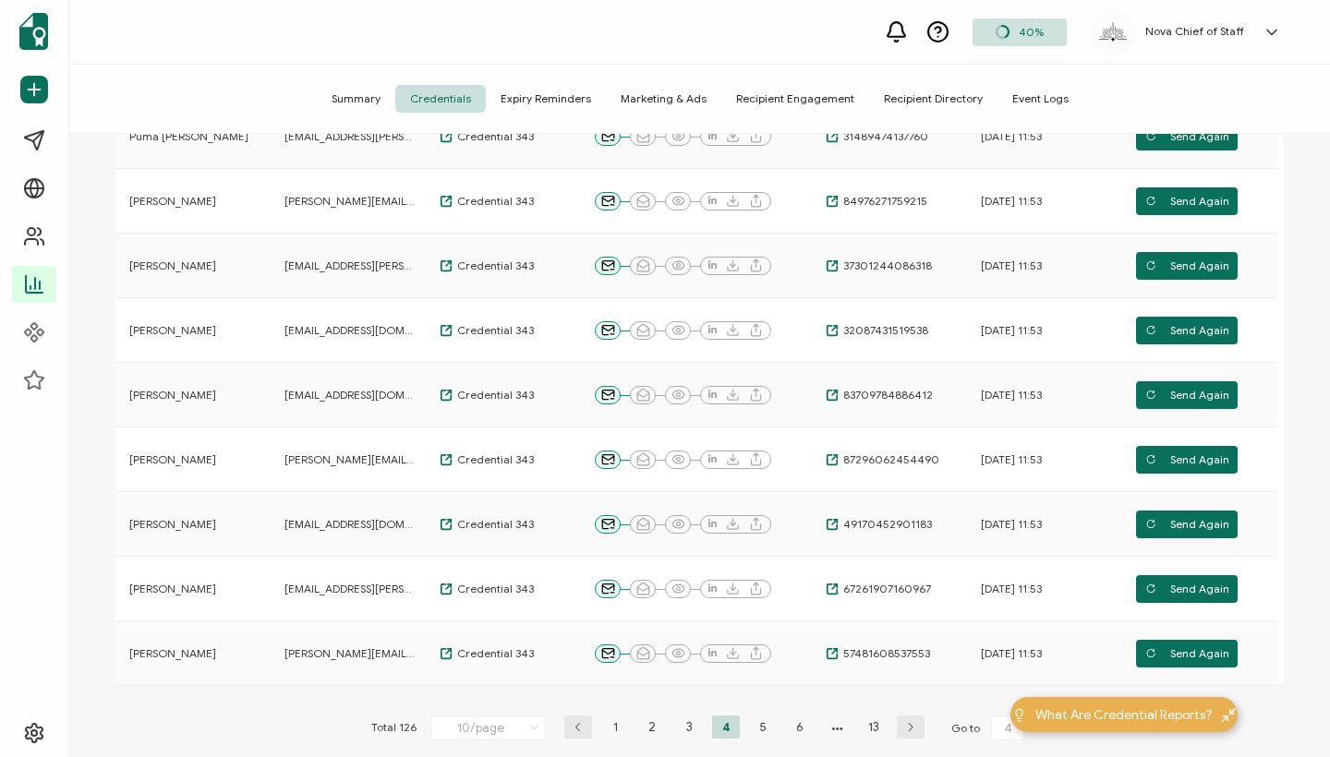
scroll to position [515, 0]
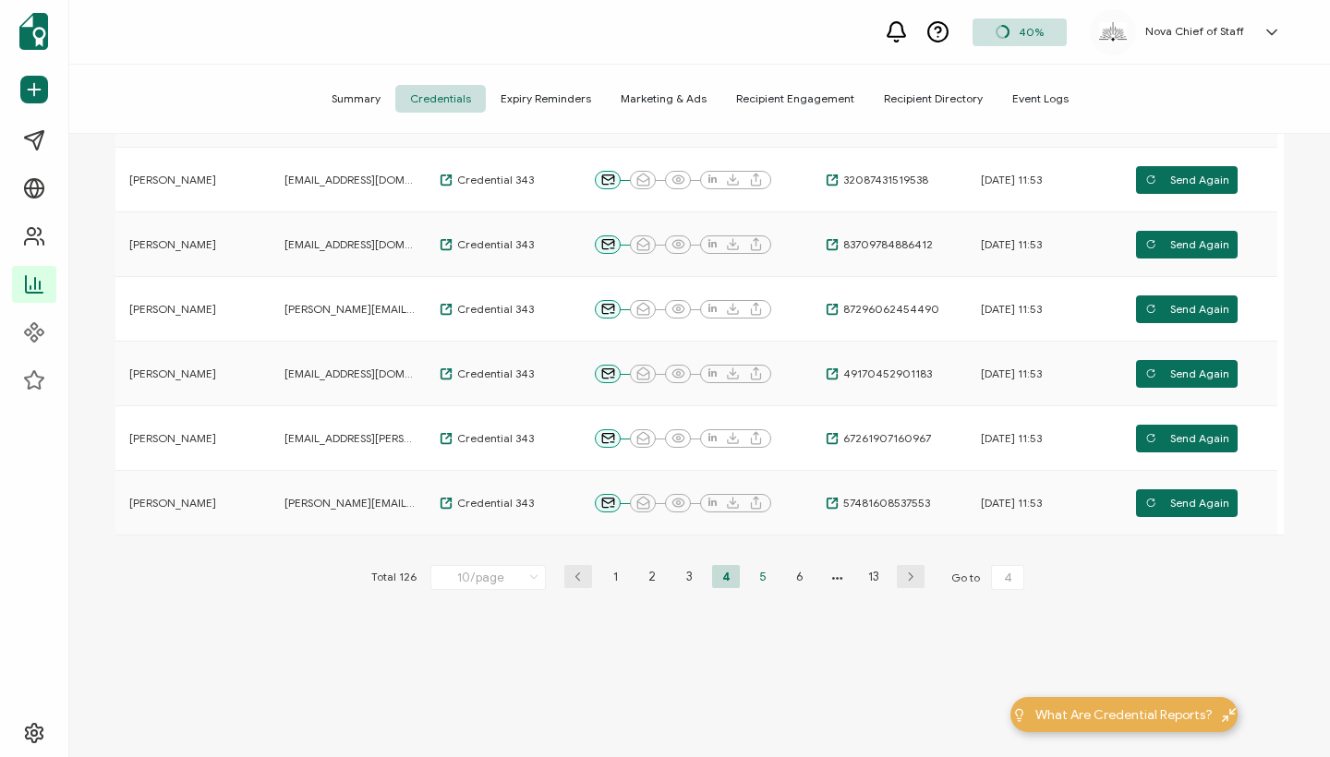
click at [753, 581] on li "5" at bounding box center [763, 576] width 28 height 23
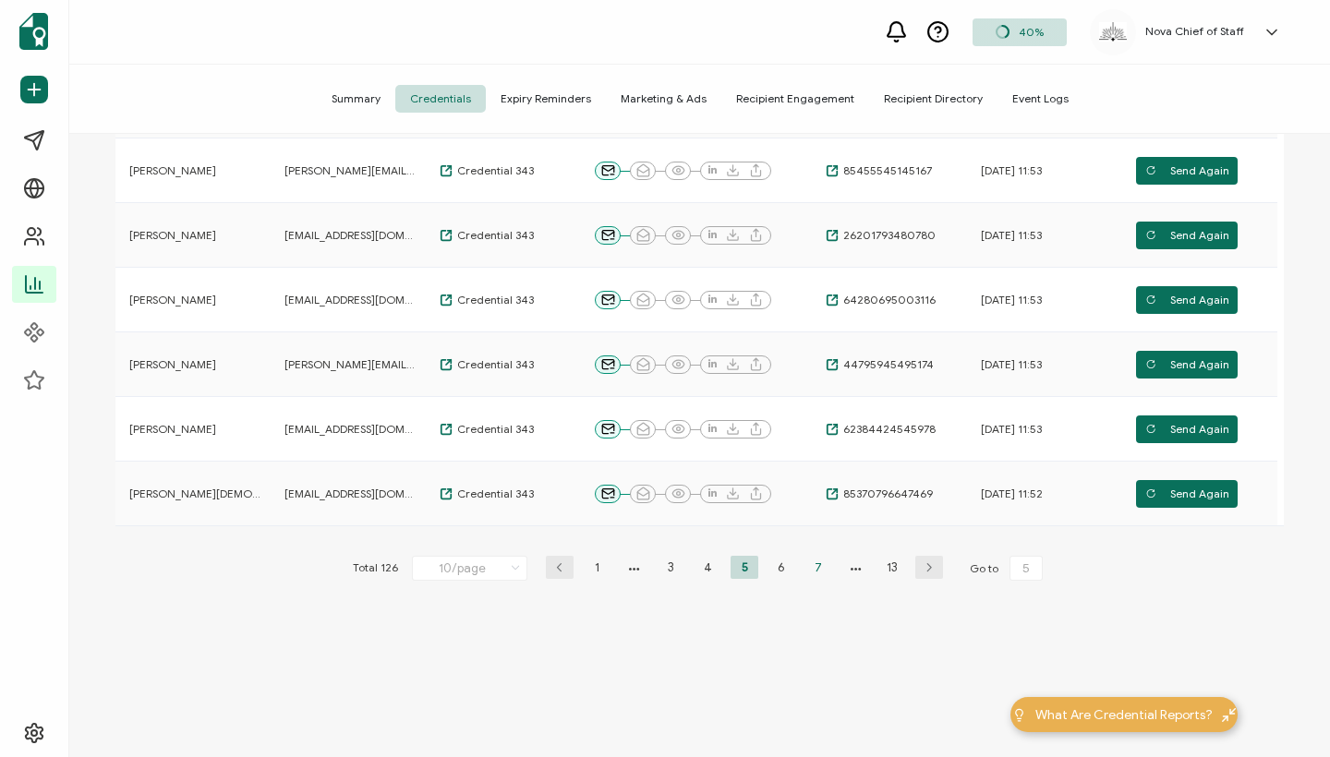
click at [814, 566] on li "7" at bounding box center [818, 567] width 28 height 23
click at [781, 569] on li "8" at bounding box center [781, 567] width 28 height 23
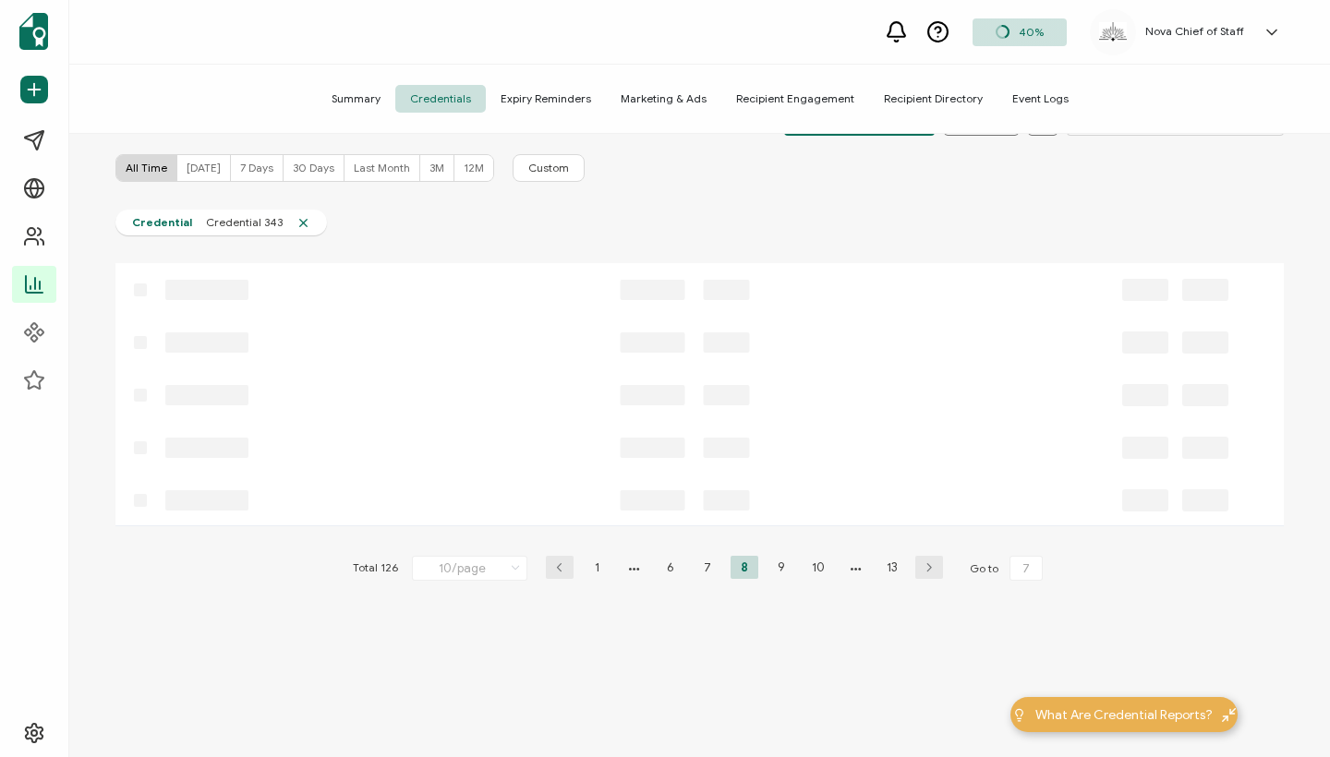
type input "8"
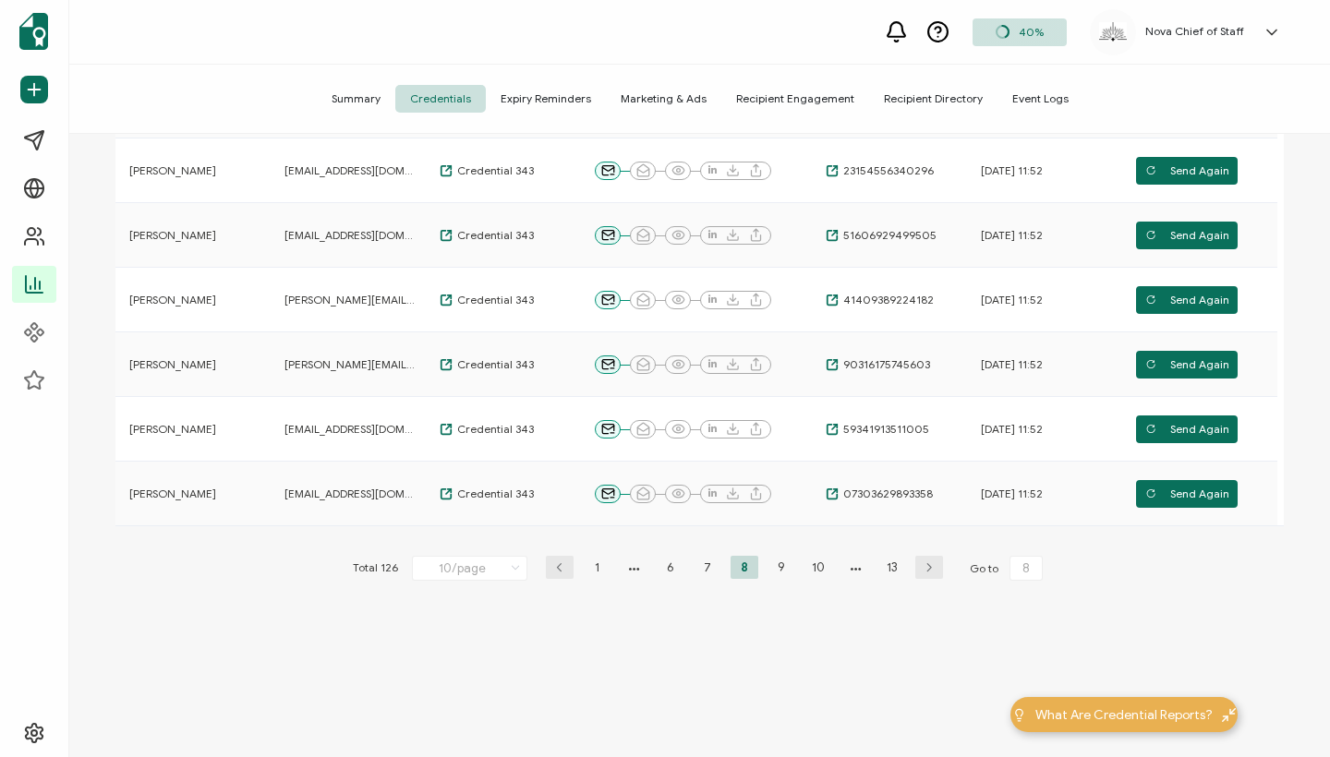
scroll to position [524, 0]
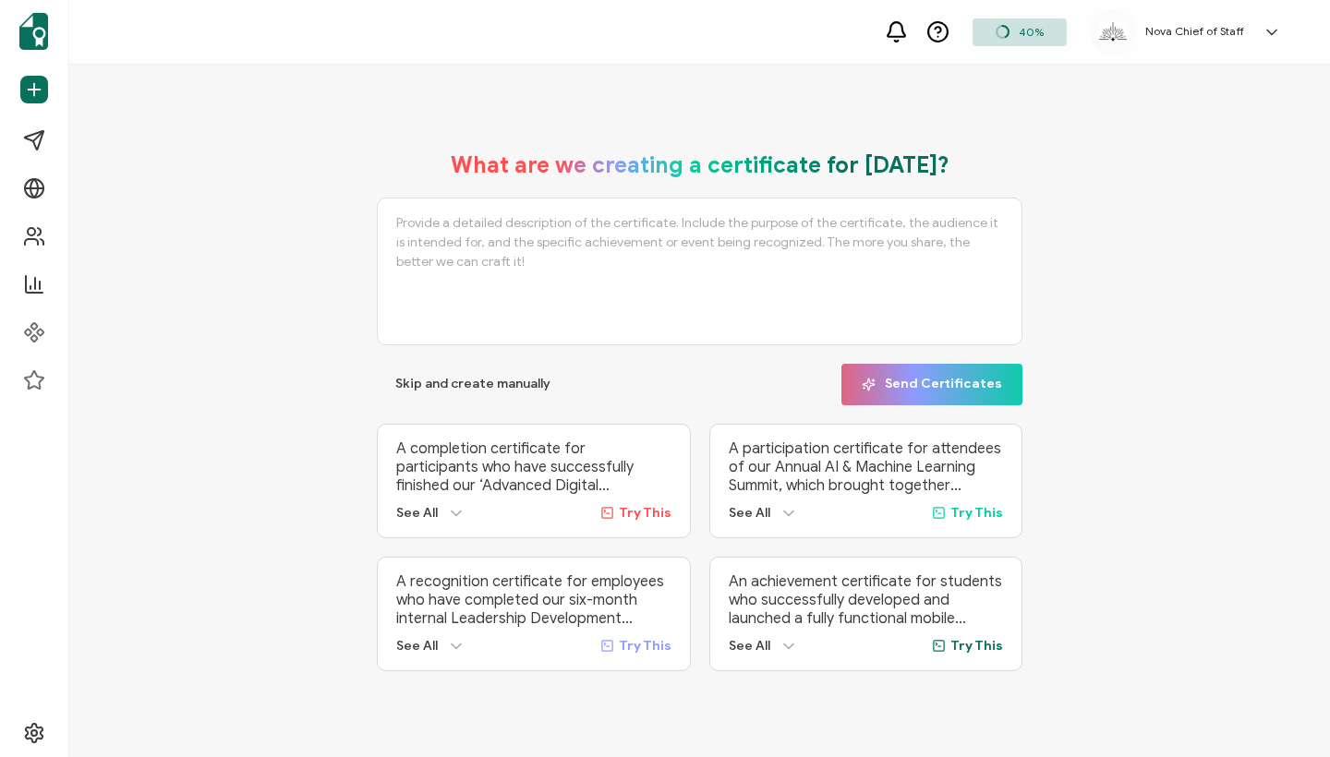
click at [376, 97] on div "What are we creating a certificate for [DATE]? Skip and create manually Send Ce…" at bounding box center [699, 411] width 1260 height 693
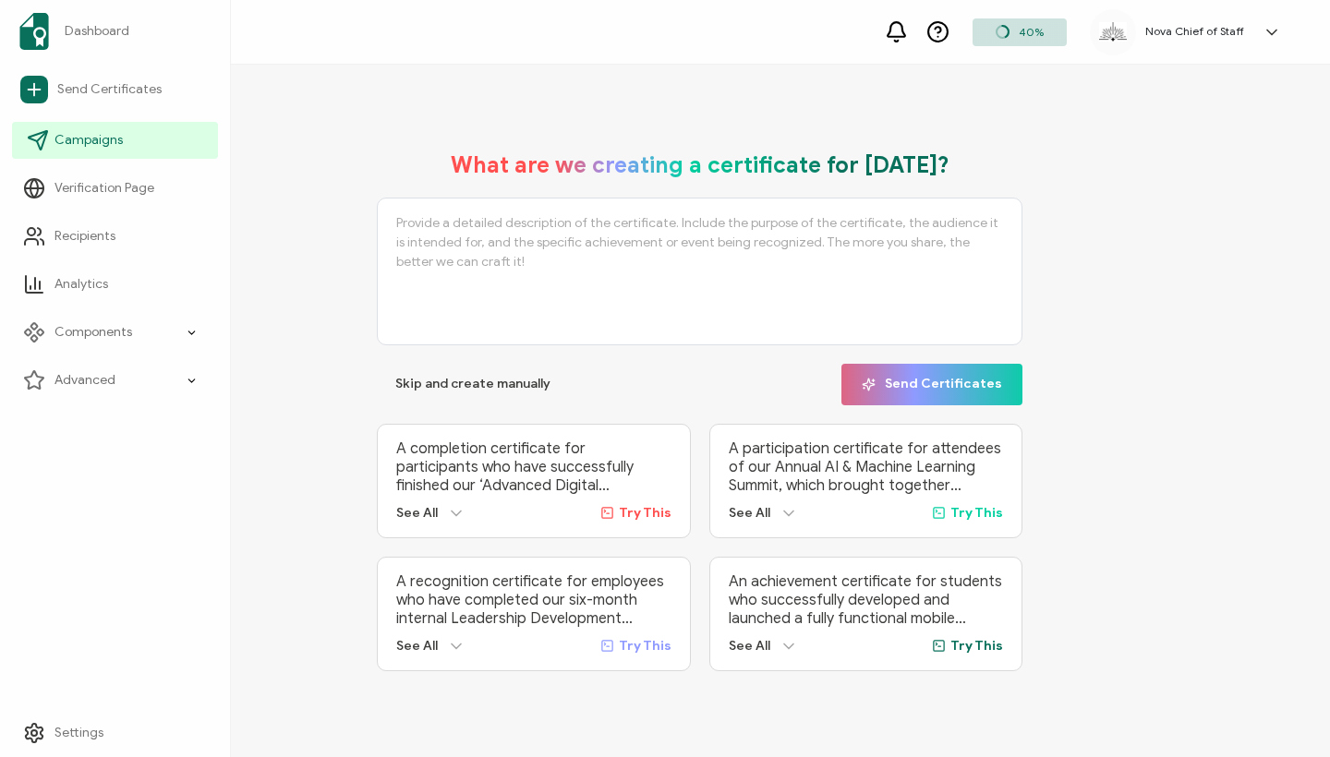
click at [91, 136] on span "Campaigns" at bounding box center [88, 140] width 68 height 18
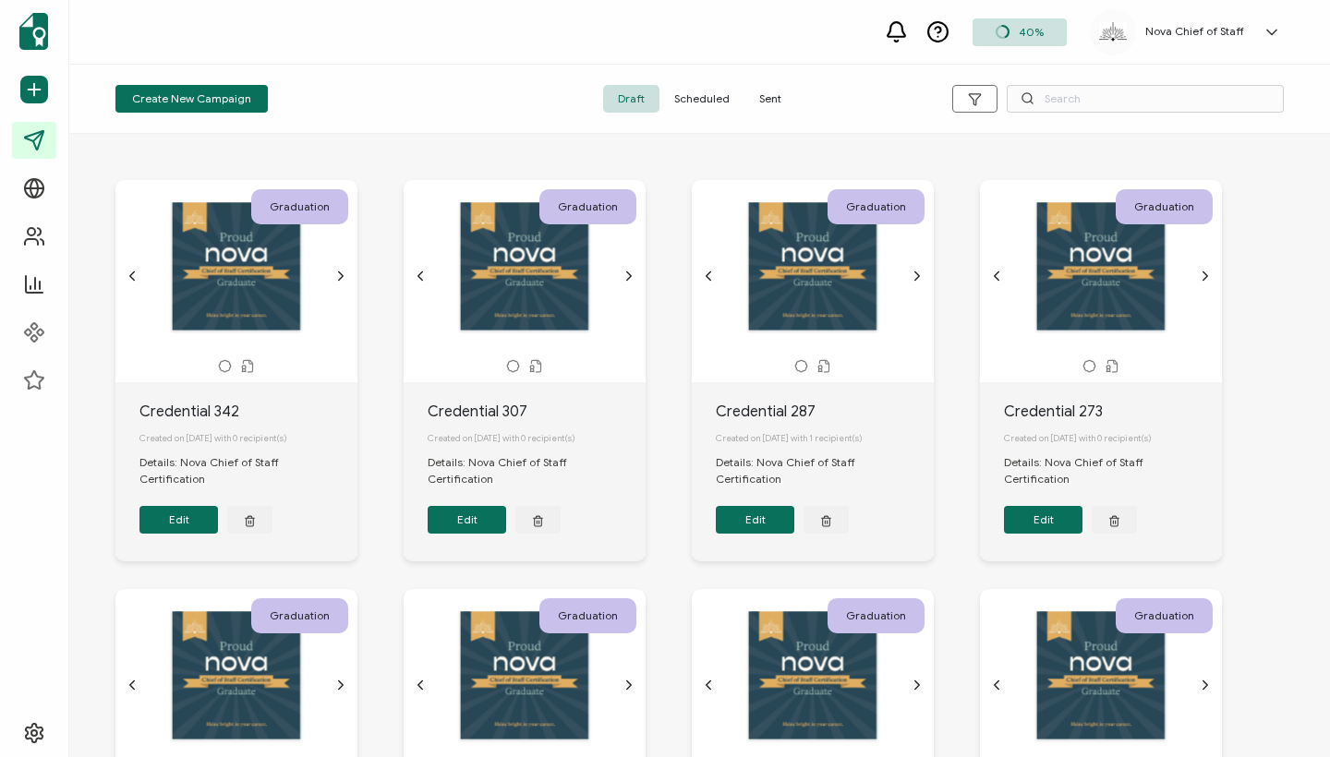
click at [772, 97] on span "Sent" at bounding box center [770, 99] width 52 height 28
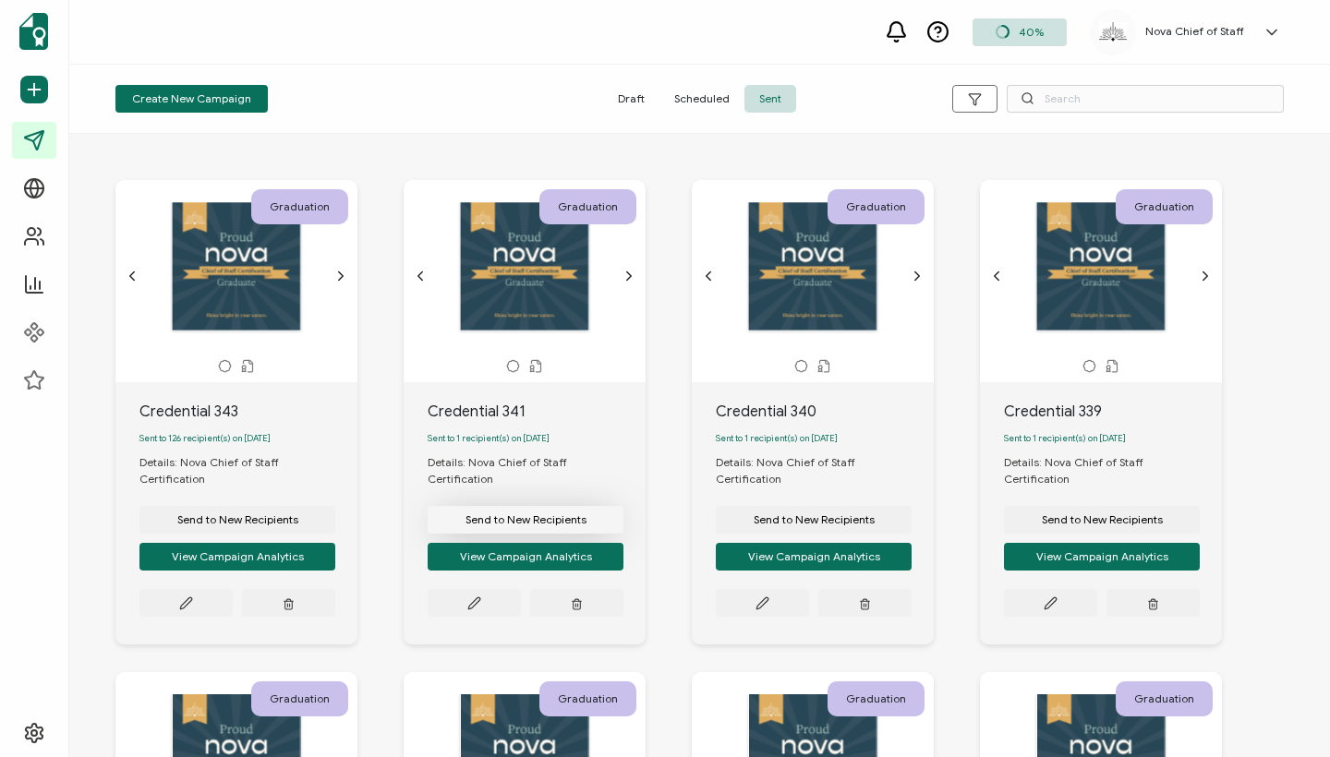
click at [524, 514] on span "Send to New Recipients" at bounding box center [525, 519] width 121 height 11
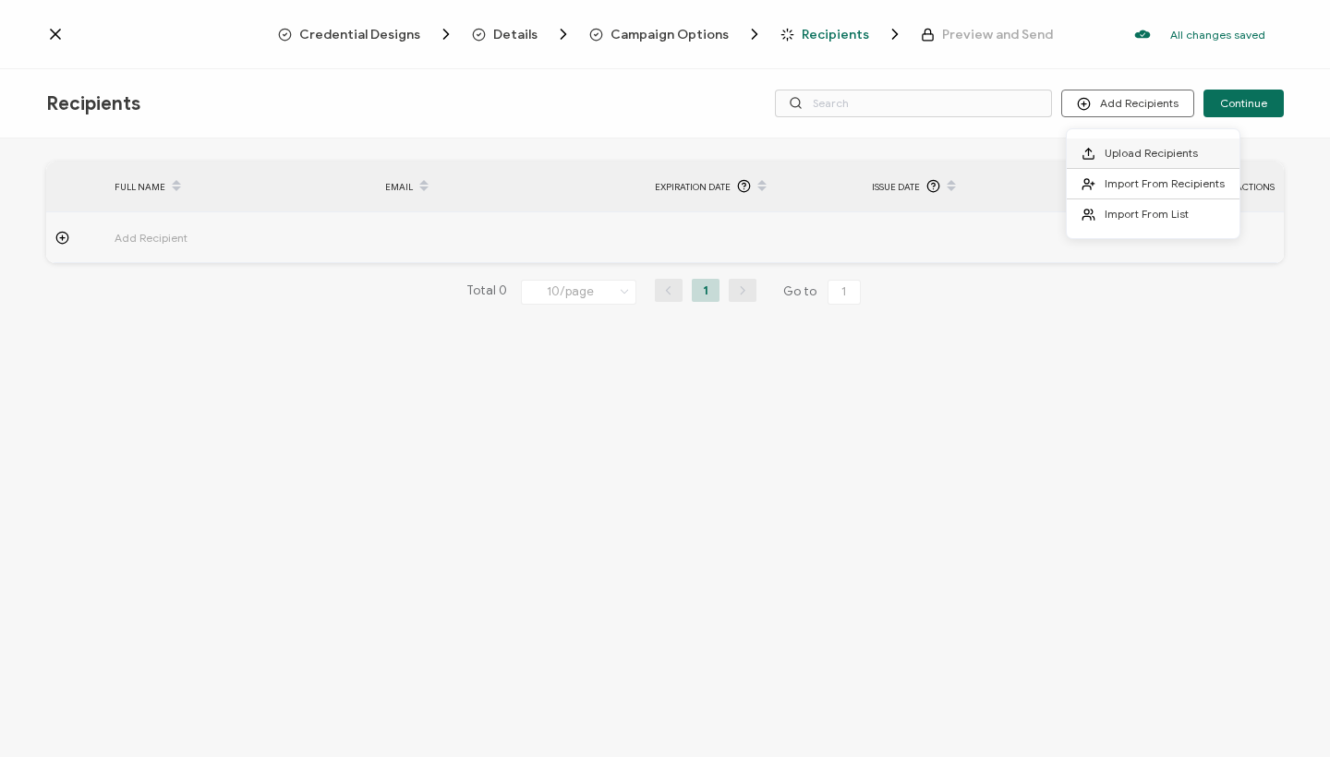
click at [1118, 148] on span "Upload Recipients" at bounding box center [1150, 153] width 93 height 14
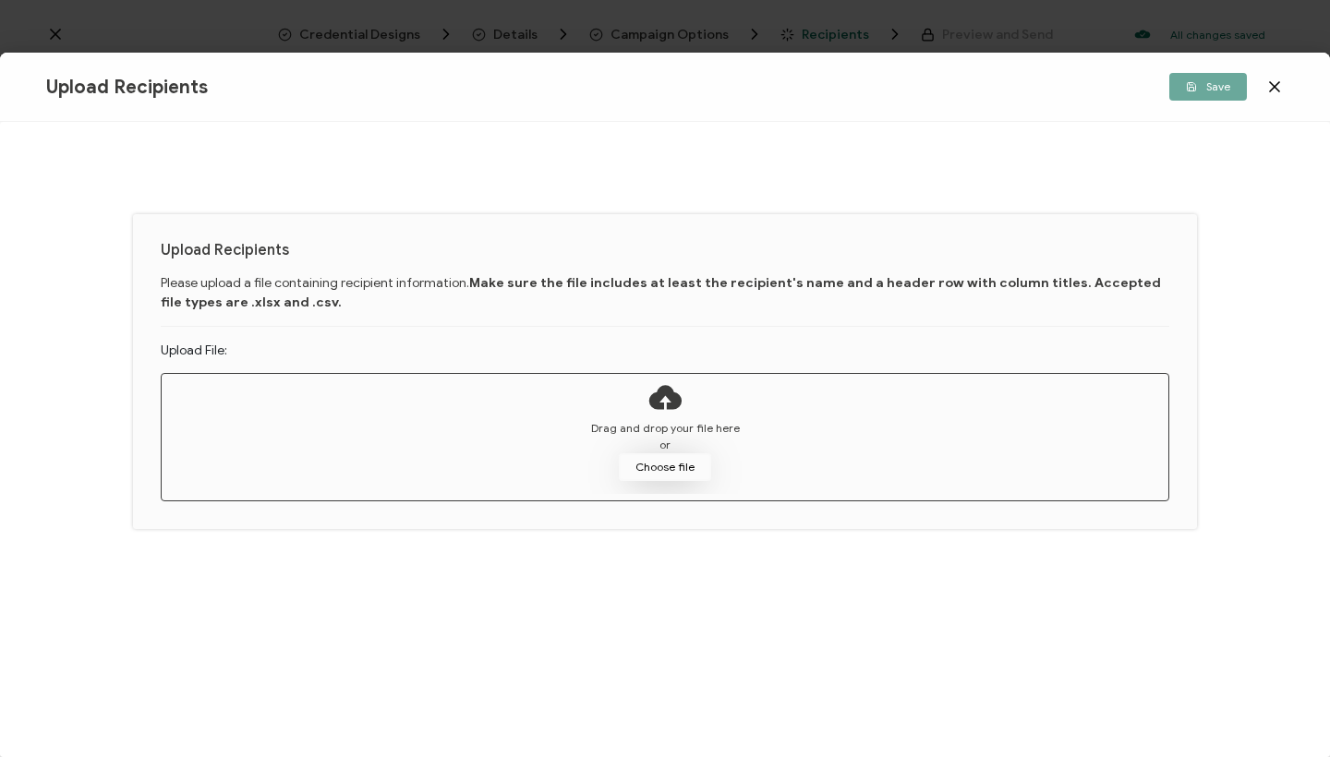
click at [669, 466] on button "Choose file" at bounding box center [665, 467] width 92 height 28
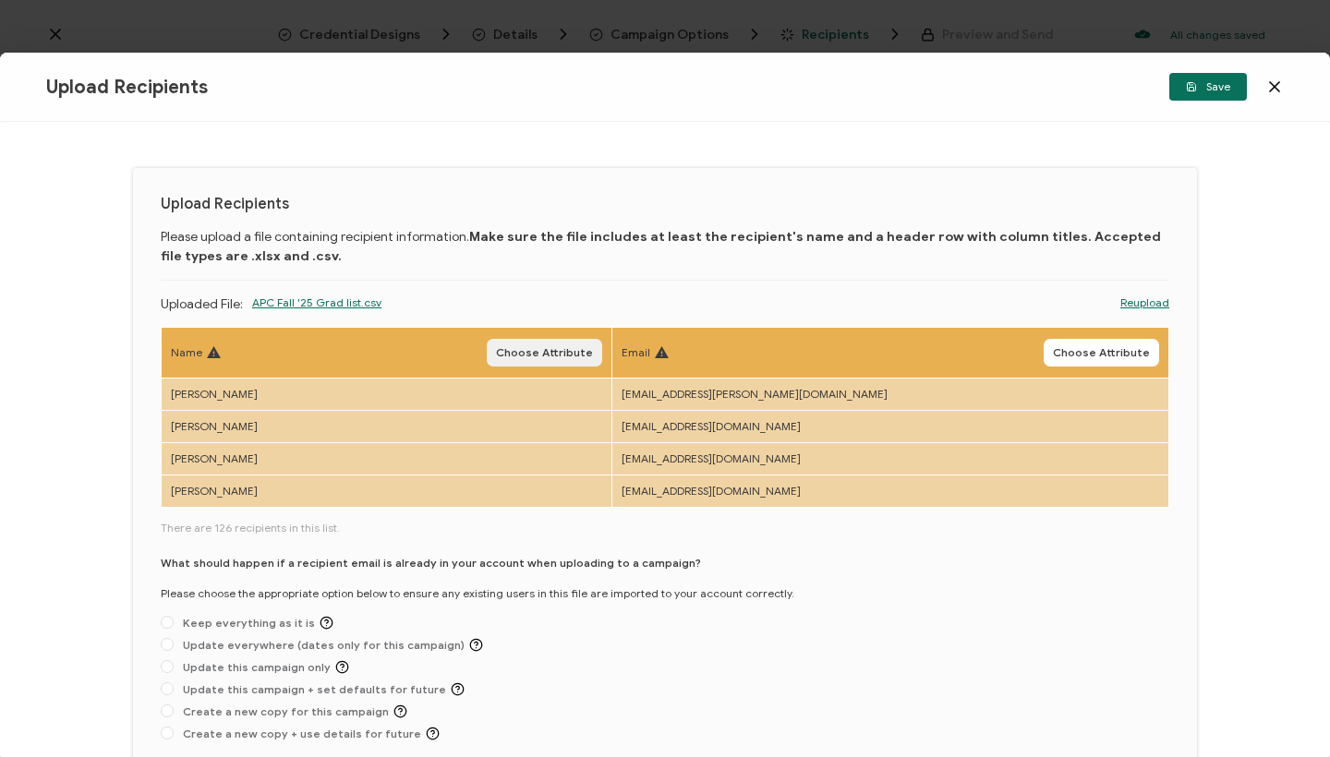
click at [593, 352] on span "Choose Attribute" at bounding box center [544, 352] width 97 height 11
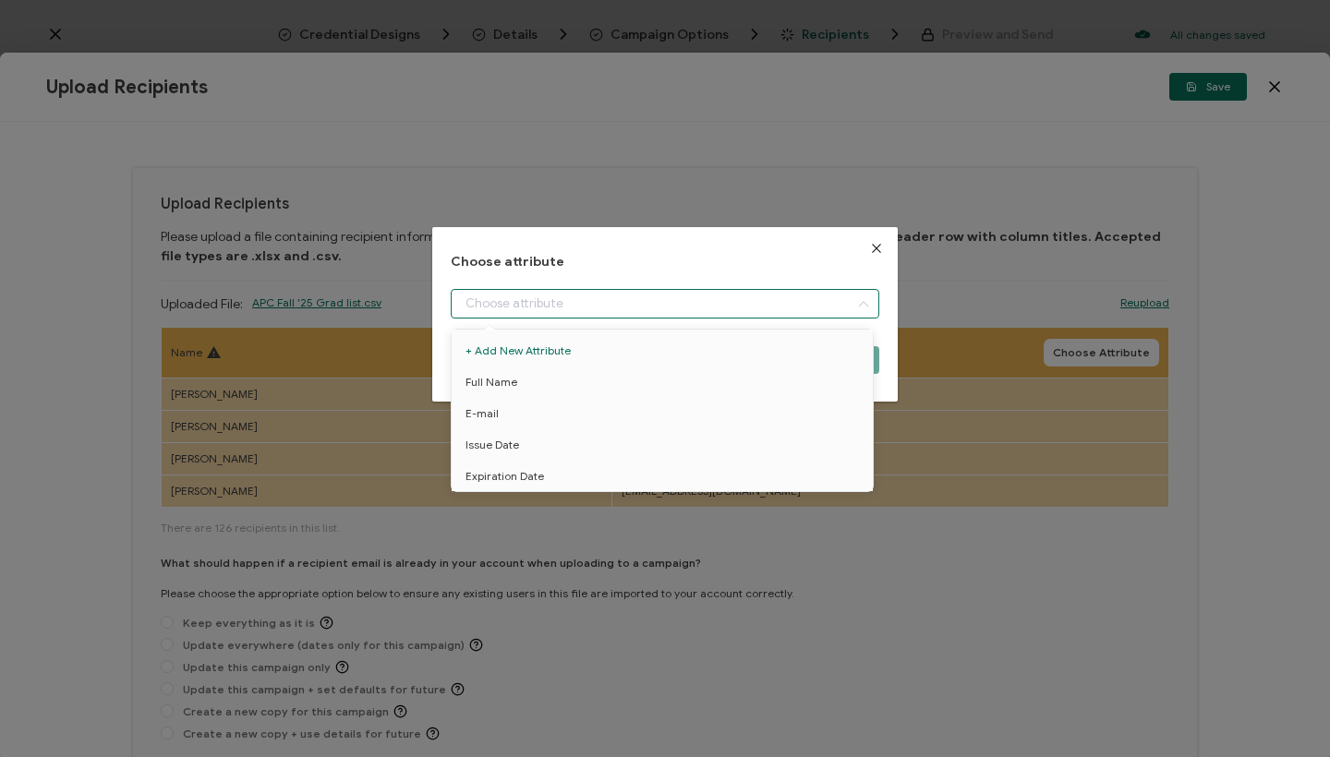
click at [549, 296] on input "dialog" at bounding box center [665, 304] width 428 height 30
click at [533, 378] on li "Full Name" at bounding box center [665, 382] width 437 height 31
type input "Full Name"
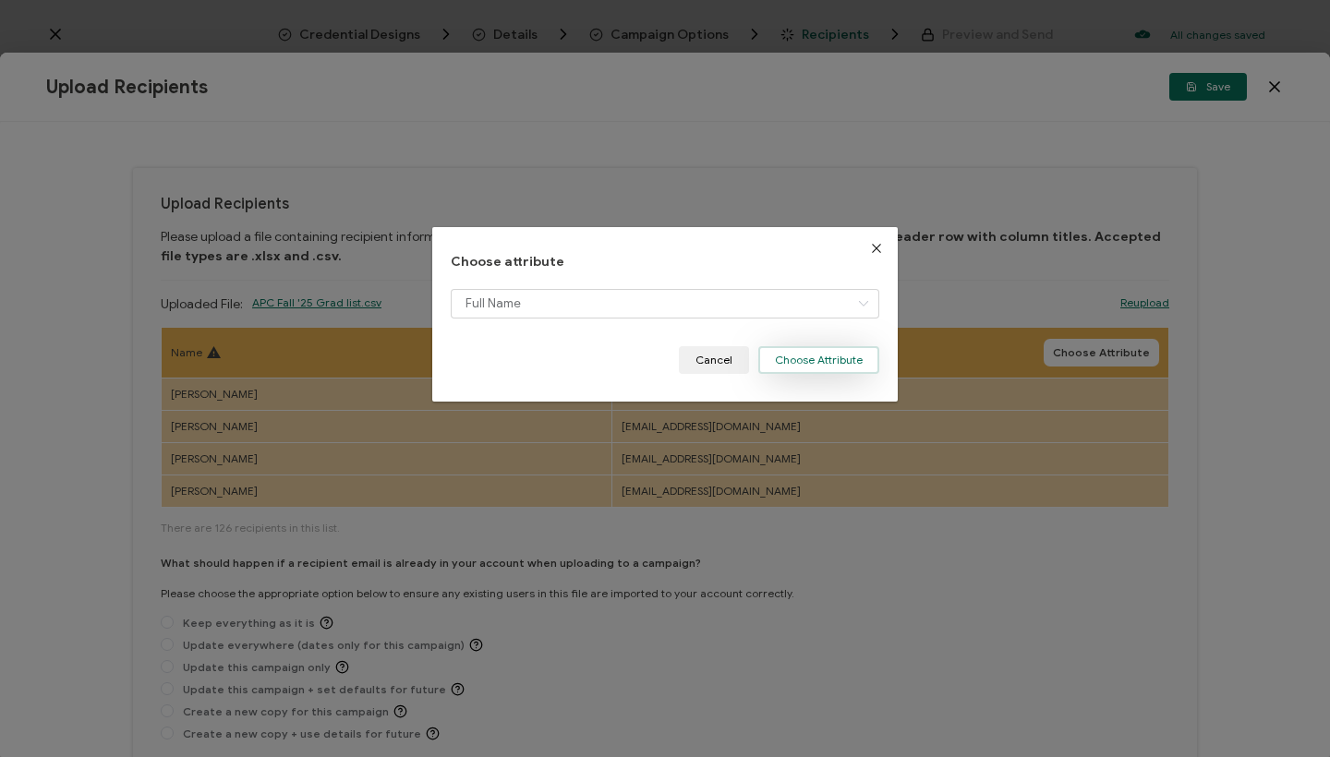
click at [775, 358] on button "Choose Attribute" at bounding box center [818, 360] width 121 height 28
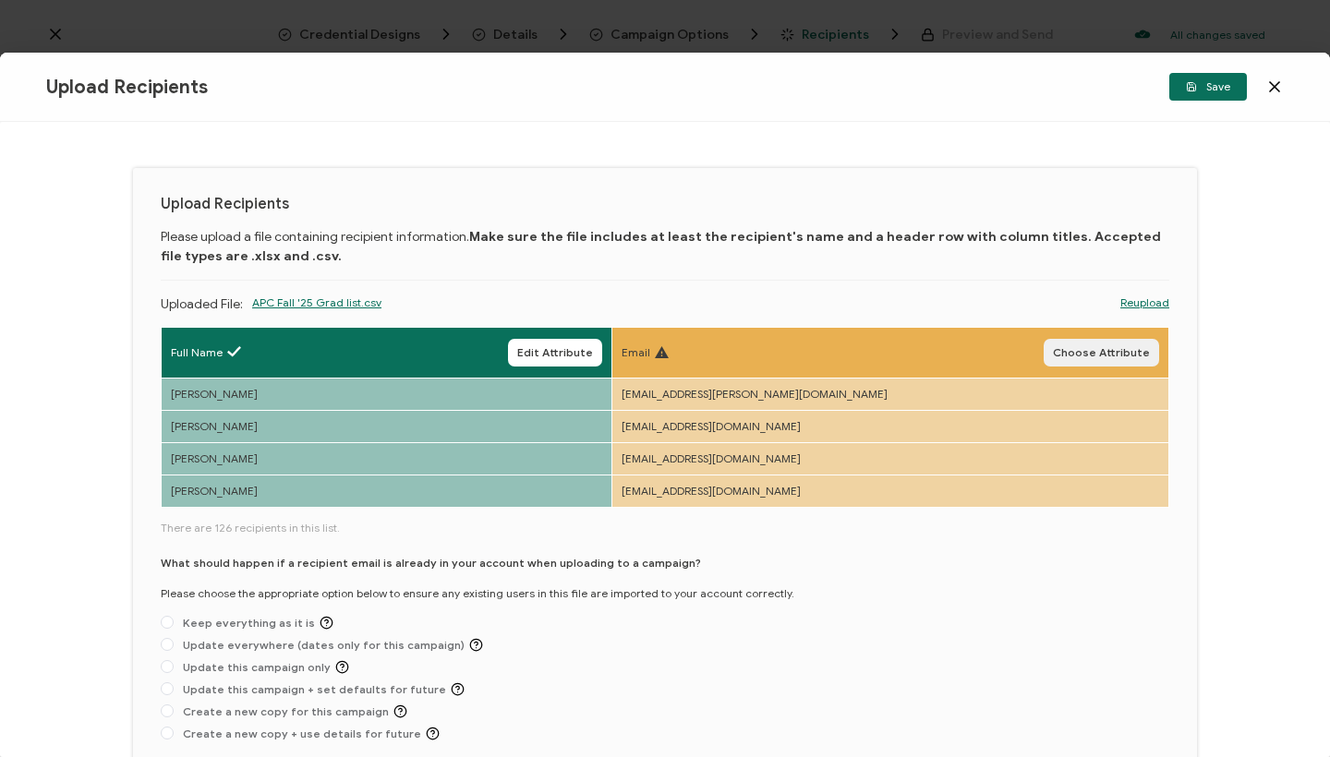
click at [1100, 344] on button "Choose Attribute" at bounding box center [1100, 353] width 115 height 28
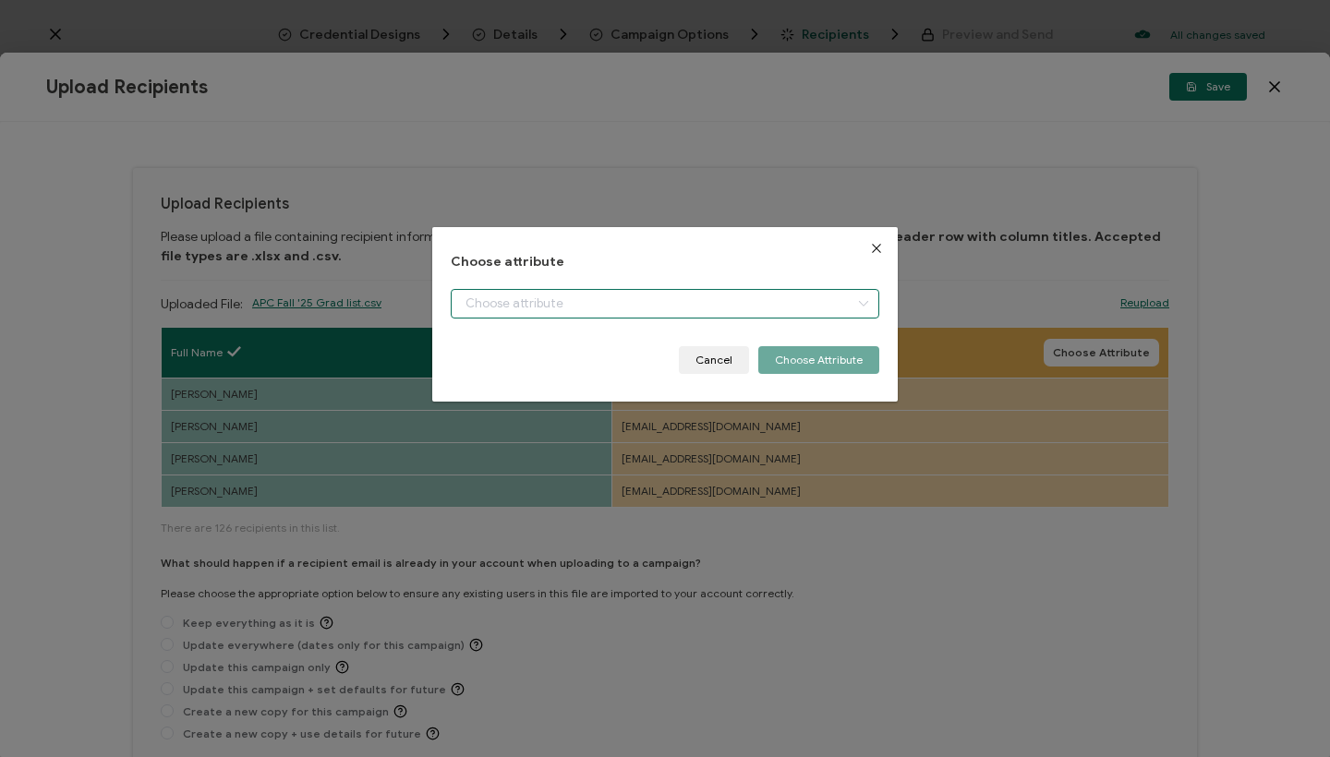
click at [611, 293] on input "dialog" at bounding box center [665, 304] width 428 height 30
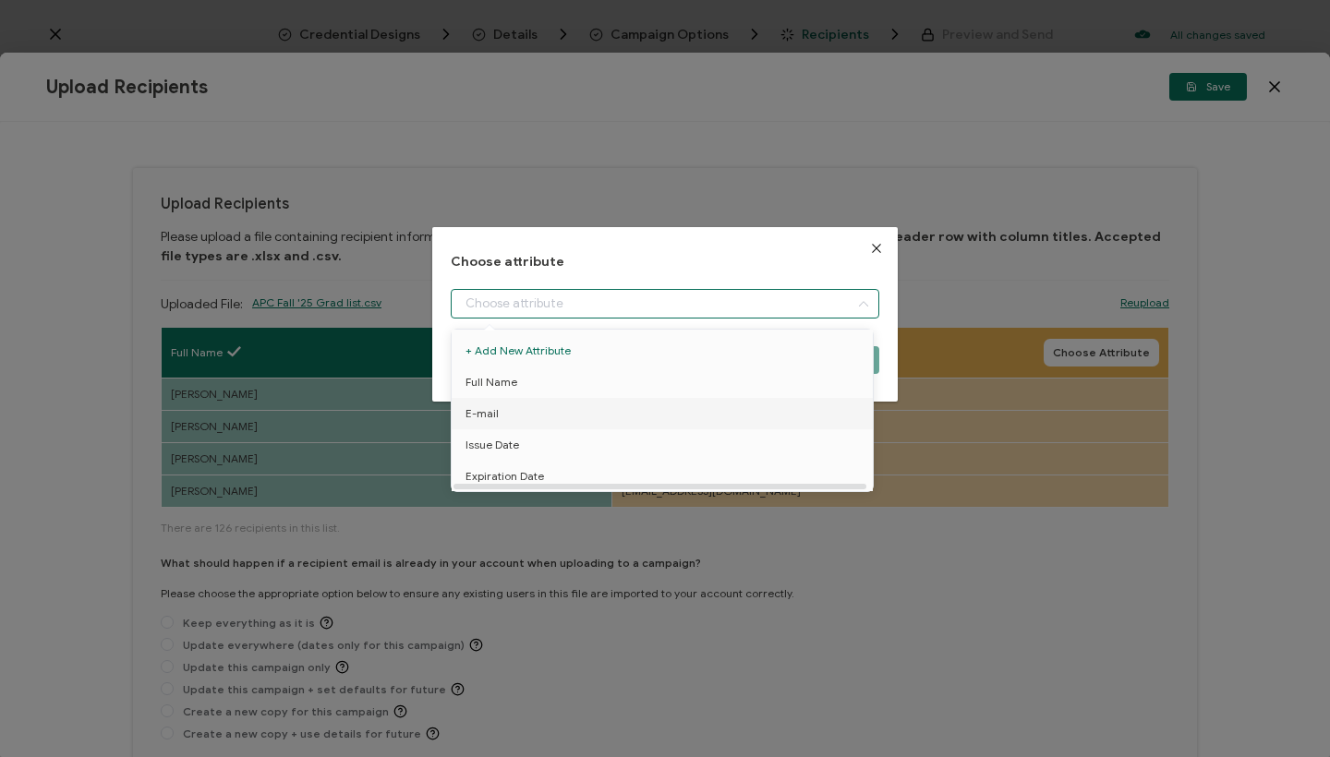
click at [537, 402] on li "E-mail" at bounding box center [665, 413] width 437 height 31
type input "E-mail"
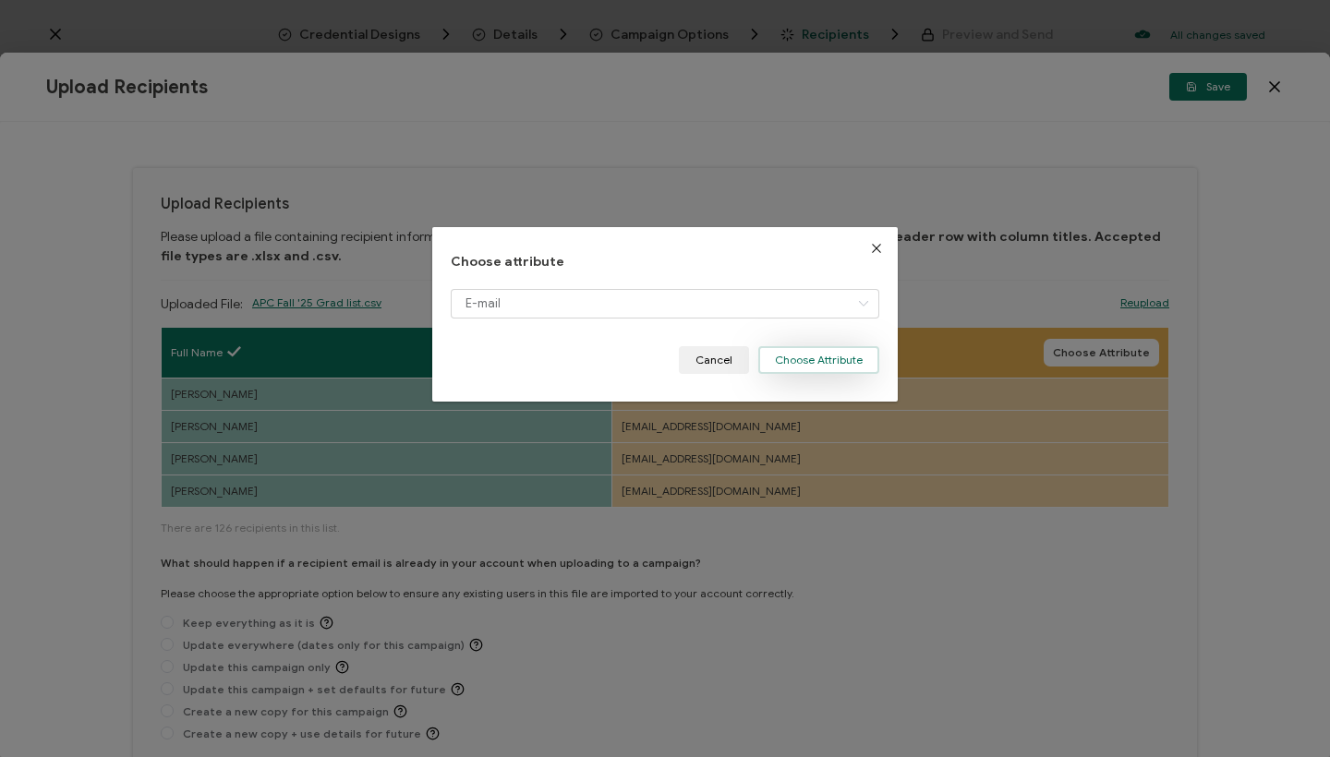
click at [790, 366] on button "Choose Attribute" at bounding box center [818, 360] width 121 height 28
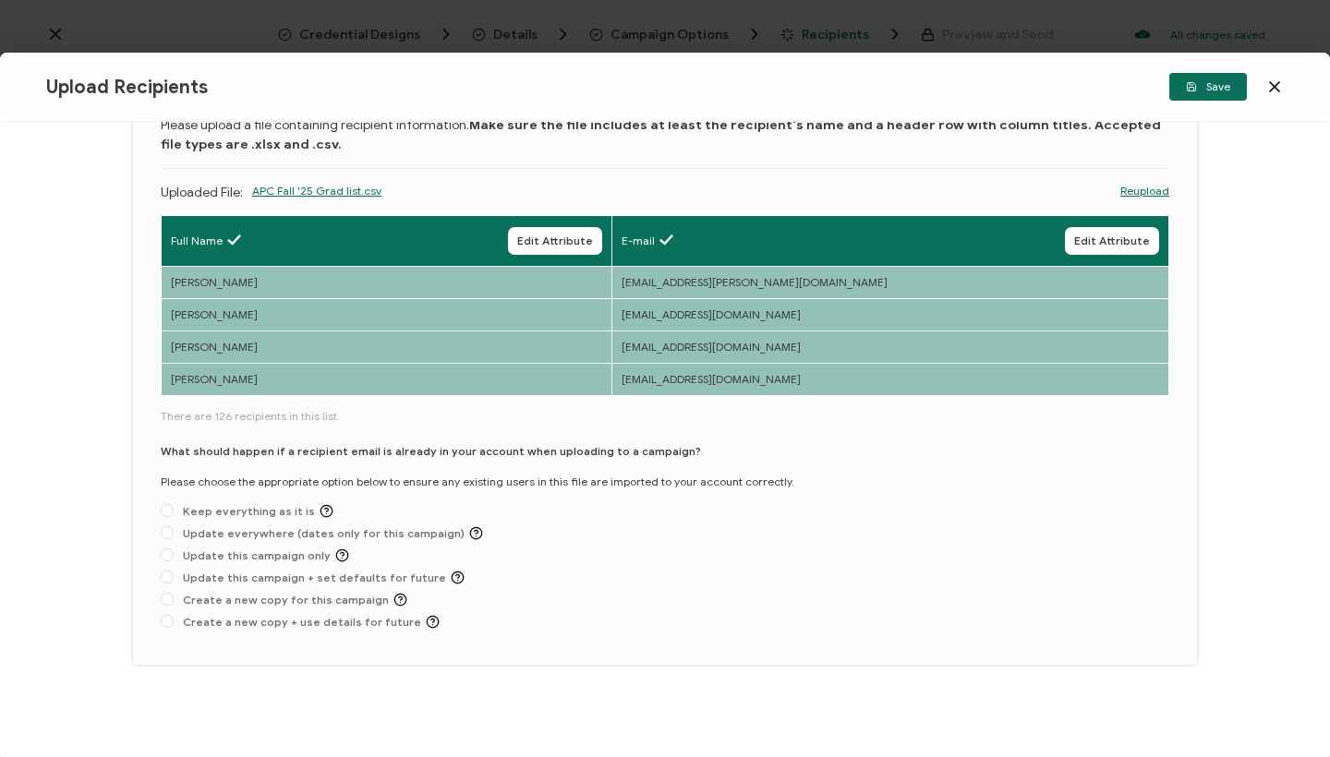
scroll to position [115, 0]
click at [169, 507] on span at bounding box center [167, 510] width 13 height 13
click at [169, 507] on input "Keep everything as it is" at bounding box center [167, 511] width 13 height 15
radio input "true"
click at [170, 505] on span at bounding box center [167, 510] width 13 height 13
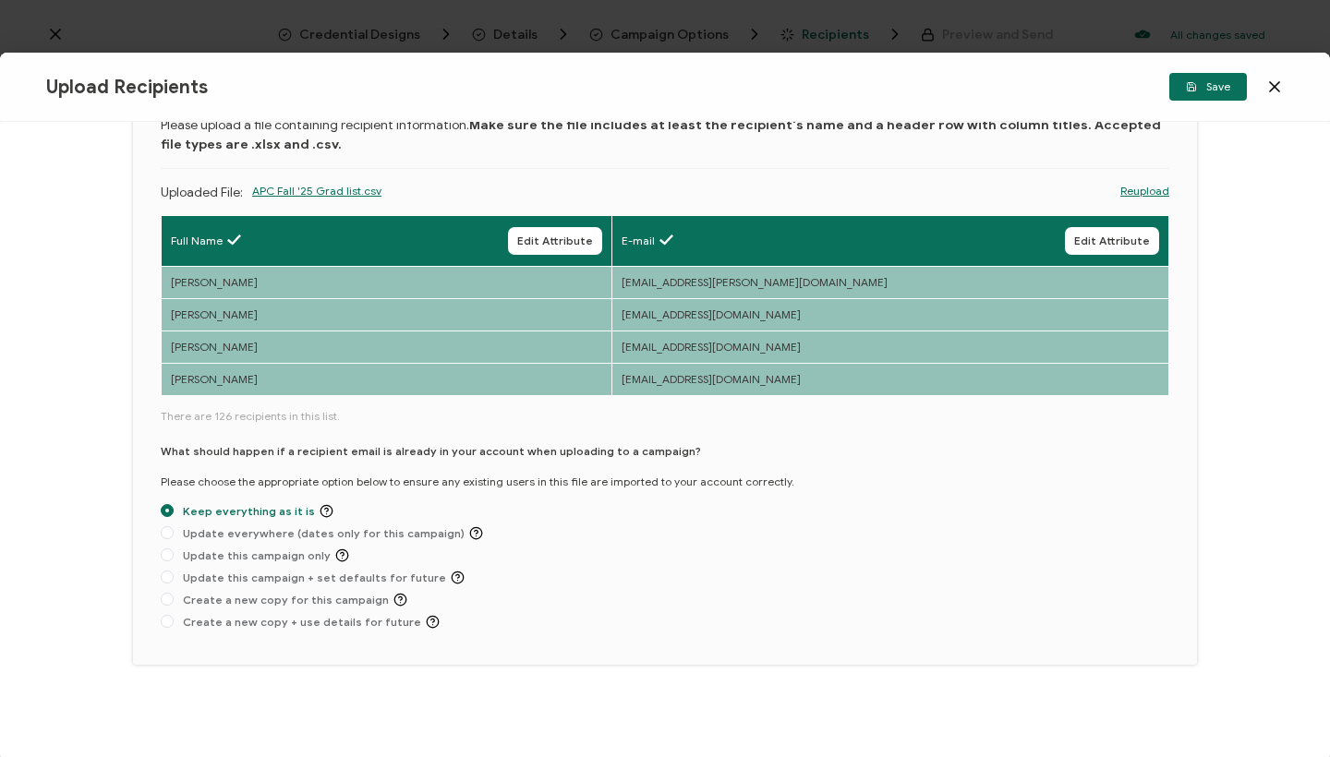
click at [170, 505] on input "Keep everything as it is" at bounding box center [167, 511] width 13 height 15
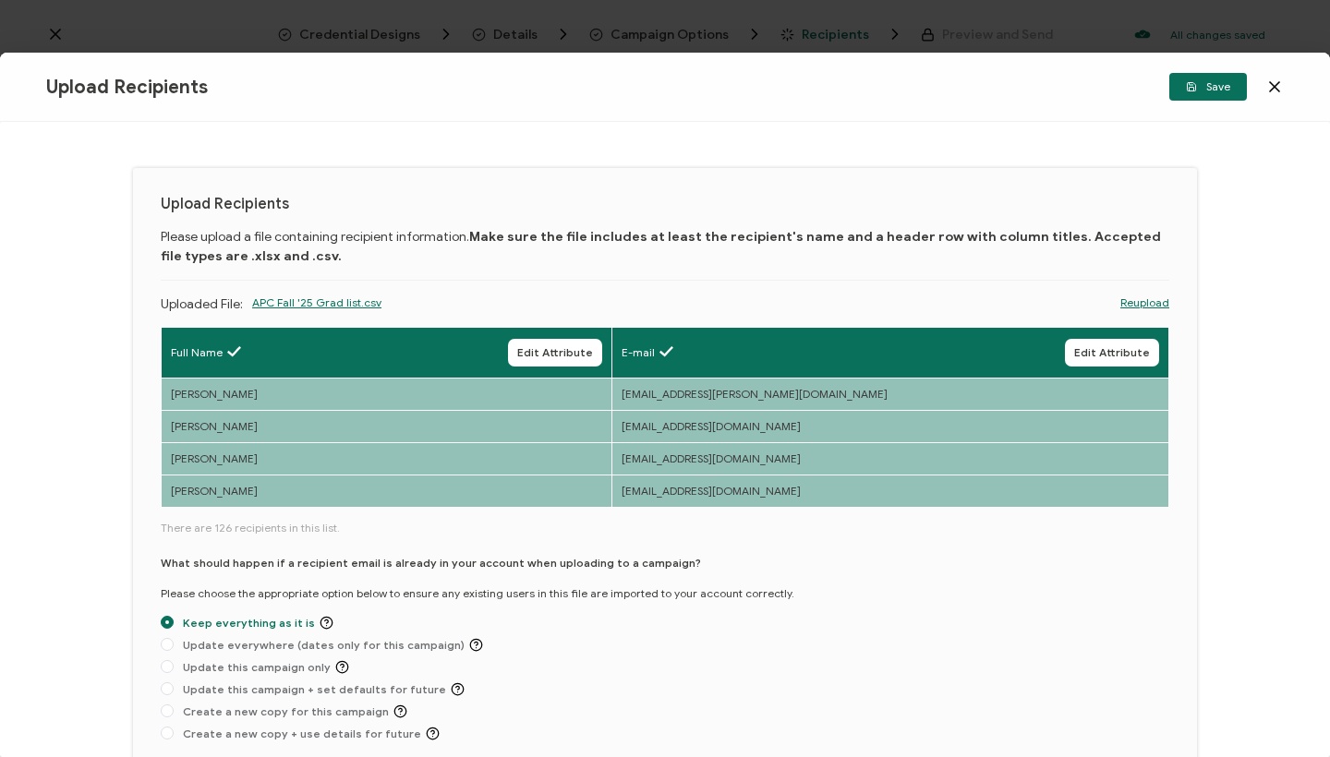
scroll to position [0, 0]
click at [1281, 85] on icon at bounding box center [1274, 87] width 18 height 18
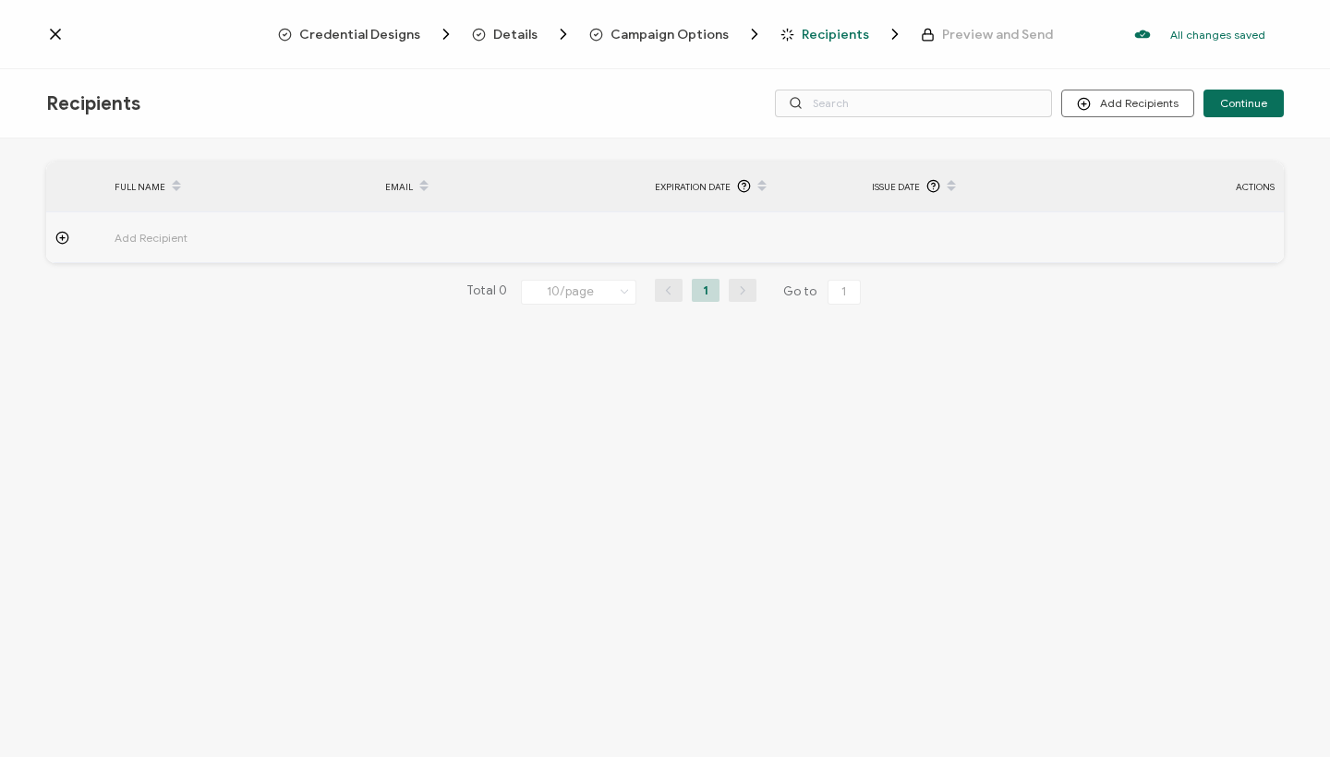
click at [52, 31] on icon at bounding box center [55, 34] width 9 height 9
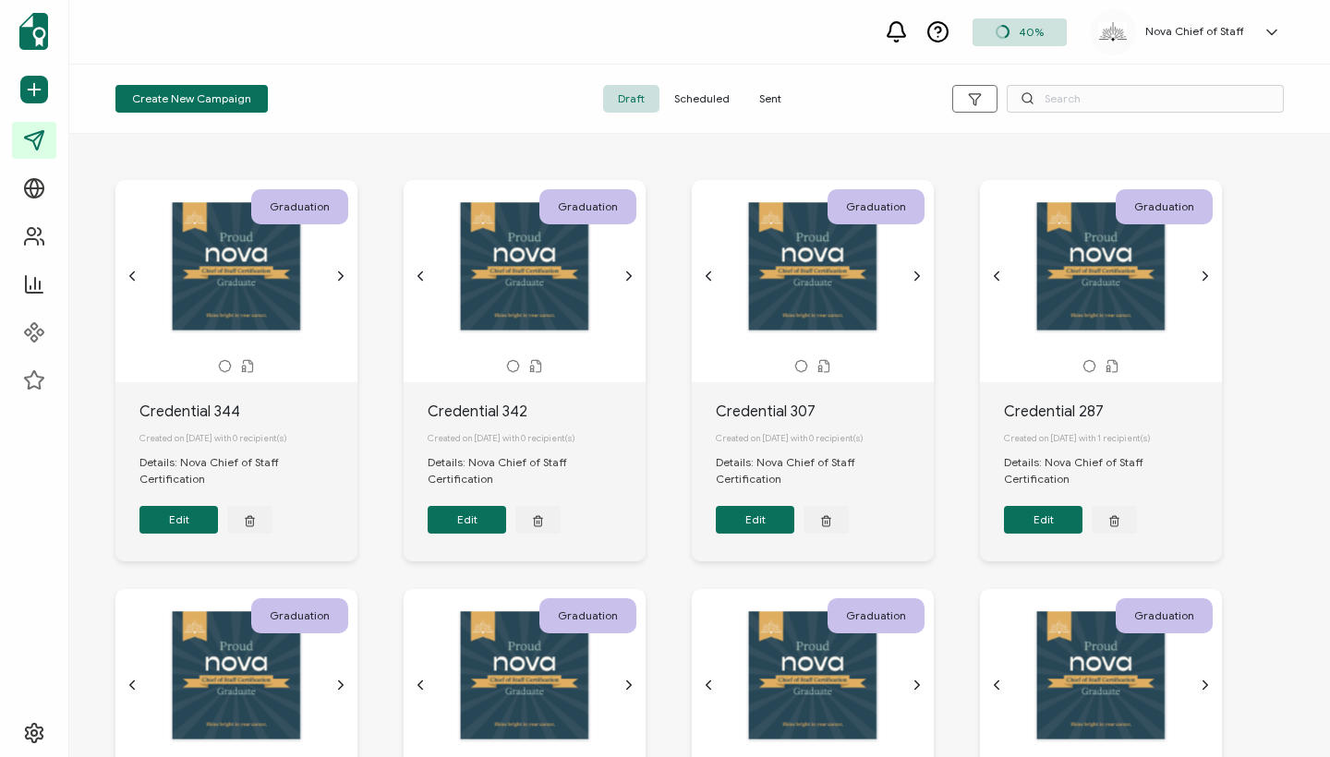
click at [784, 99] on span "Sent" at bounding box center [770, 99] width 52 height 28
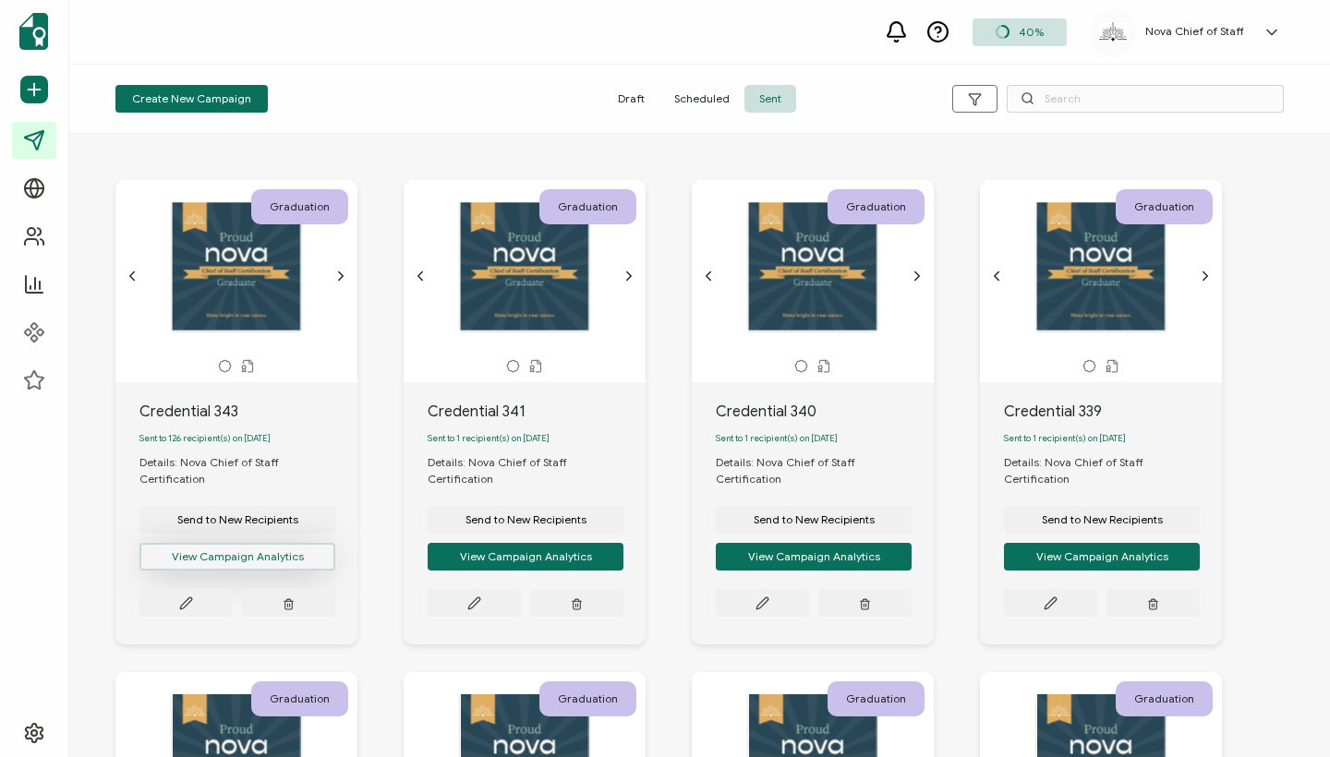
click at [248, 548] on button "View Campaign Analytics" at bounding box center [237, 557] width 196 height 28
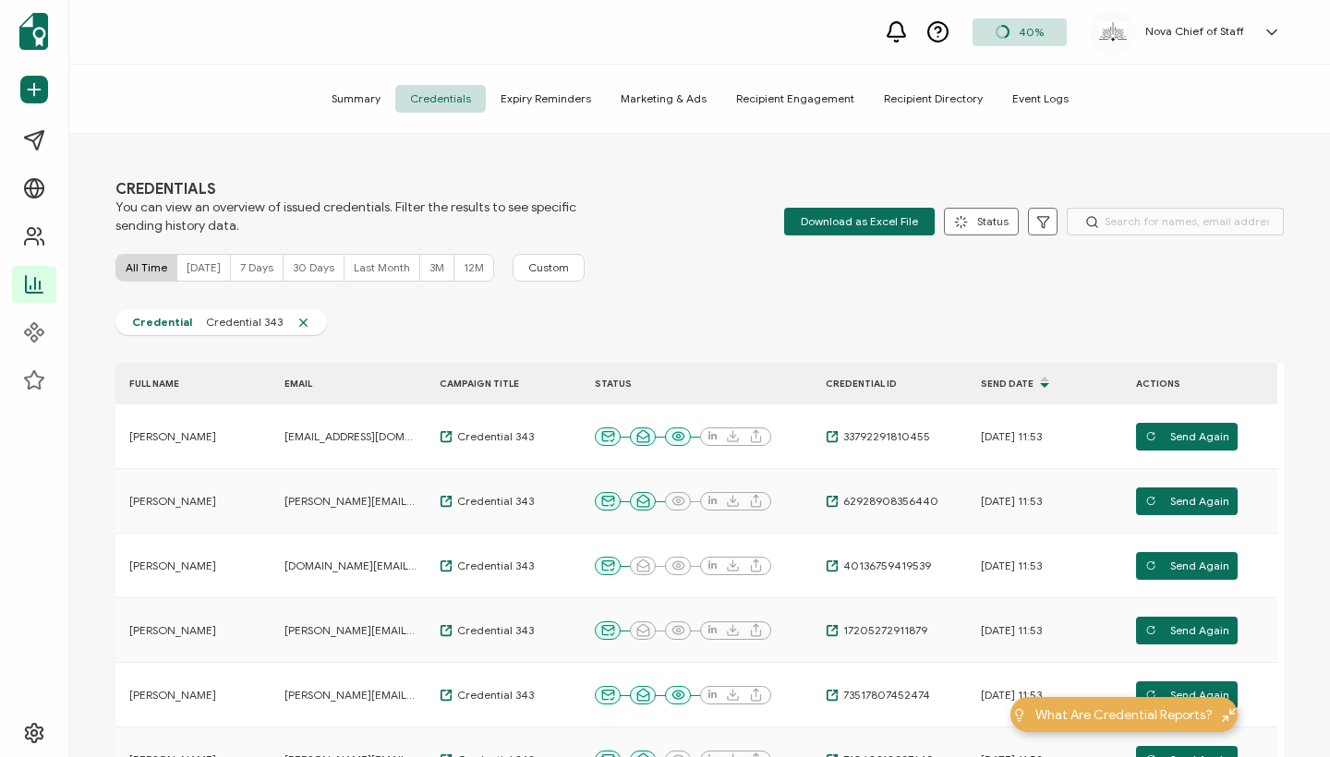
click at [680, 271] on div "All Time [DATE] 7 Days 30 Days Last Month 3M 12M Custom" at bounding box center [699, 268] width 1168 height 28
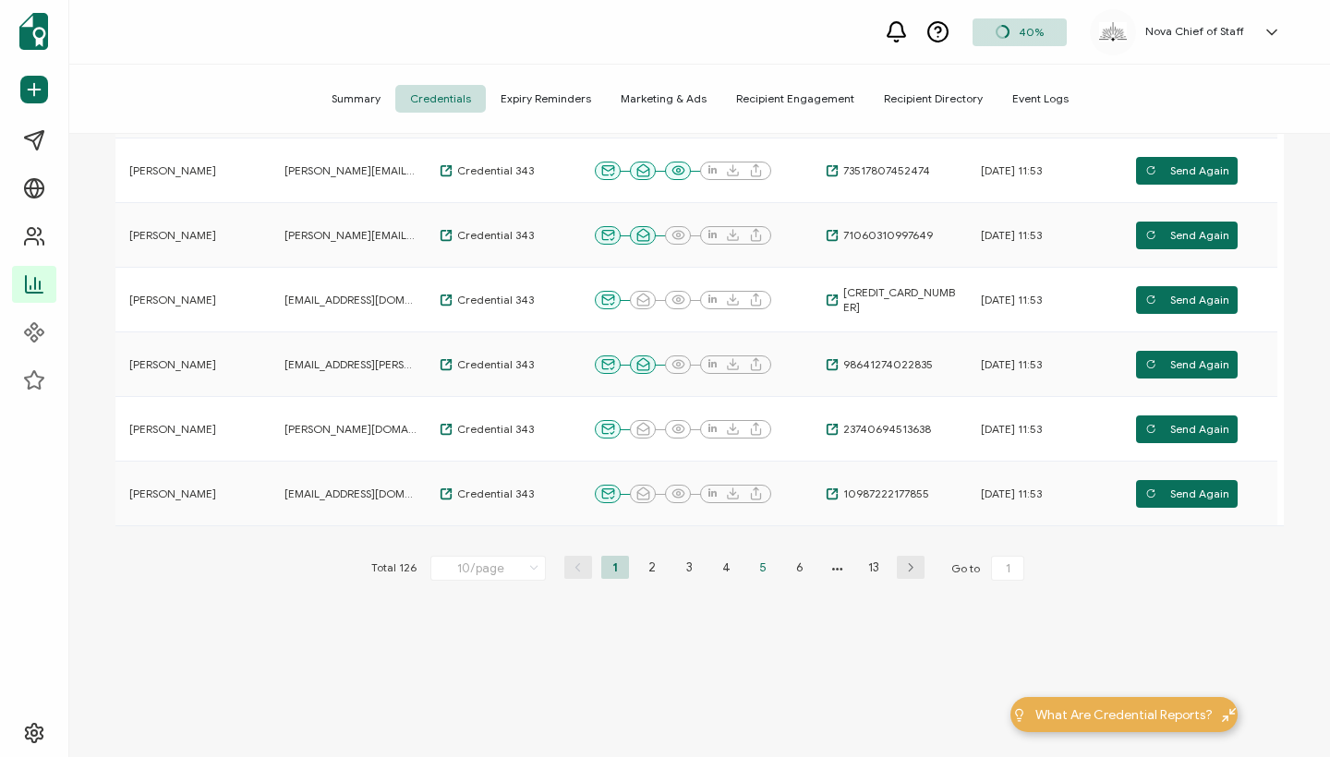
click at [754, 568] on li "5" at bounding box center [763, 567] width 28 height 23
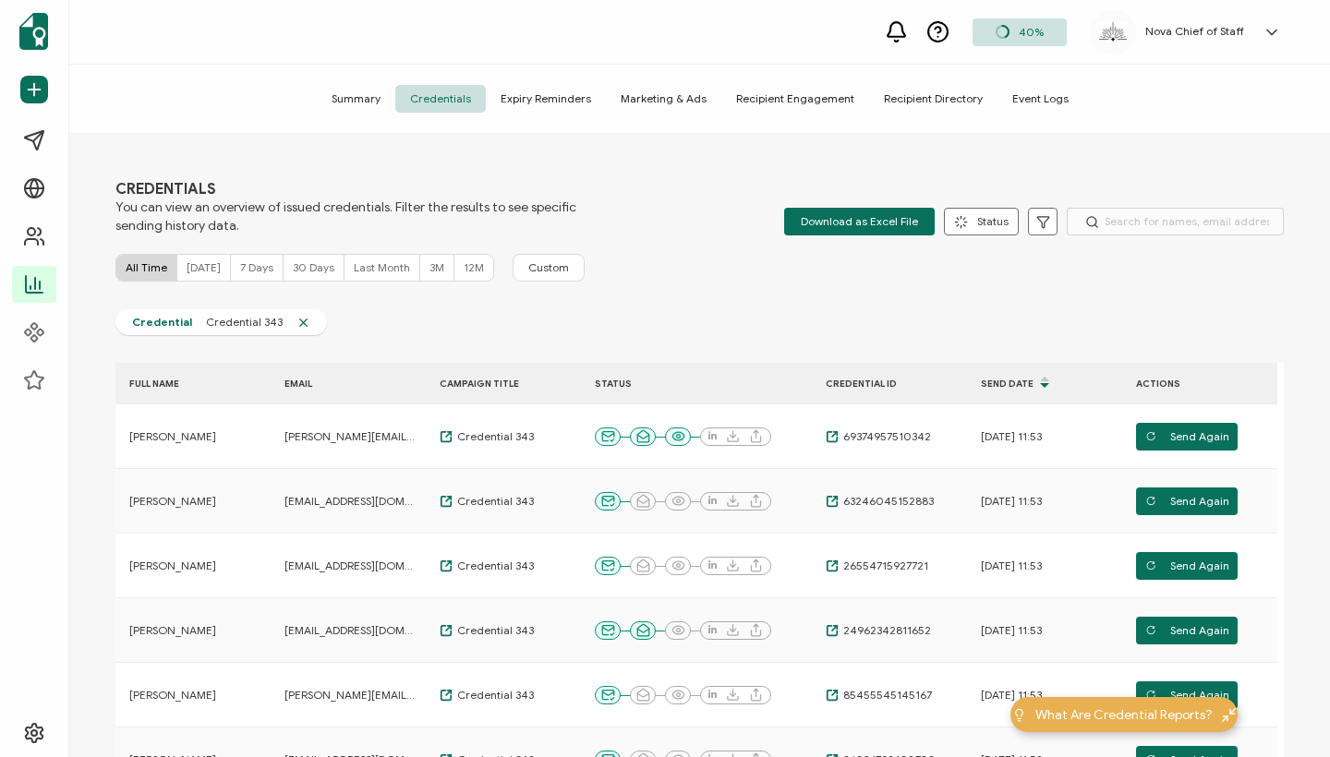
click at [608, 164] on div "CREDENTIALS You can view an overview of issued credentials. Filter the results …" at bounding box center [699, 448] width 1260 height 628
click at [657, 224] on div "CREDENTIALS You can view an overview of issued credentials. Filter the results …" at bounding box center [699, 207] width 1168 height 55
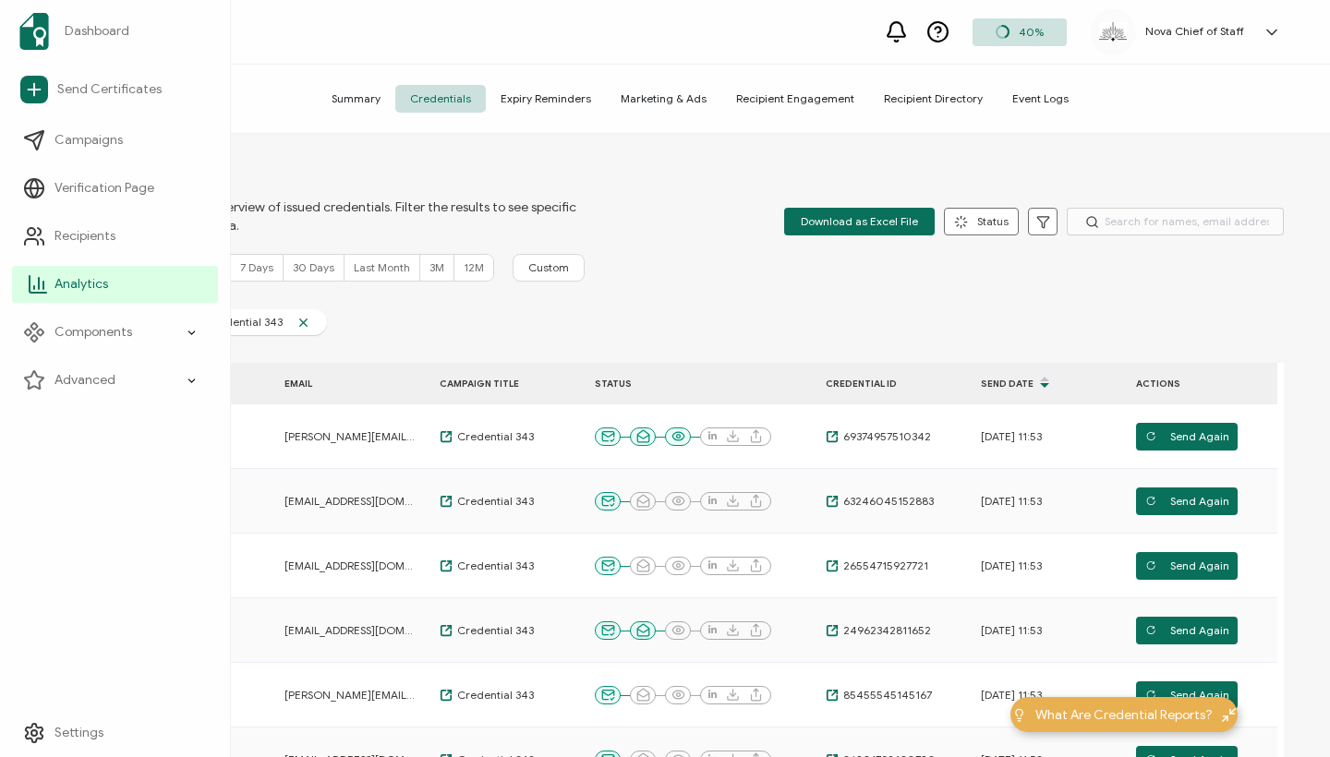
click at [92, 292] on span "Analytics" at bounding box center [81, 284] width 54 height 18
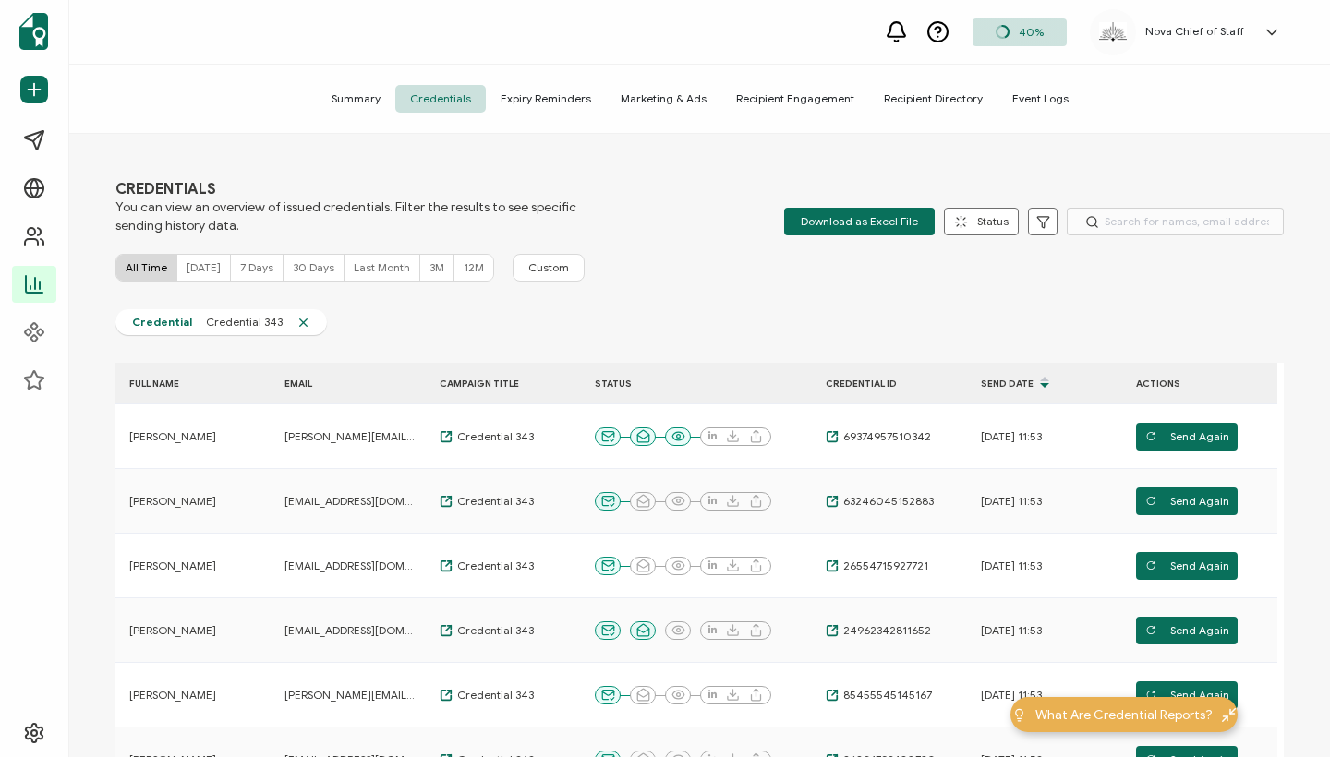
click at [136, 270] on span "All Time" at bounding box center [147, 267] width 42 height 14
type input "1"
click at [233, 327] on span "Credential 343" at bounding box center [244, 322] width 104 height 15
click at [266, 320] on span "Credential 343" at bounding box center [244, 322] width 104 height 15
click at [416, 307] on div "CREDENTIALS You can view an overview of issued credentials. Filter the results …" at bounding box center [699, 448] width 1260 height 628
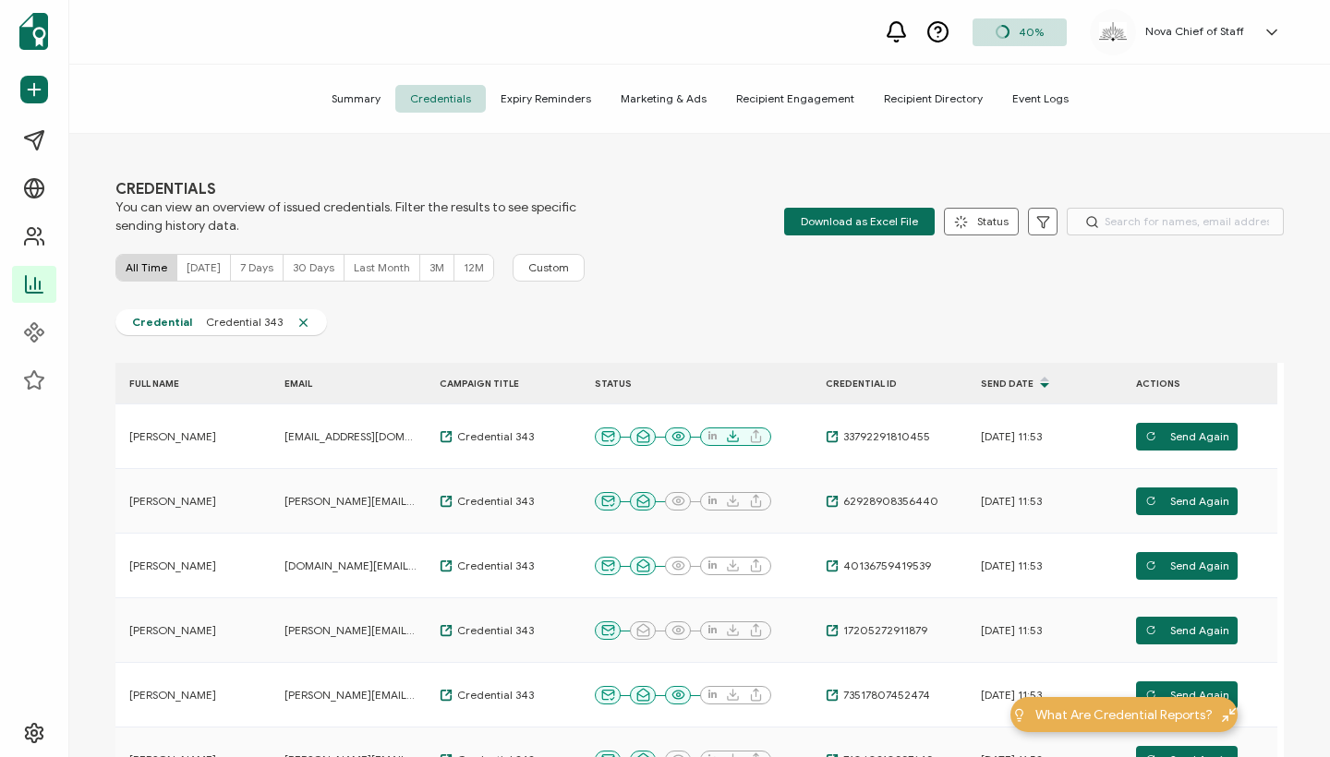
click at [296, 320] on icon at bounding box center [303, 323] width 14 height 14
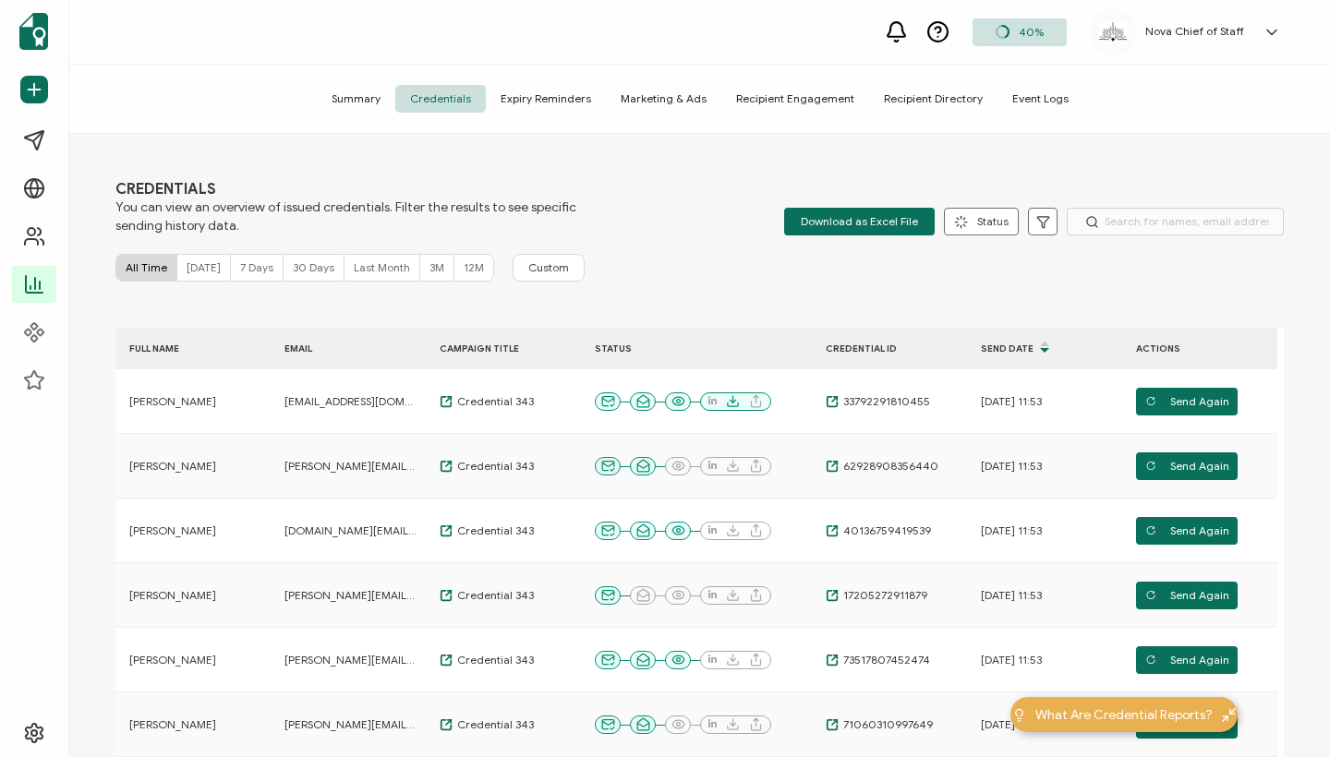
click at [150, 268] on span "All Time" at bounding box center [147, 267] width 42 height 14
click at [360, 93] on span "Summary" at bounding box center [356, 99] width 78 height 28
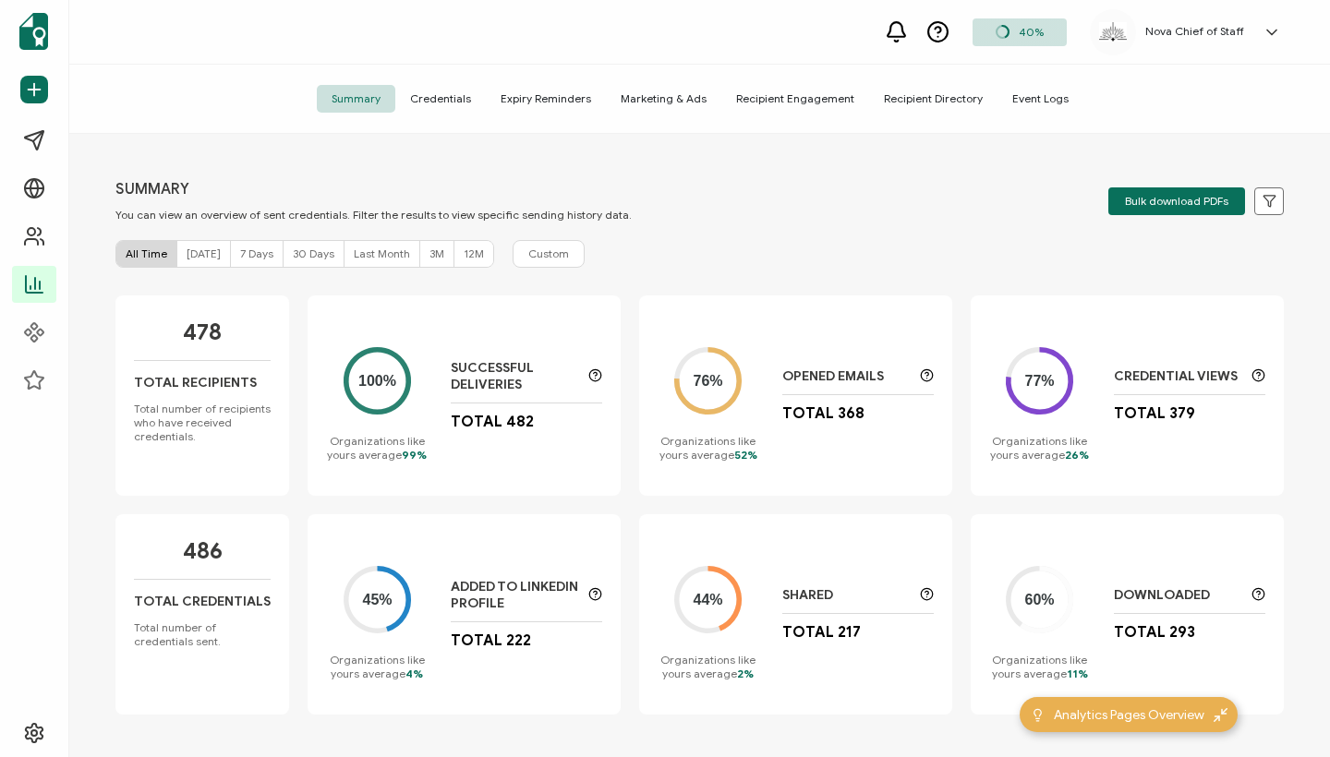
drag, startPoint x: 170, startPoint y: 313, endPoint x: 235, endPoint y: 345, distance: 72.3
click at [235, 345] on div "478 Total Recipients Total number of recipients who have received credentials." at bounding box center [202, 395] width 174 height 200
click at [237, 385] on p "Total Recipients" at bounding box center [195, 383] width 123 height 16
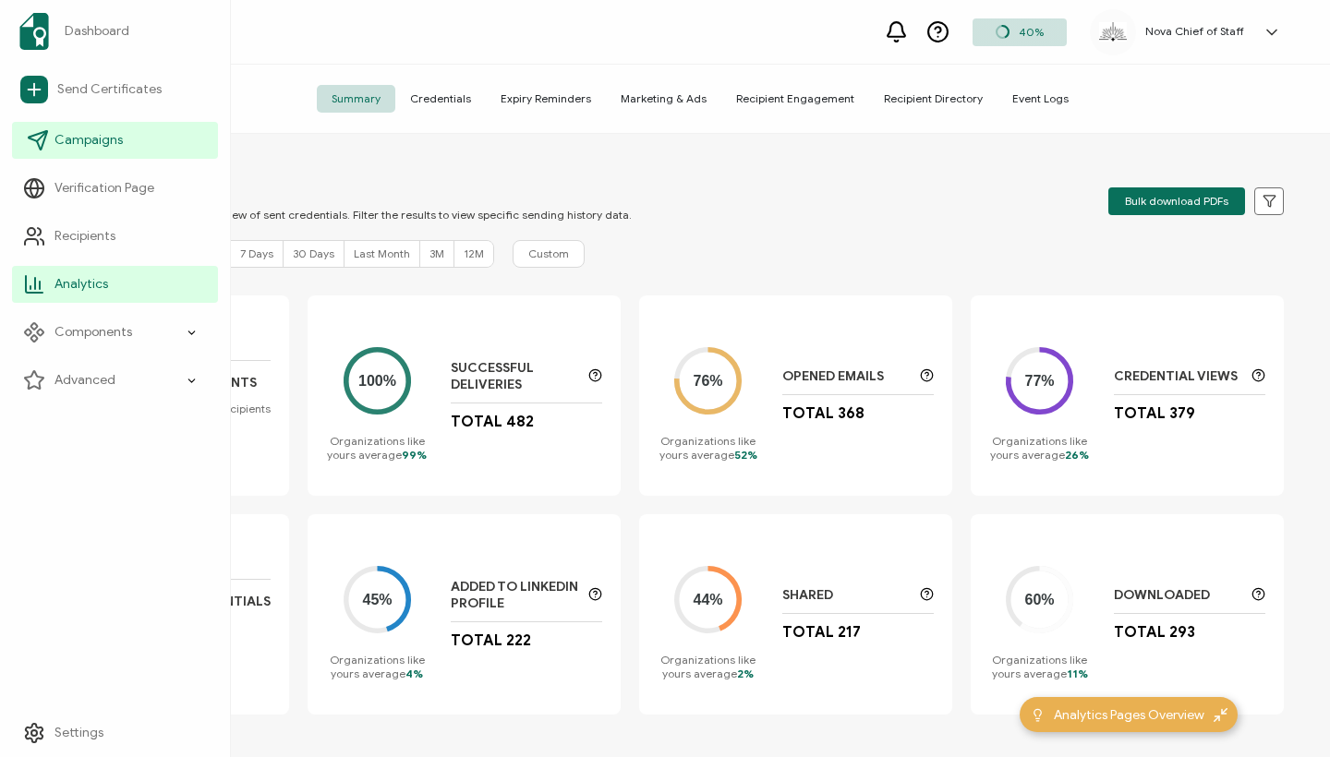
click at [101, 136] on span "Campaigns" at bounding box center [88, 140] width 68 height 18
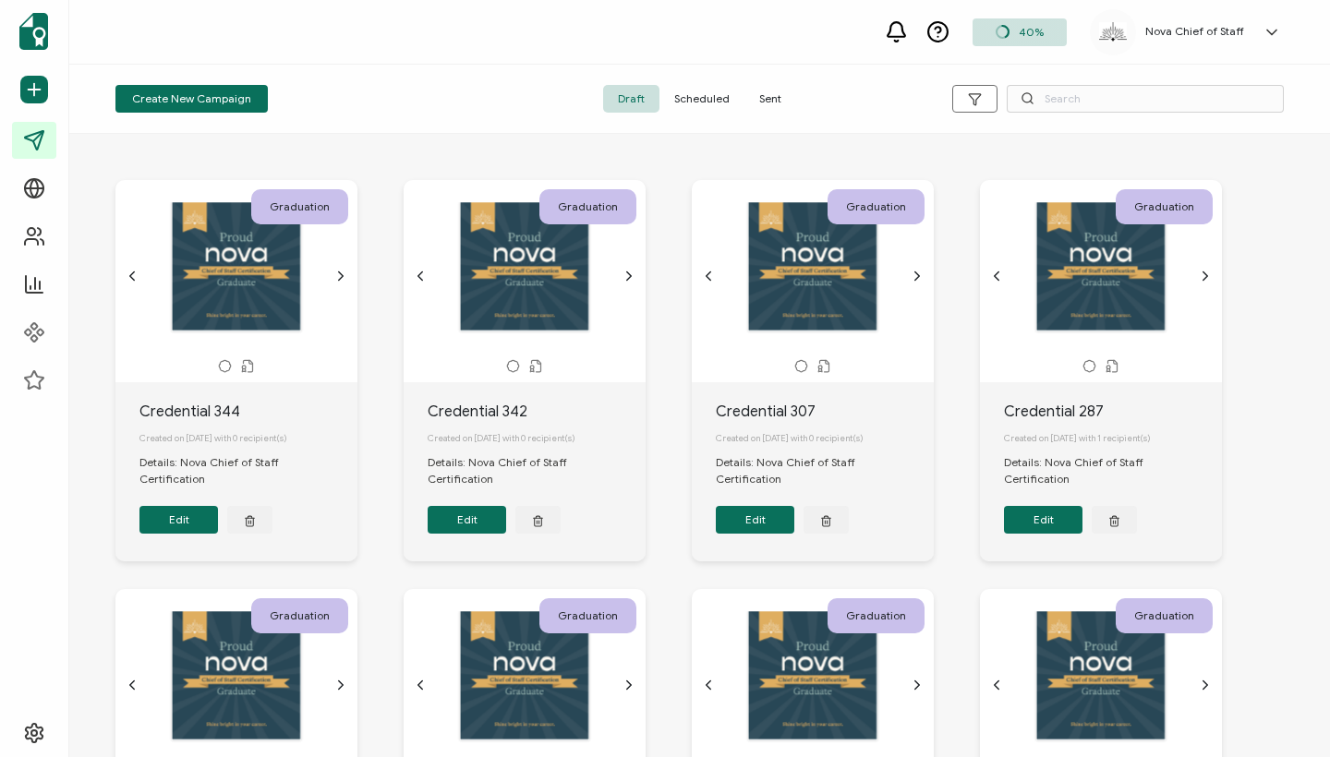
click at [766, 97] on span "Sent" at bounding box center [770, 99] width 52 height 28
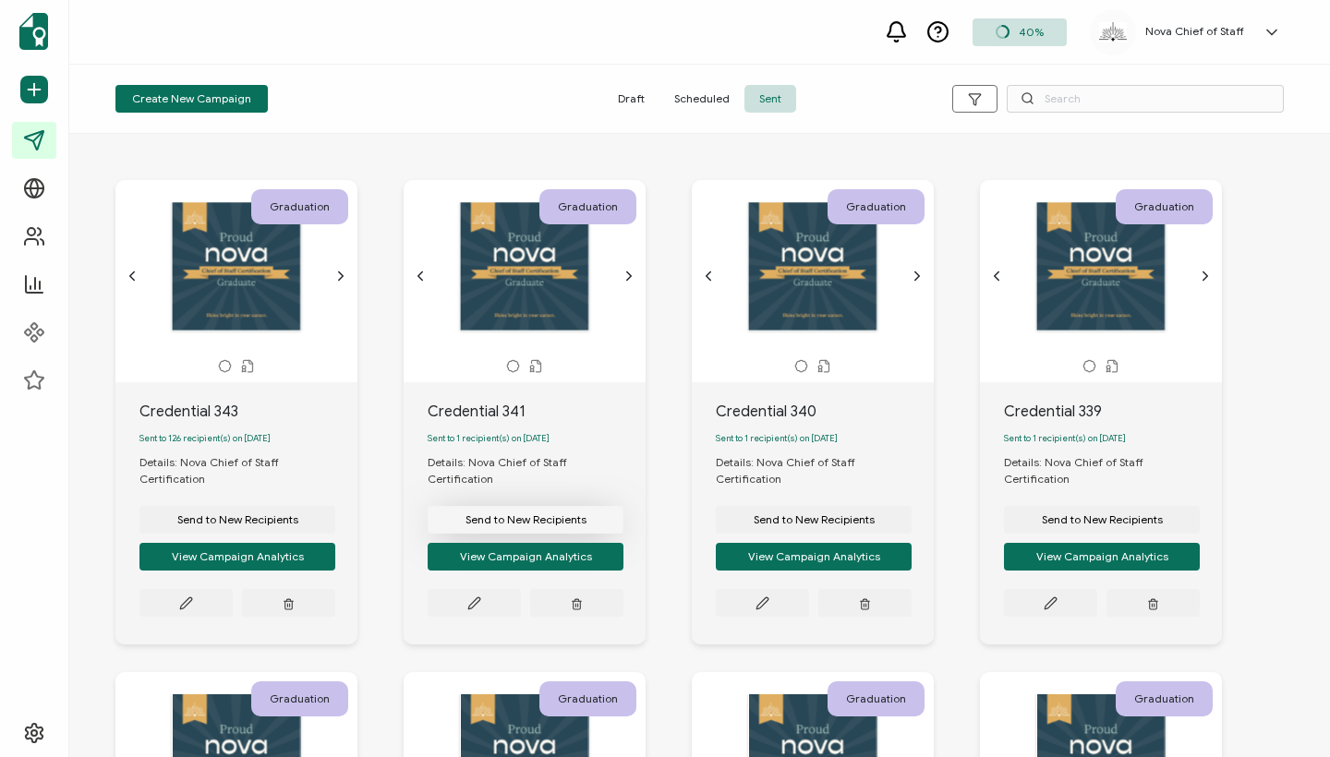
click at [528, 514] on span "Send to New Recipients" at bounding box center [525, 519] width 121 height 11
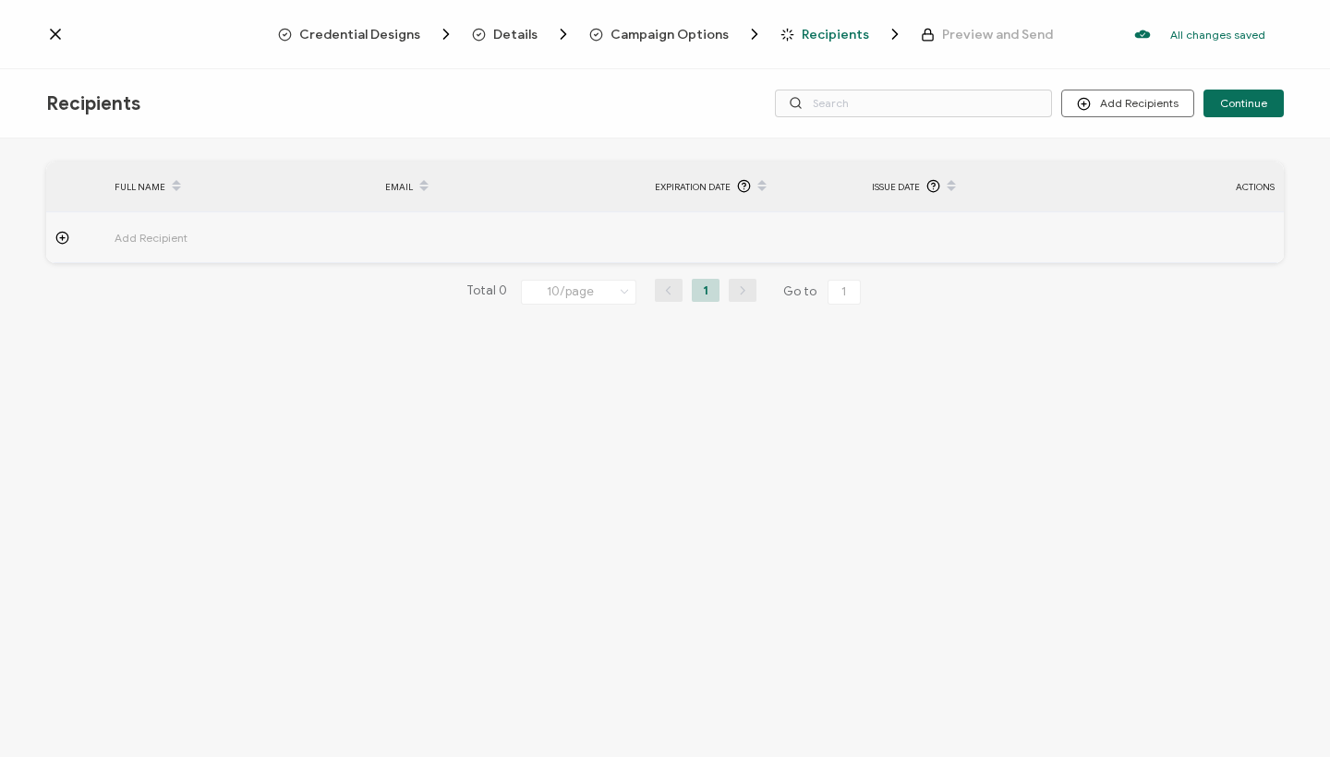
click at [175, 241] on span "Add Recipient" at bounding box center [202, 237] width 175 height 21
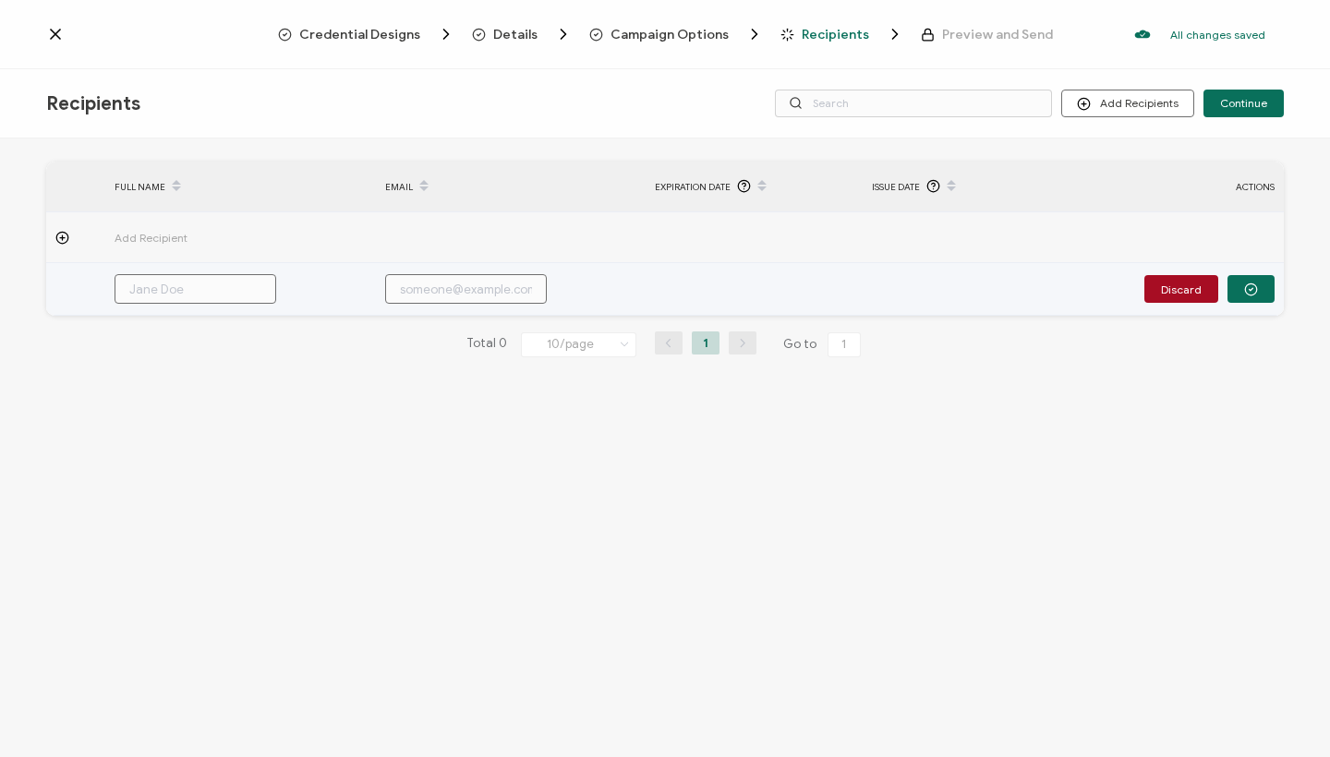
click at [164, 289] on input "text" at bounding box center [196, 289] width 162 height 30
paste input "[PERSON_NAME]"
type input "[PERSON_NAME]"
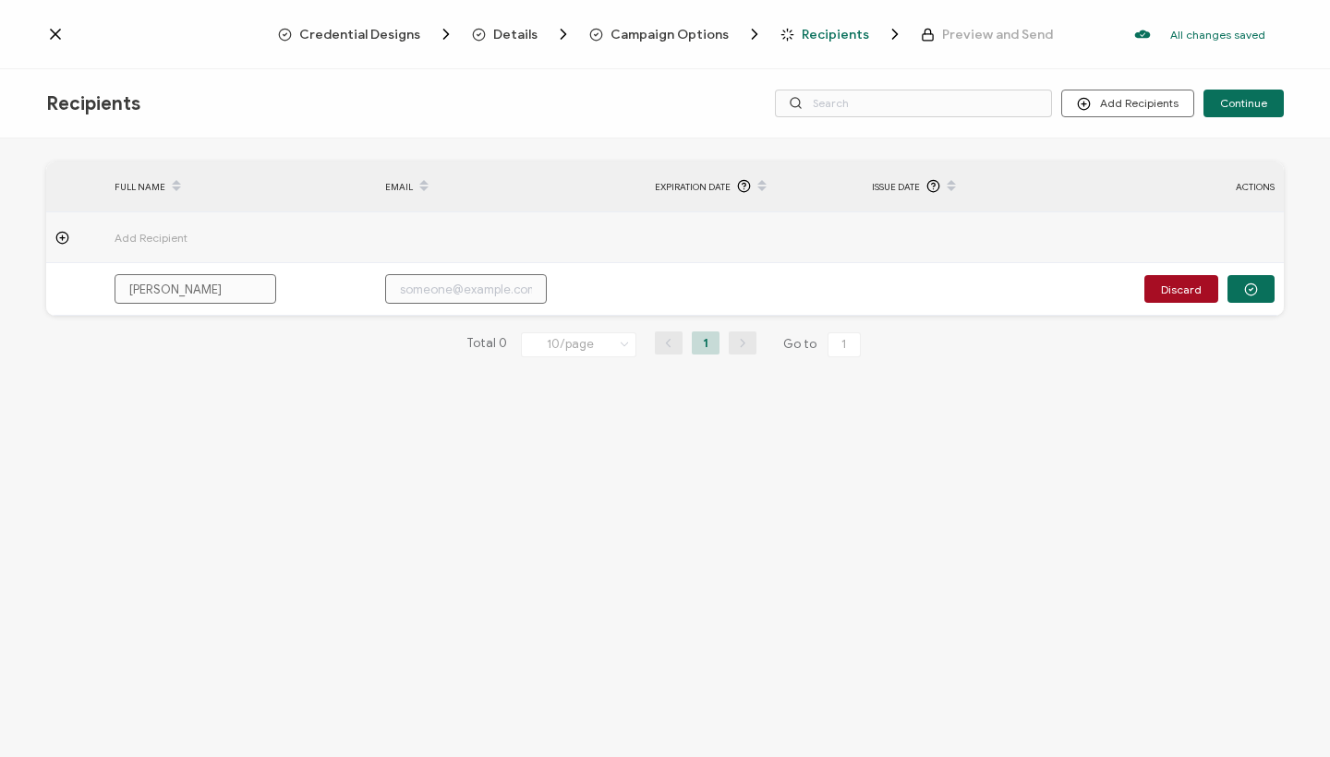
type input "[PERSON_NAME]"
click at [487, 286] on input "text" at bounding box center [466, 289] width 162 height 30
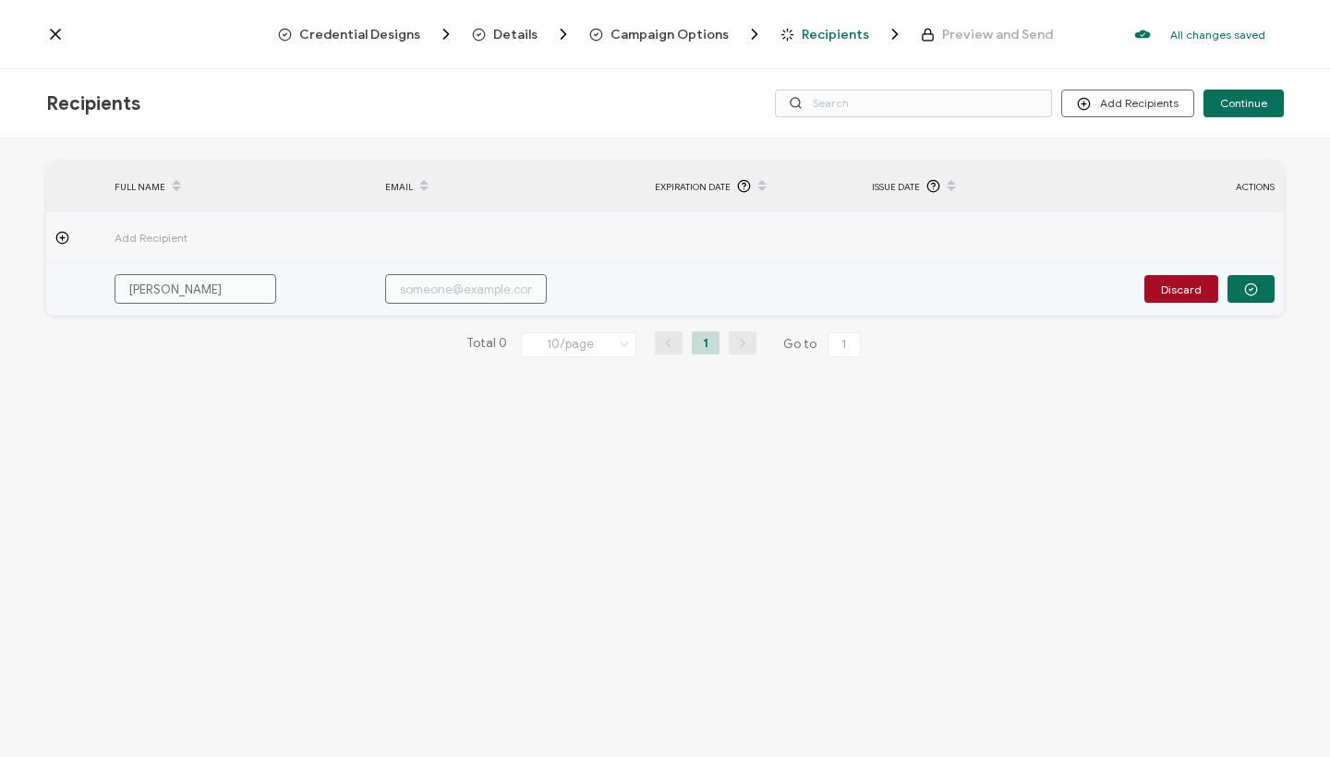
paste input "[EMAIL_ADDRESS][DOMAIN_NAME]"
type input "[EMAIL_ADDRESS][DOMAIN_NAME]"
click at [1254, 289] on icon "button" at bounding box center [1251, 290] width 14 height 14
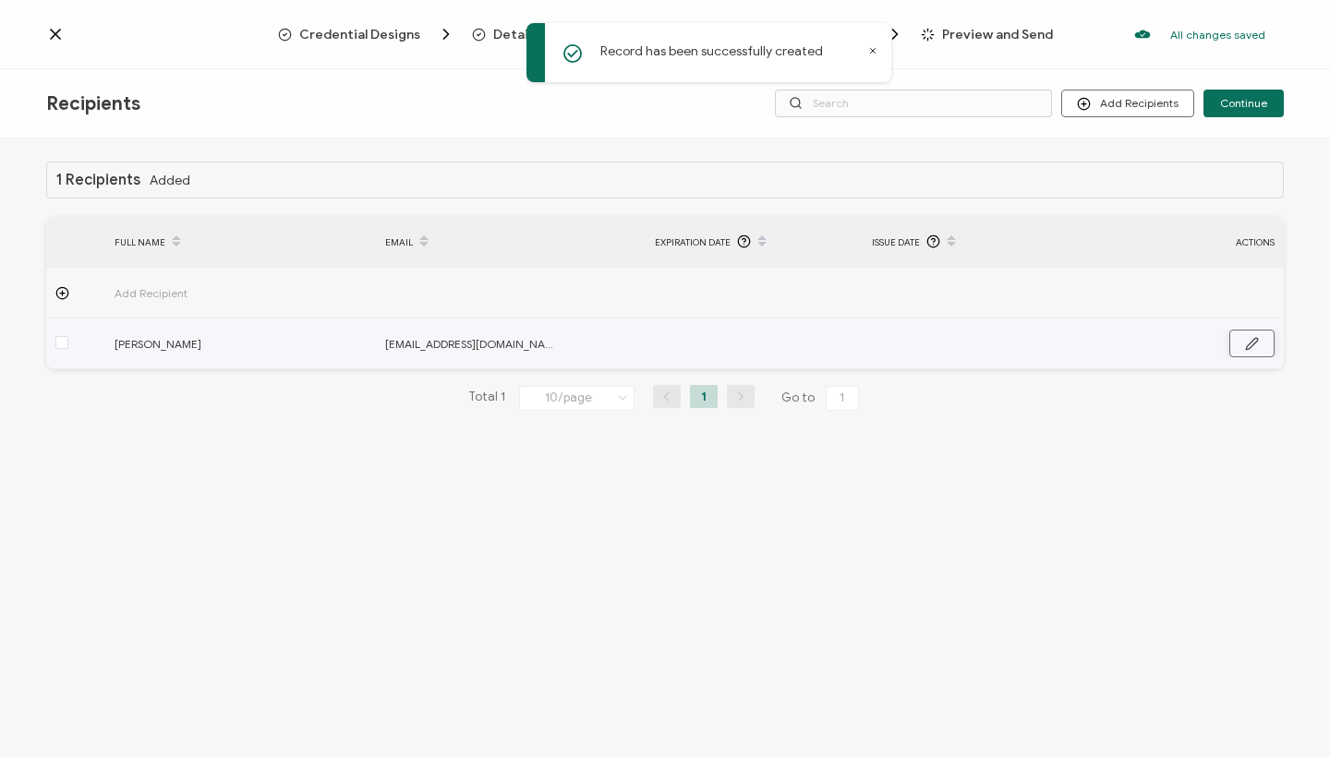
click at [1247, 339] on icon "button" at bounding box center [1252, 344] width 14 height 14
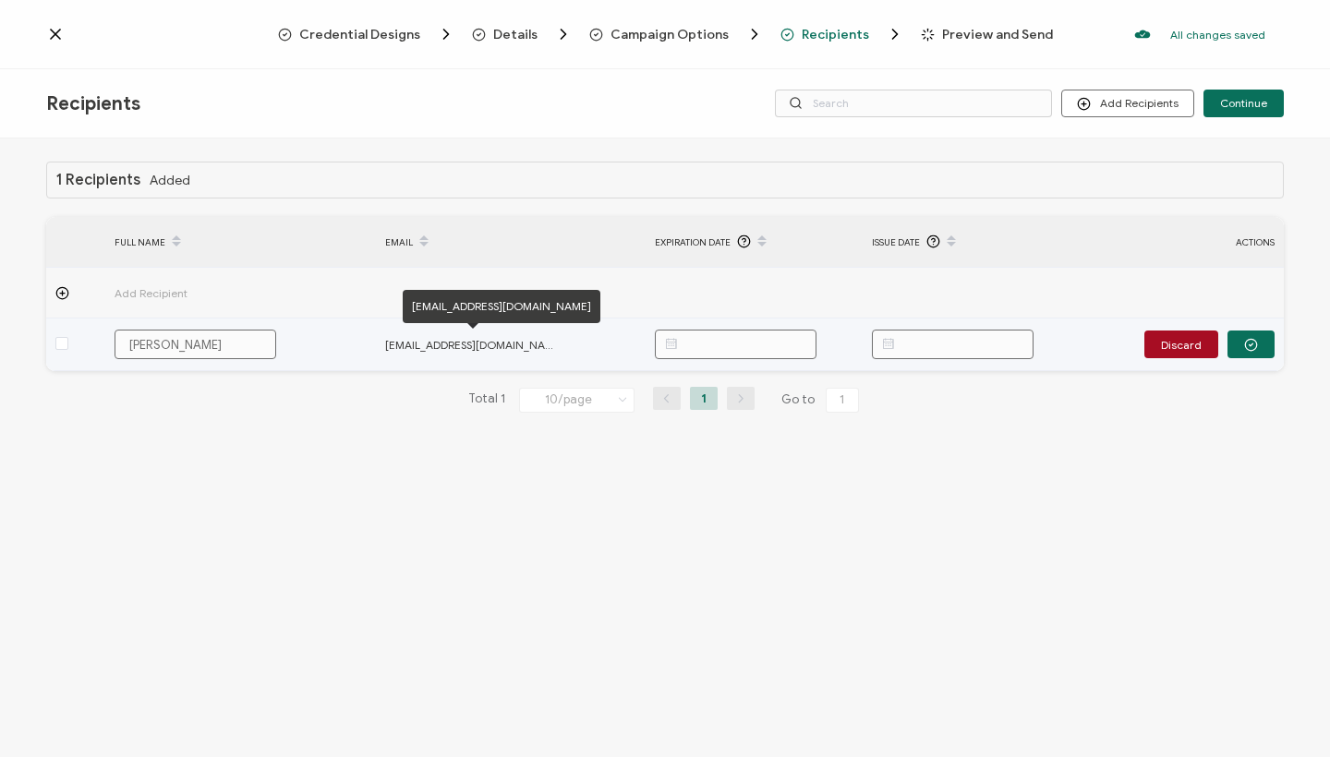
click at [489, 344] on span "[EMAIL_ADDRESS][DOMAIN_NAME]" at bounding box center [472, 344] width 175 height 21
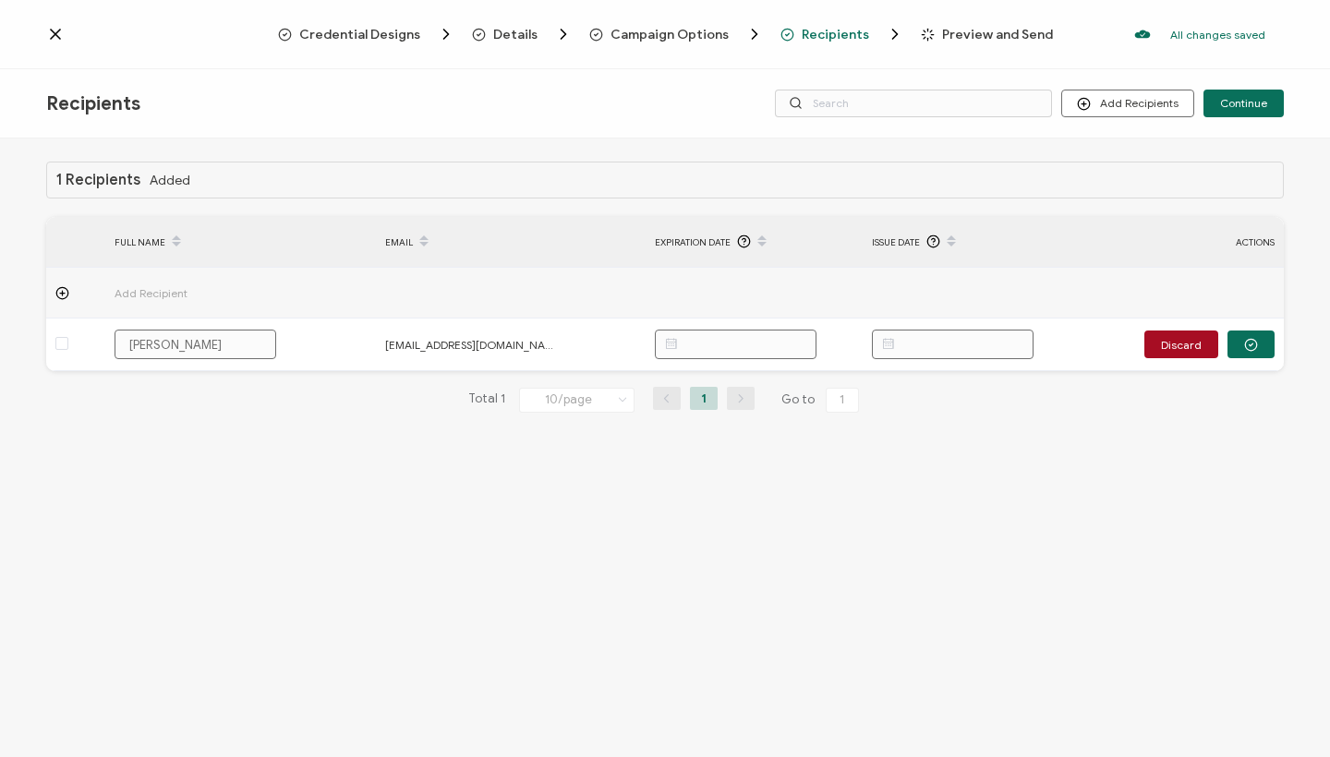
click at [448, 520] on div "1 Recipients Added FULL NAME EMAIL Expiration Date Issue Date ACTIONS Add Recip…" at bounding box center [665, 450] width 1330 height 623
click at [53, 38] on icon at bounding box center [55, 34] width 9 height 9
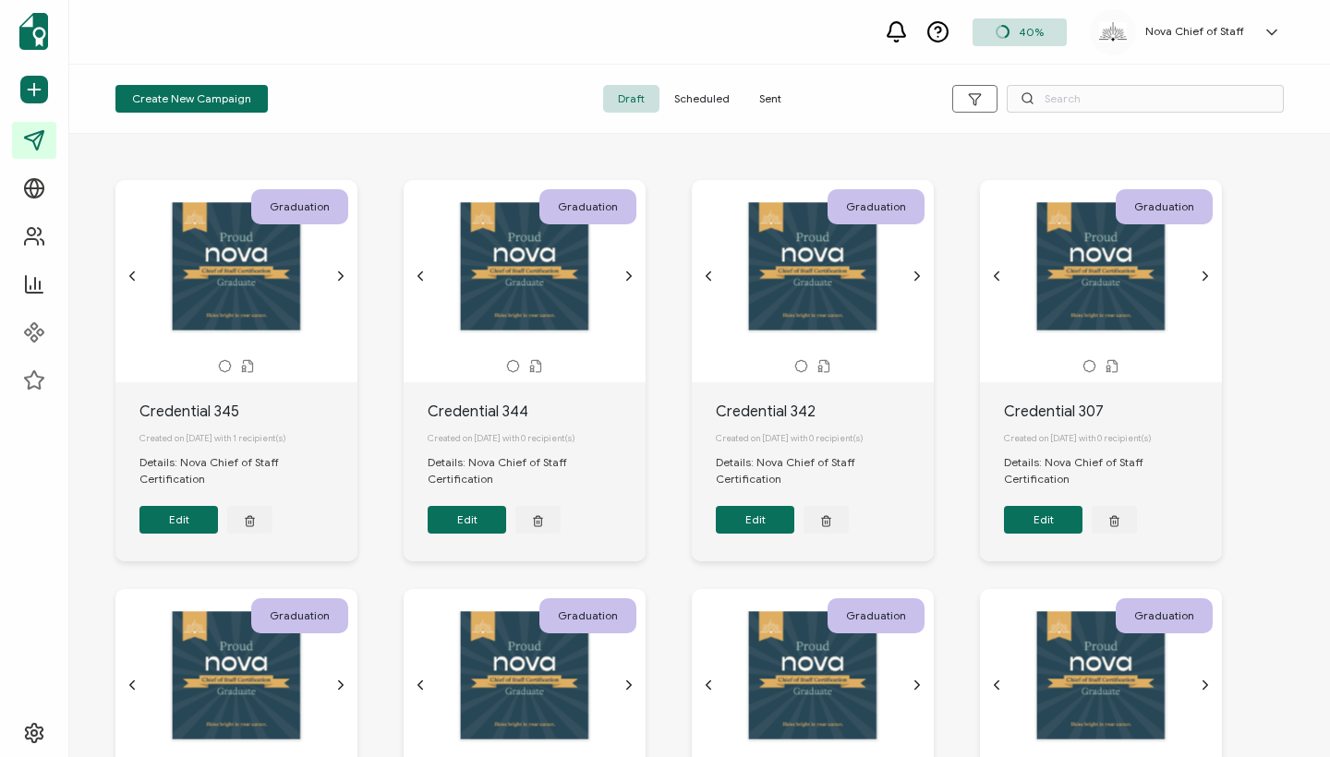
click at [770, 95] on span "Sent" at bounding box center [770, 99] width 52 height 28
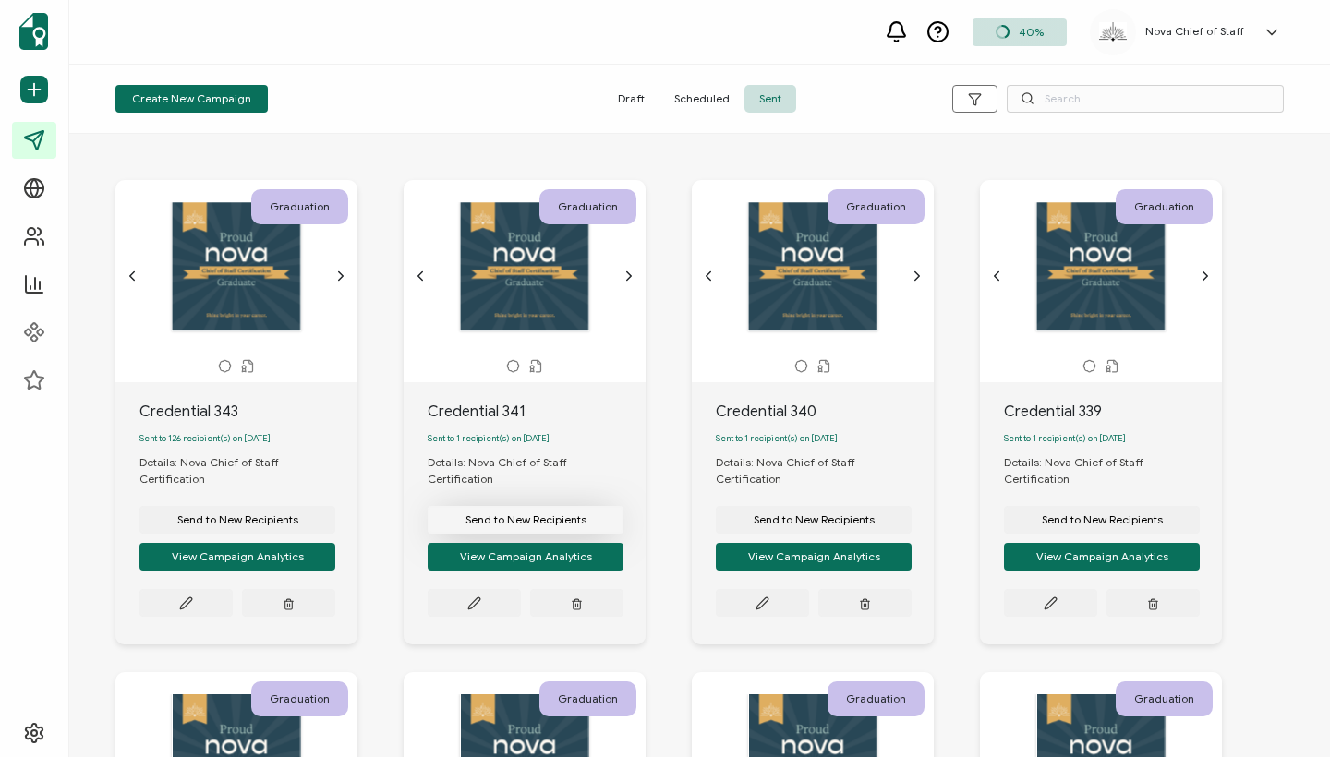
click at [536, 514] on span "Send to New Recipients" at bounding box center [525, 519] width 121 height 11
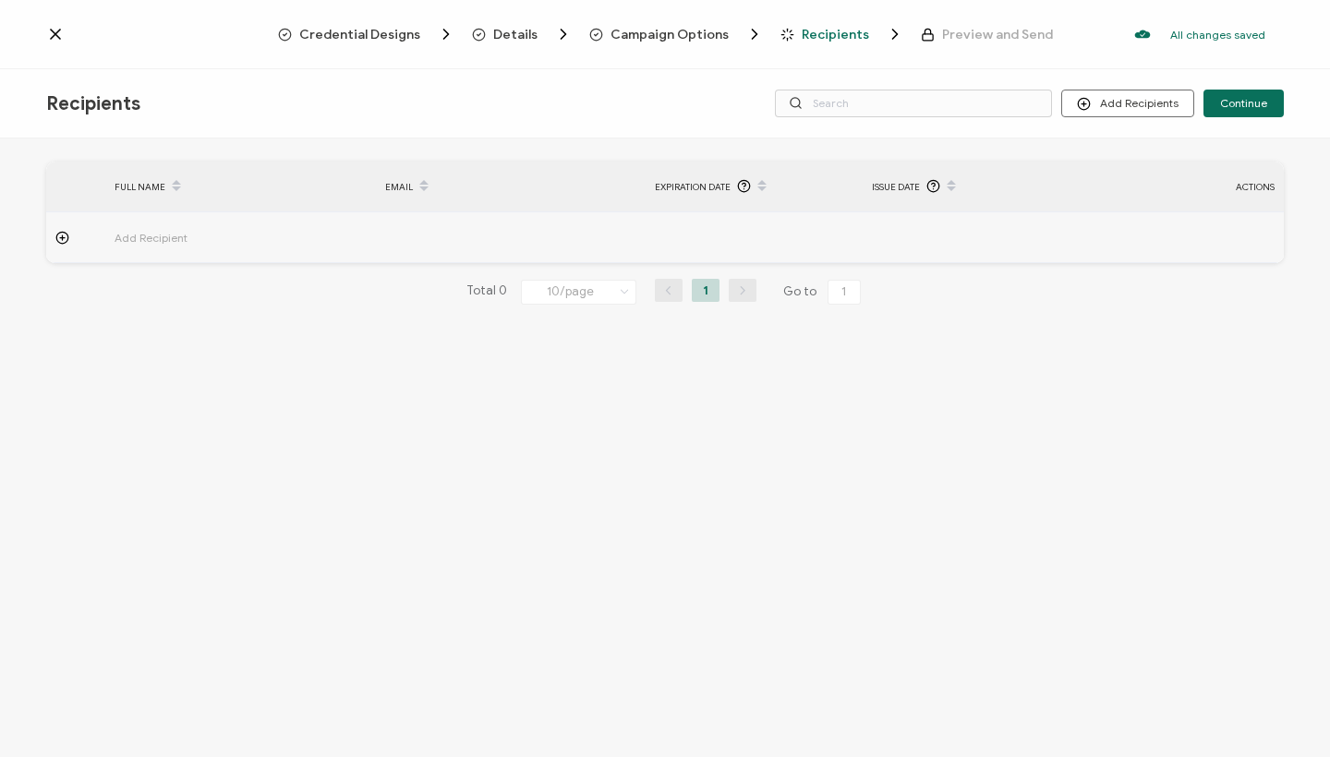
click at [156, 227] on span "Add Recipient" at bounding box center [202, 237] width 175 height 21
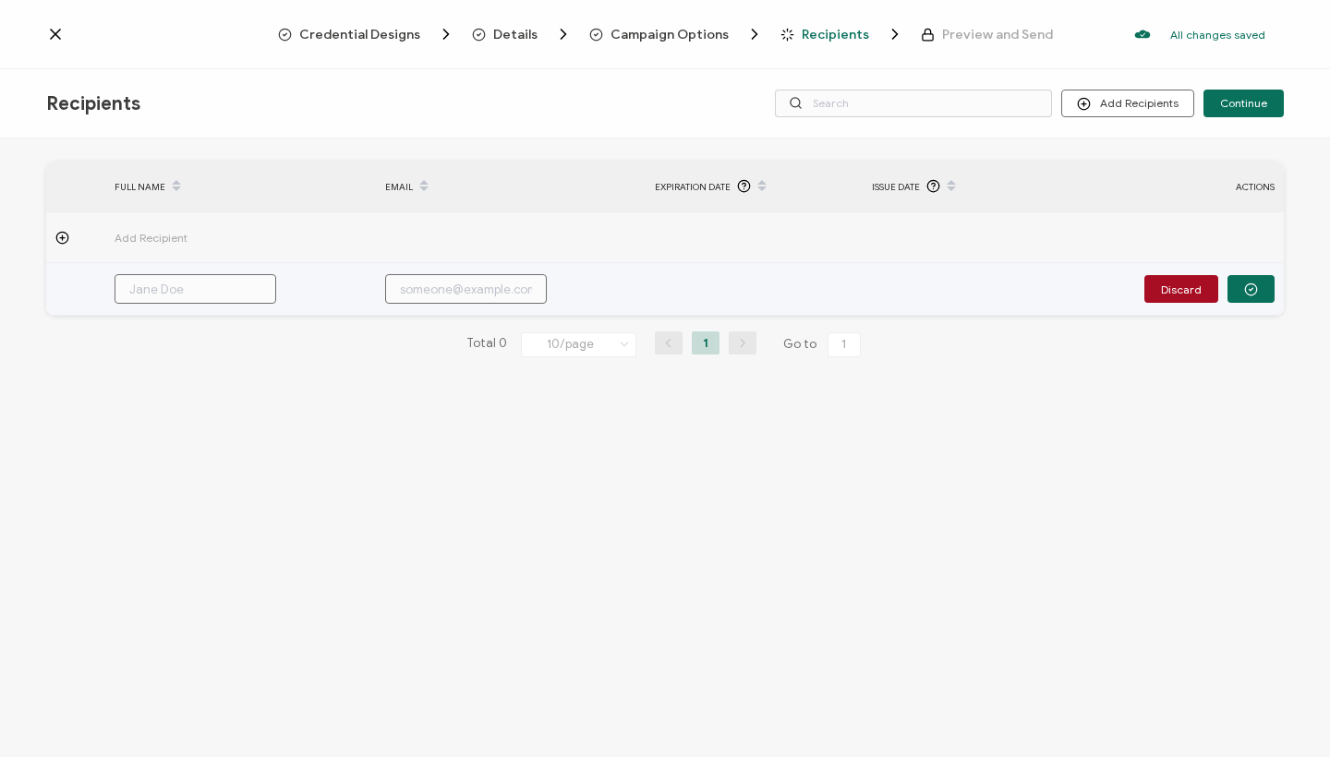
click at [409, 286] on input "text" at bounding box center [466, 289] width 162 height 30
paste input "[EMAIL_ADDRESS][DOMAIN_NAME]"
type input "[EMAIL_ADDRESS][DOMAIN_NAME]"
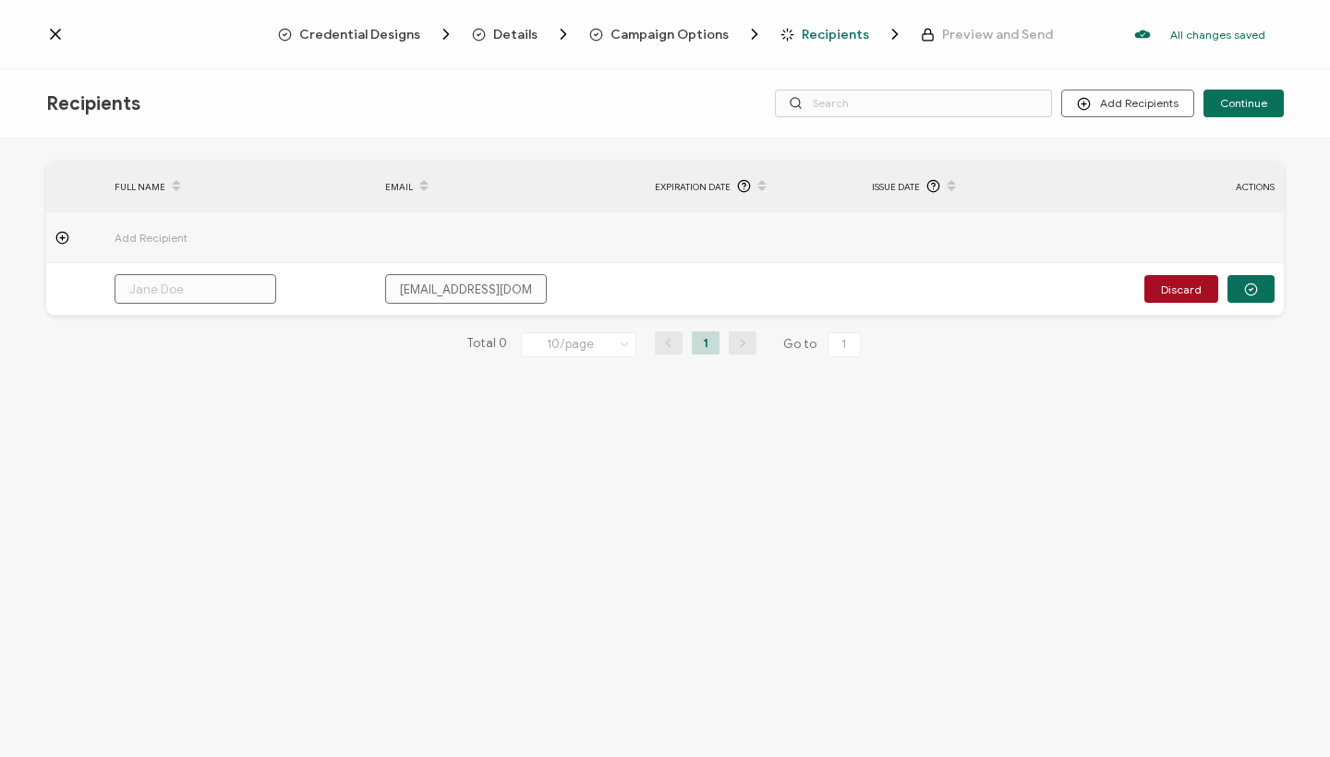
type input "[EMAIL_ADDRESS][DOMAIN_NAME]"
click at [431, 416] on div "FULL NAME EMAIL Expiration Date Issue Date ACTIONS Add Recipient [EMAIL_ADDRESS…" at bounding box center [665, 450] width 1330 height 623
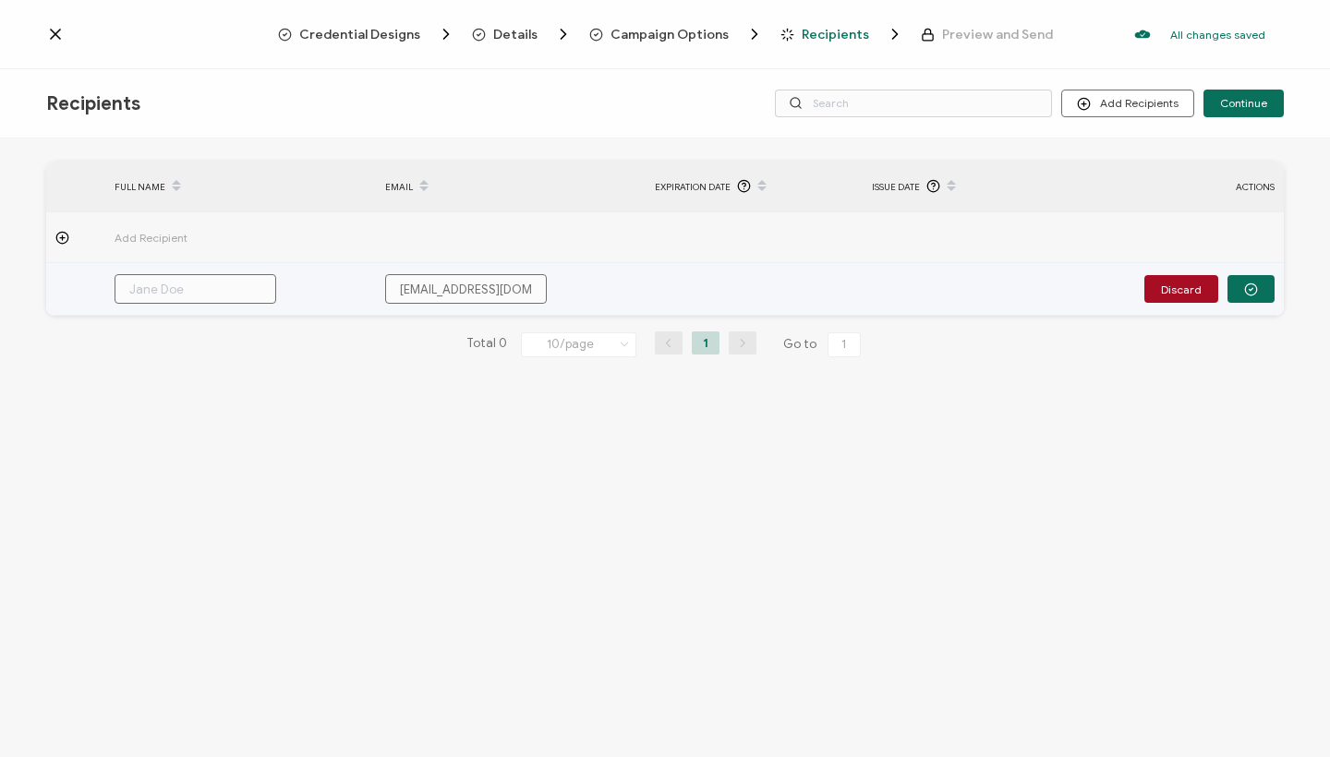
click at [165, 281] on input "text" at bounding box center [196, 289] width 162 height 30
paste input "[PERSON_NAME]"
type input "[PERSON_NAME]"
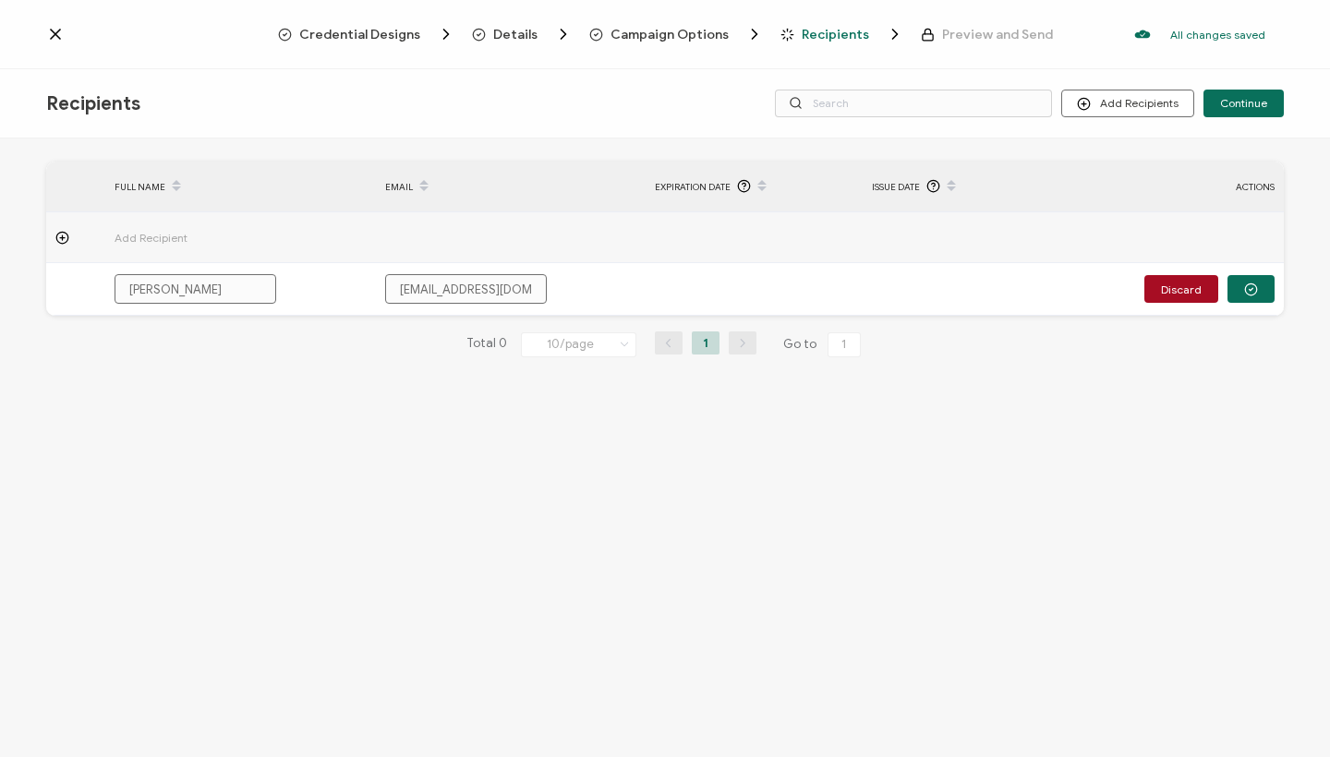
type input "[PERSON_NAME]"
click at [392, 463] on div "FULL NAME EMAIL Expiration Date Issue Date ACTIONS Add Recipient [PERSON_NAME] …" at bounding box center [665, 450] width 1330 height 623
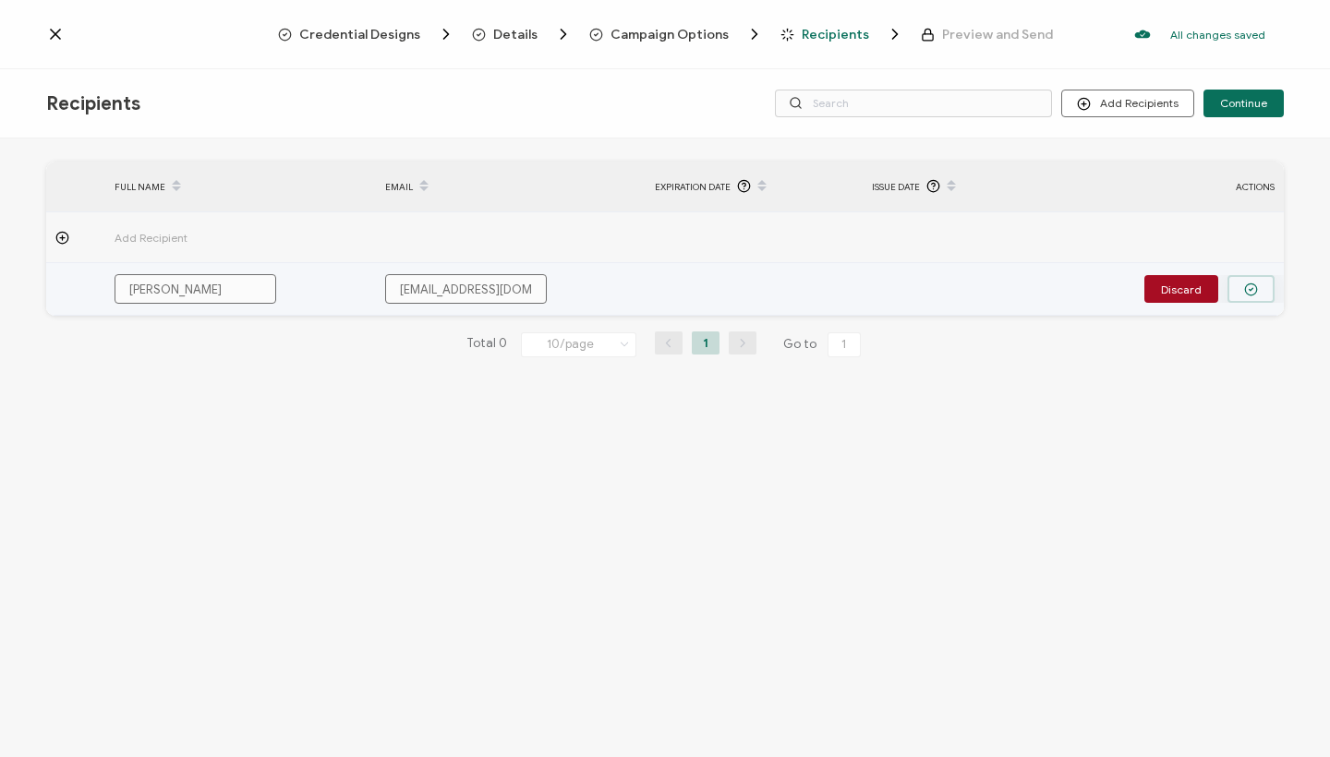
click at [1268, 288] on button "button" at bounding box center [1250, 289] width 47 height 28
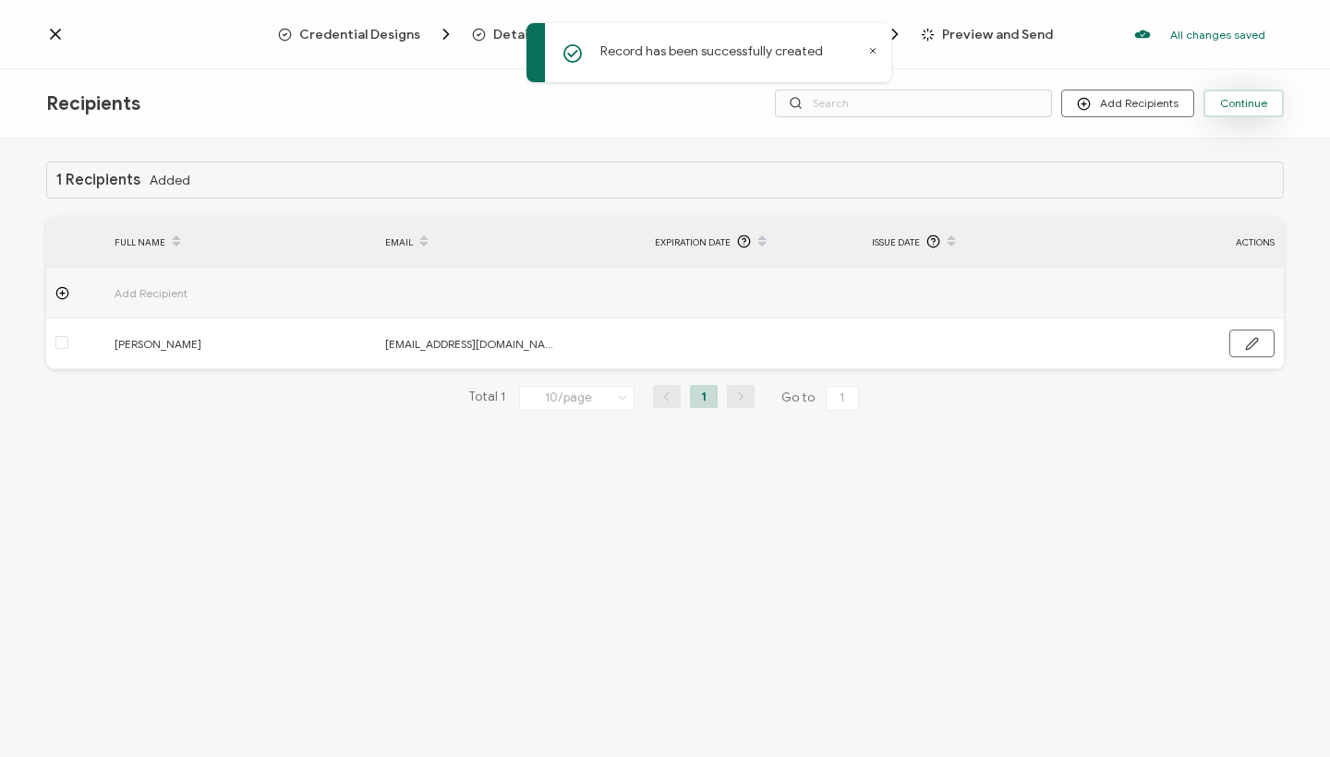
click at [1258, 102] on span "Continue" at bounding box center [1243, 103] width 47 height 11
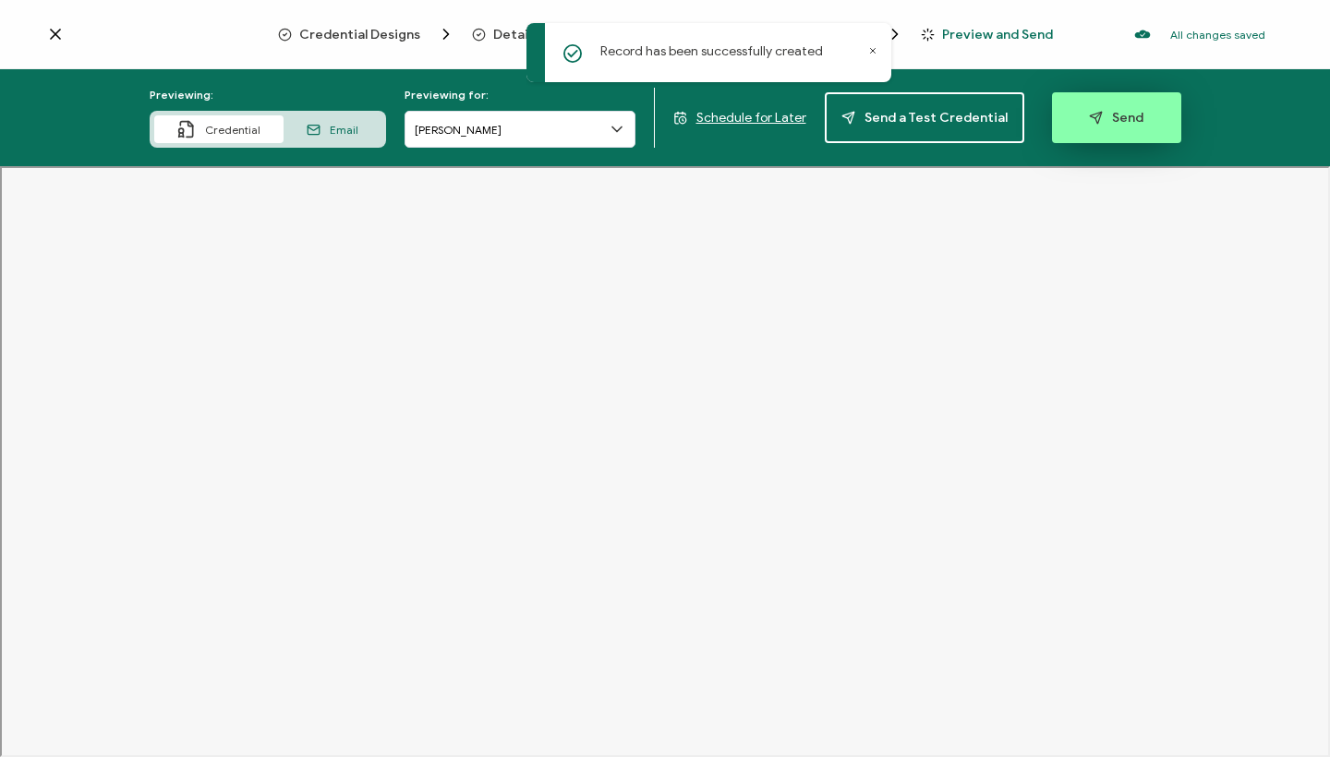
click at [1123, 123] on span "Send" at bounding box center [1116, 118] width 54 height 14
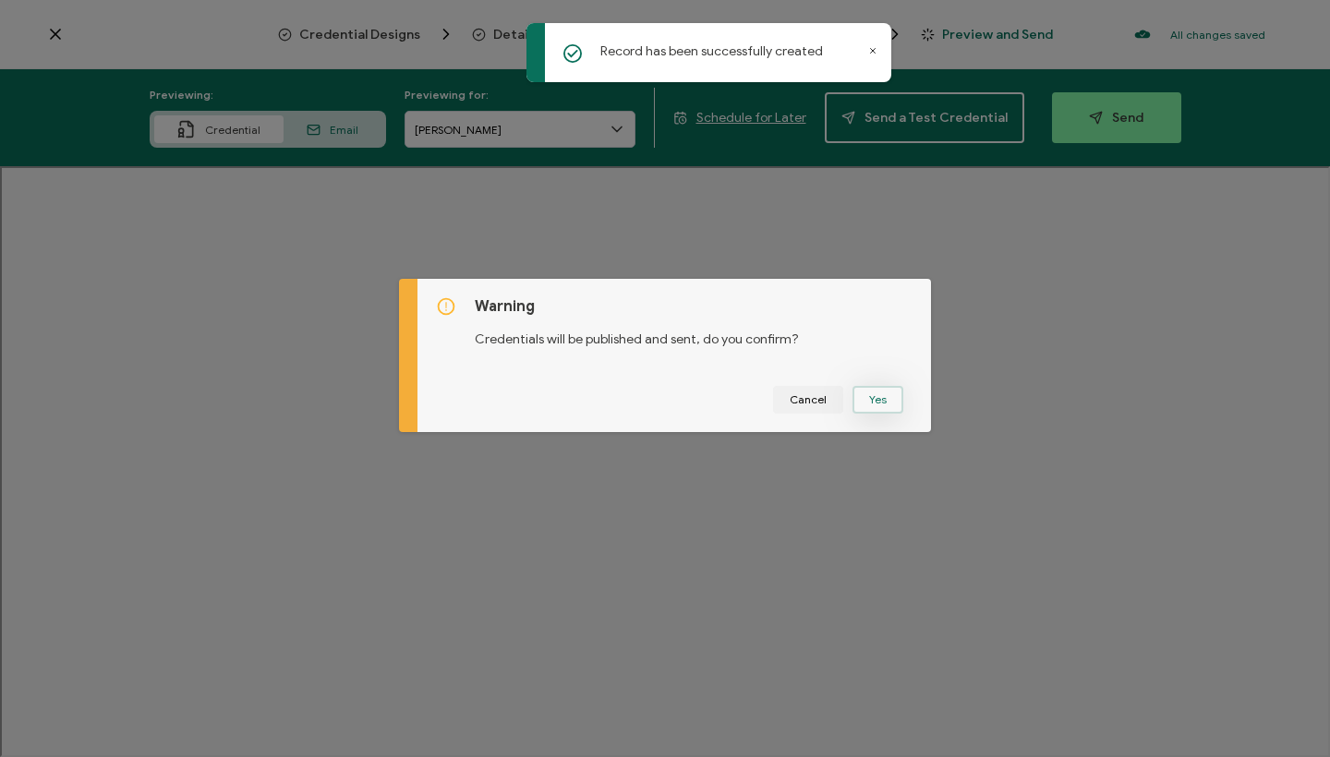
click at [868, 392] on button "Yes" at bounding box center [877, 400] width 51 height 28
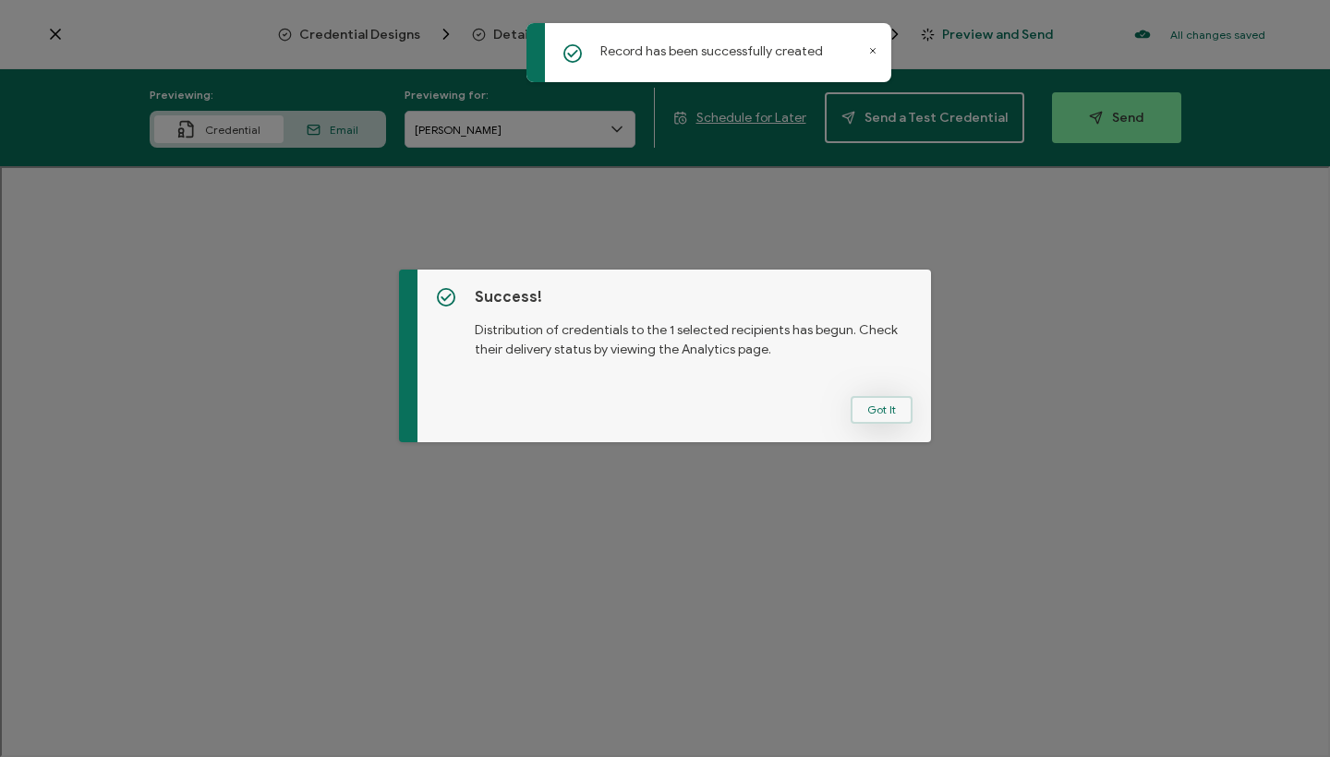
click at [861, 414] on button "Got It" at bounding box center [881, 410] width 62 height 28
